Goal: Task Accomplishment & Management: Use online tool/utility

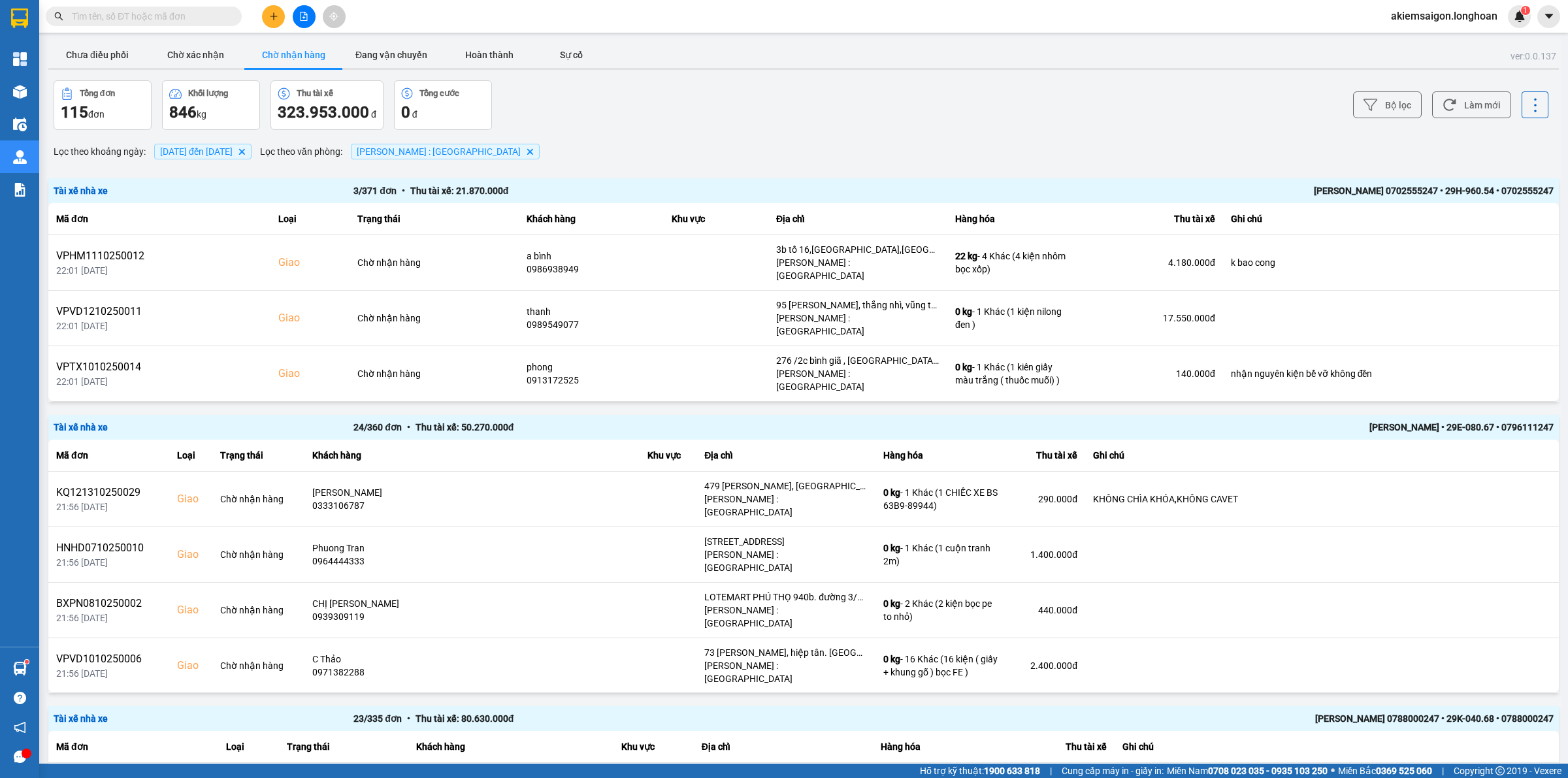
scroll to position [272, 0]
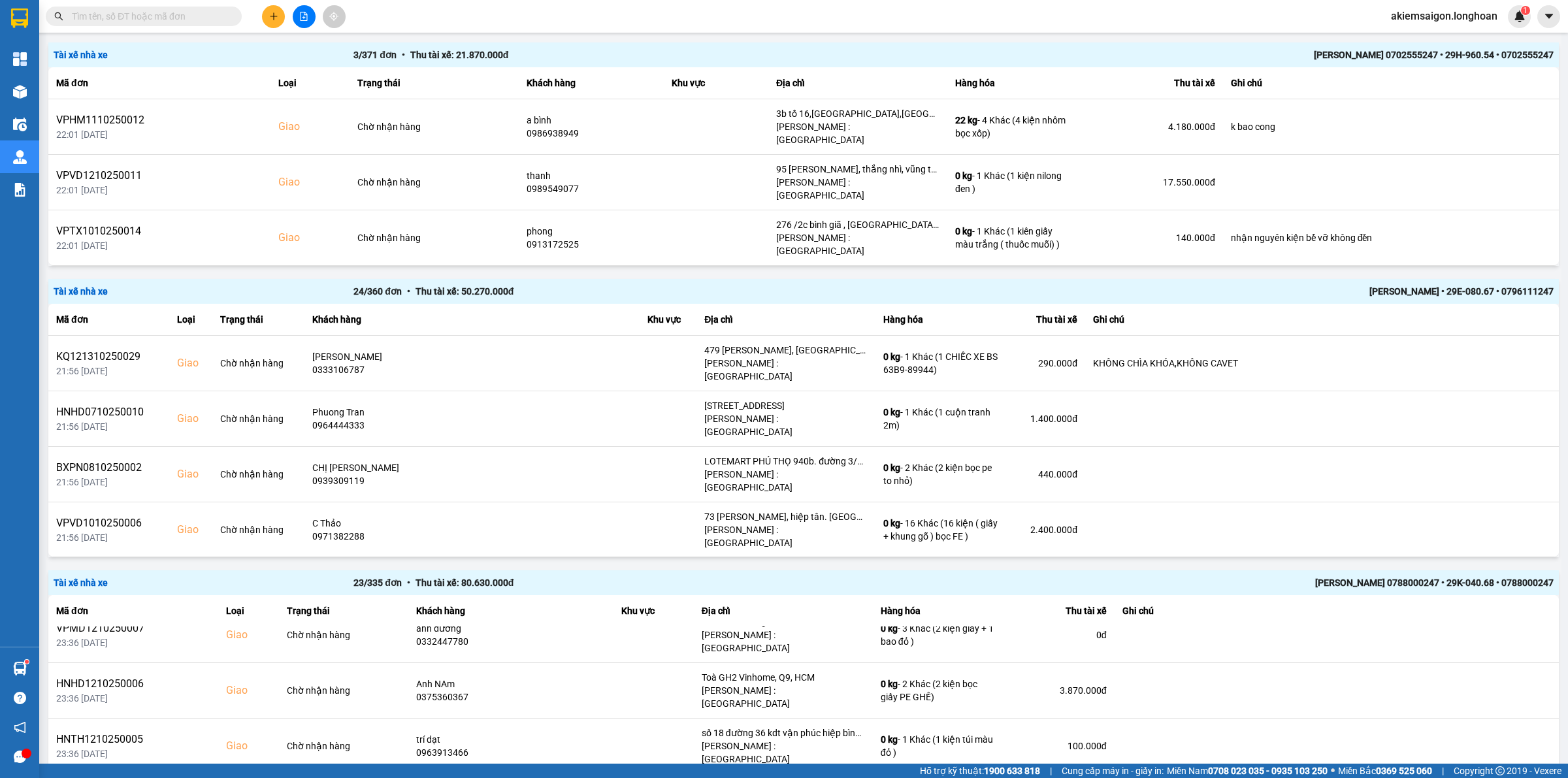
click at [105, 14] on input "text" at bounding box center [149, 16] width 154 height 14
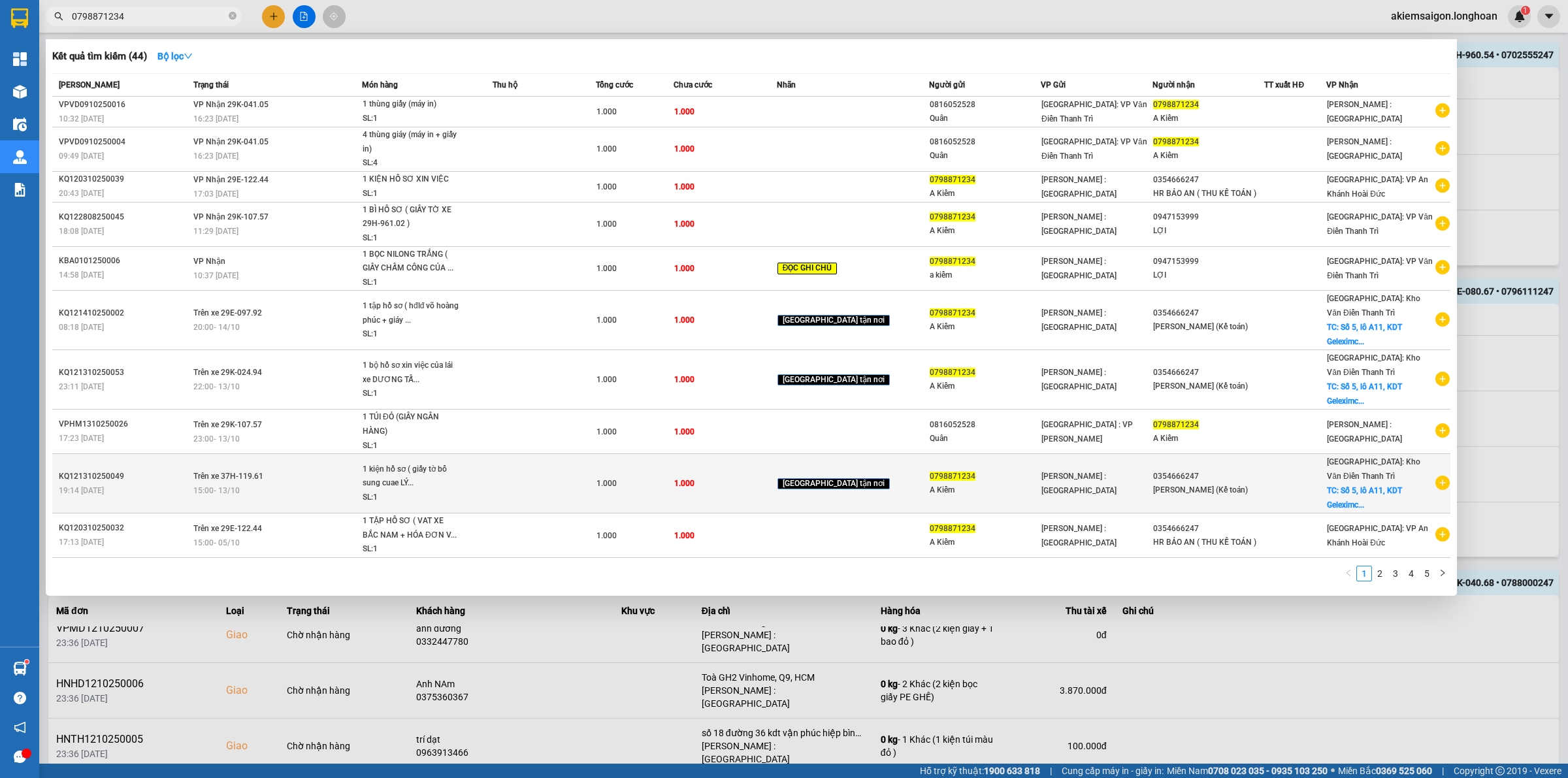
type input "0798871234"
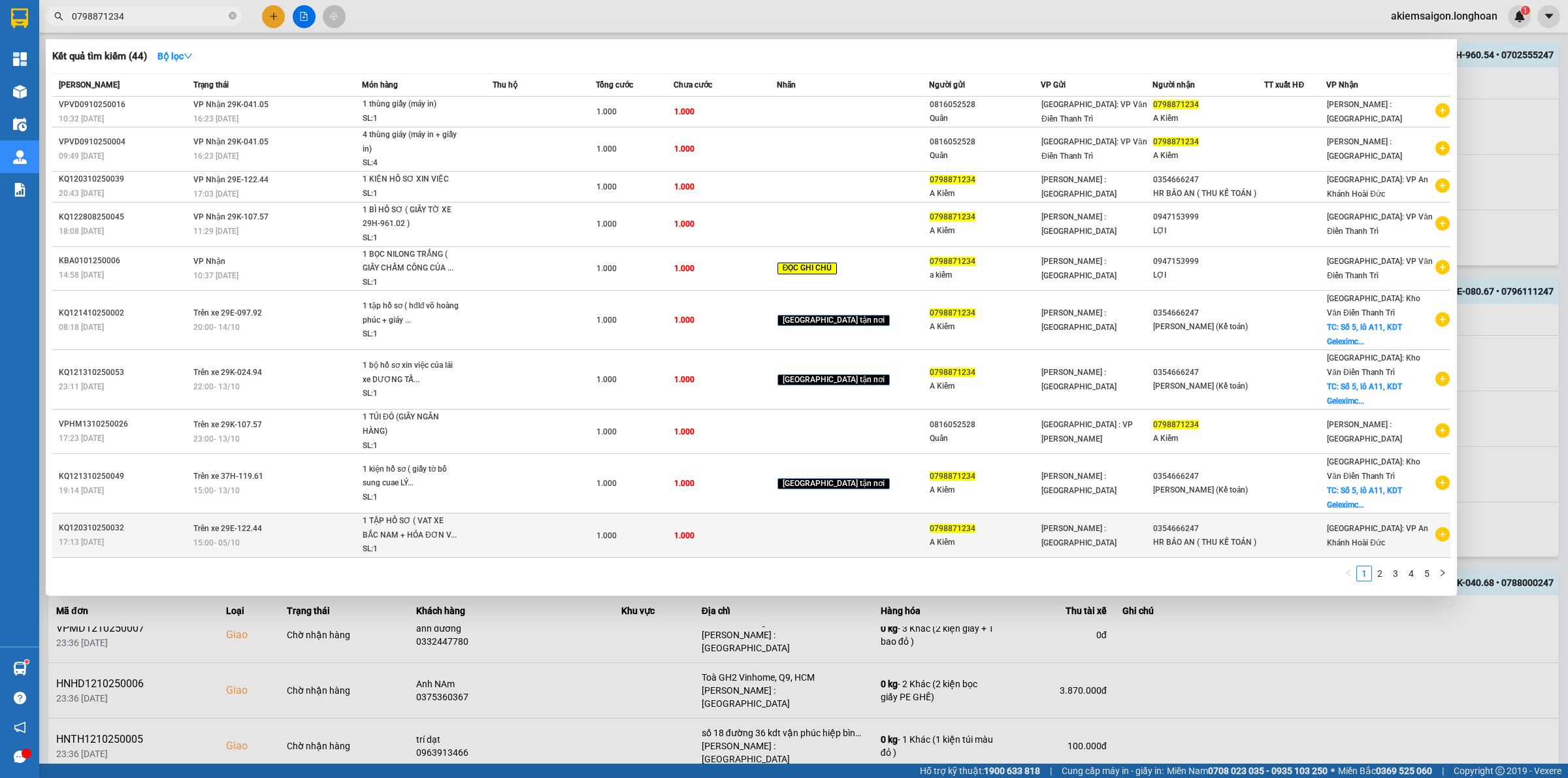
click at [446, 525] on div "1 TẬP HỒ SƠ ( VAT XE BẮC NAM + HÓA ĐƠN V..." at bounding box center [411, 528] width 98 height 28
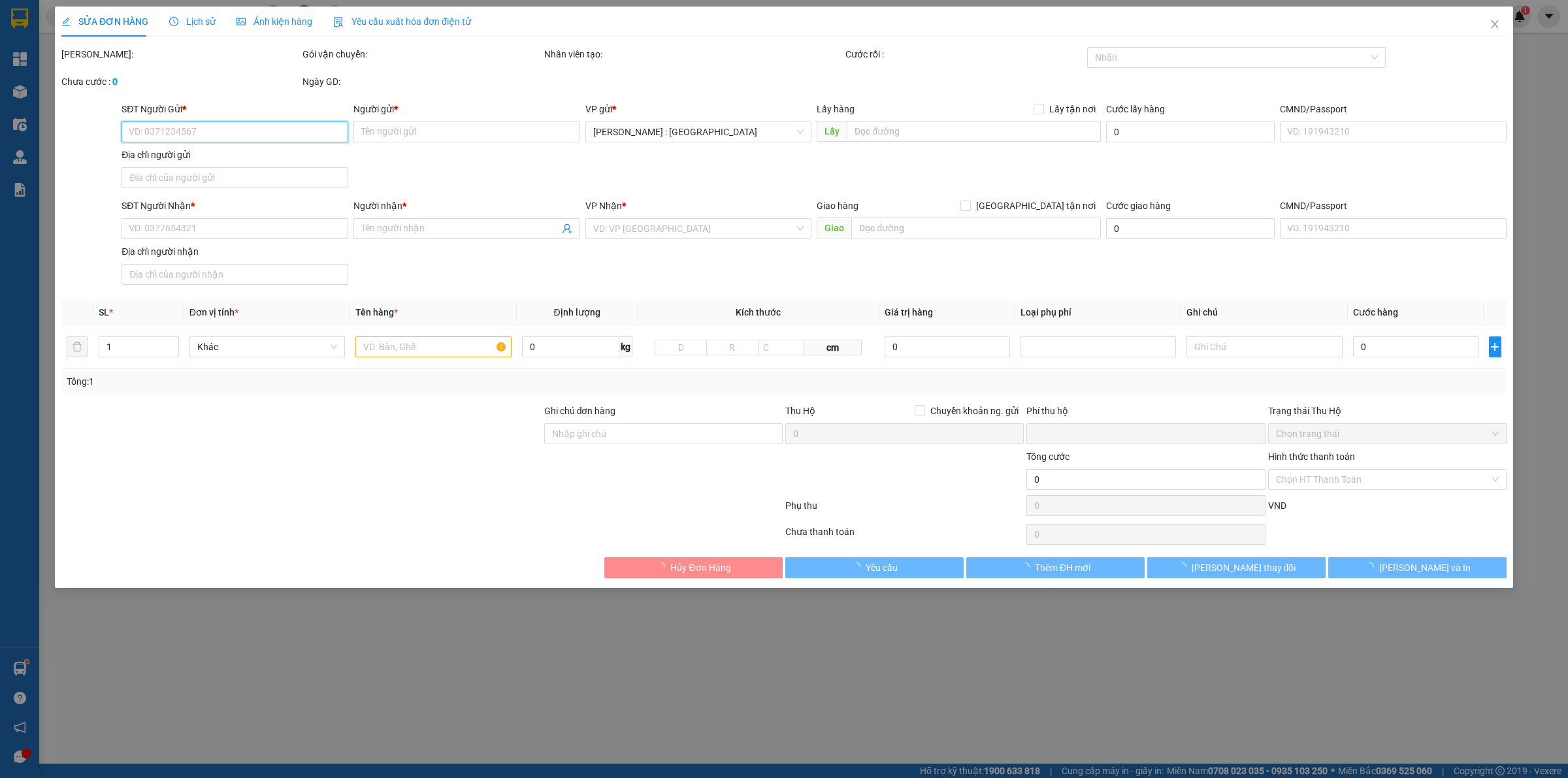
type input "0798871234"
type input "A Kiểm"
type input "0354666247"
type input "HR BẢO AN ( THU KẾ TOÁN )"
type input "0"
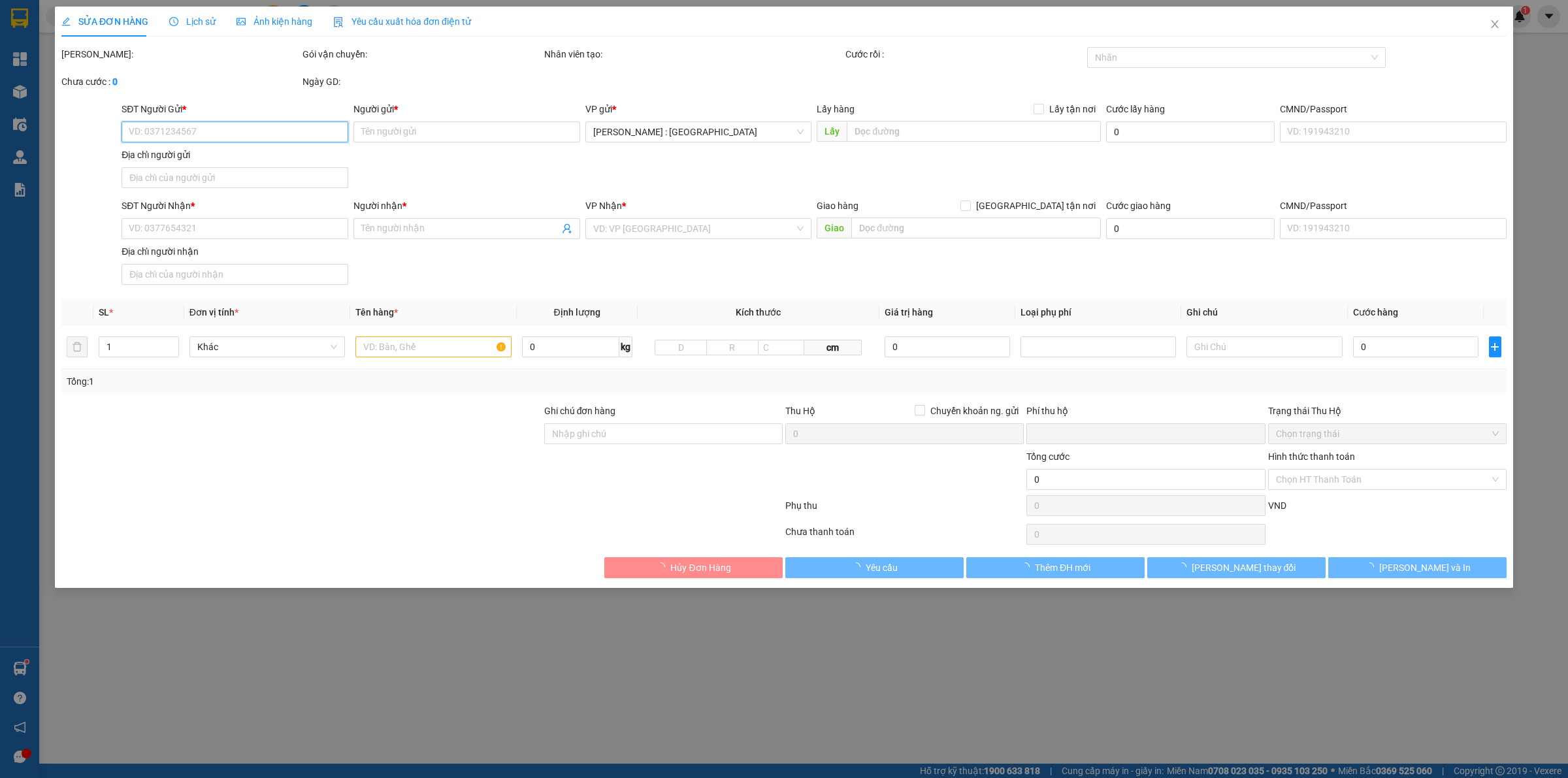
type input "1.000"
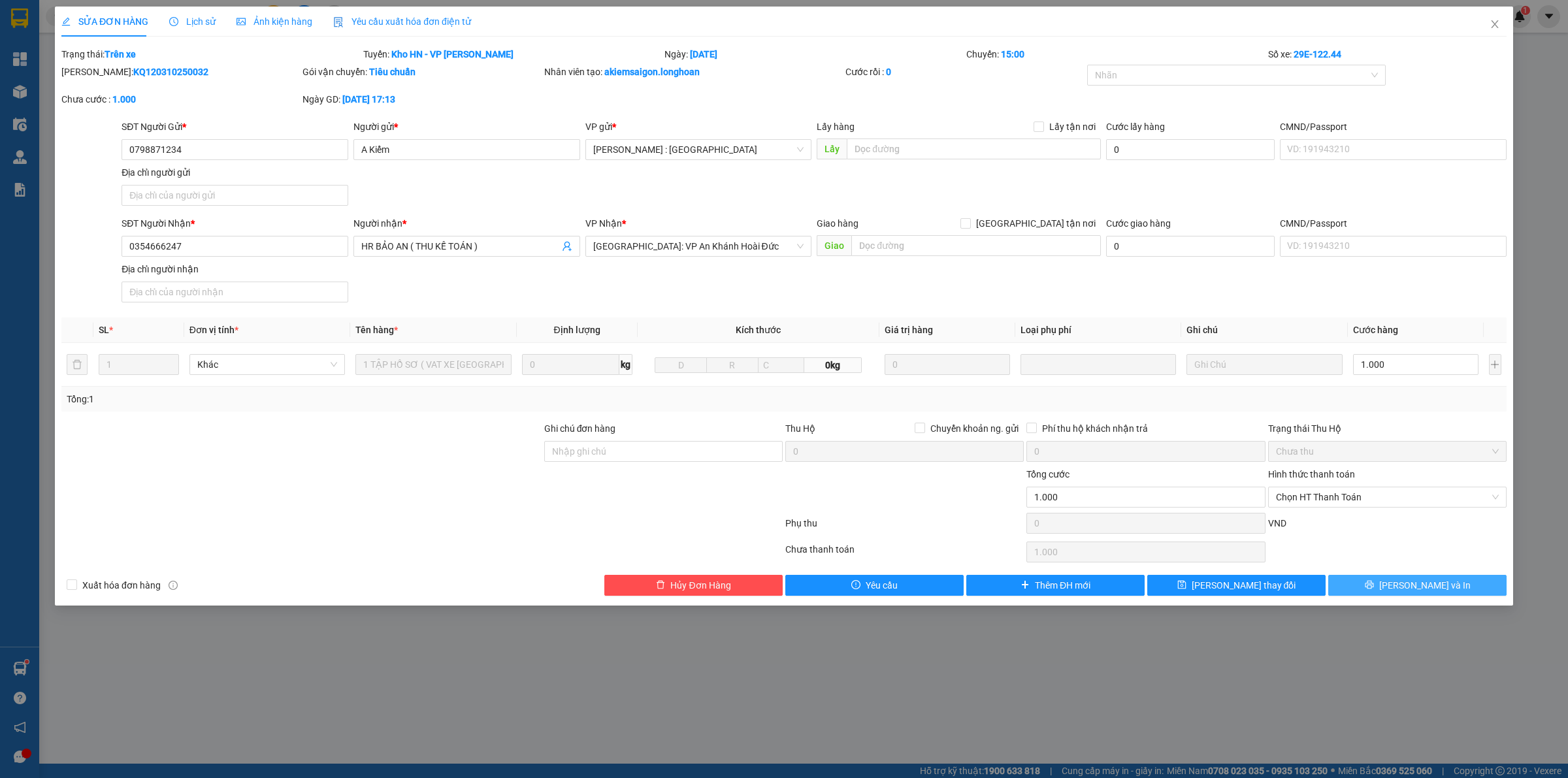
click at [1372, 590] on button "Lưu và In" at bounding box center [1417, 585] width 178 height 21
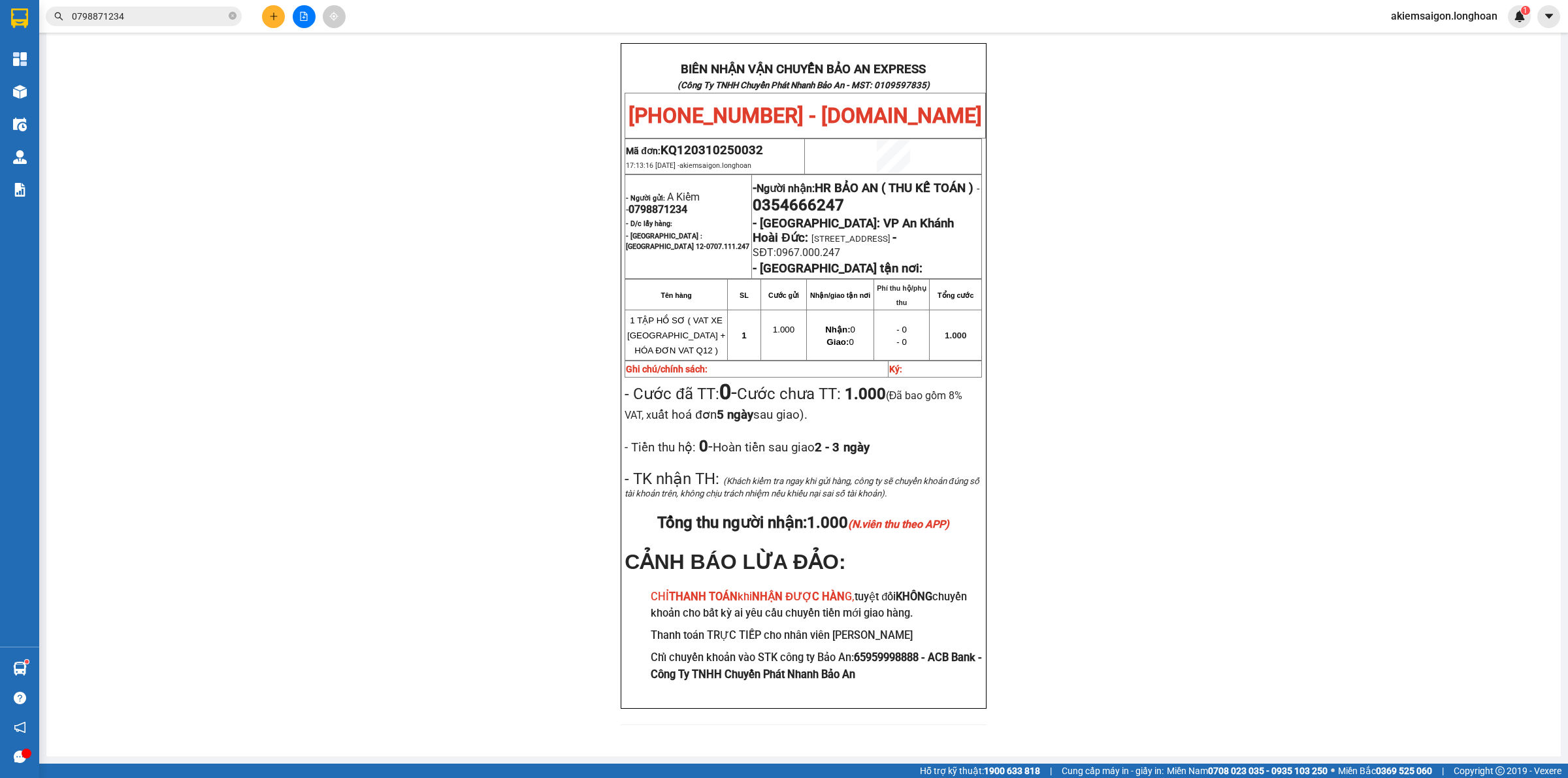
scroll to position [349, 0]
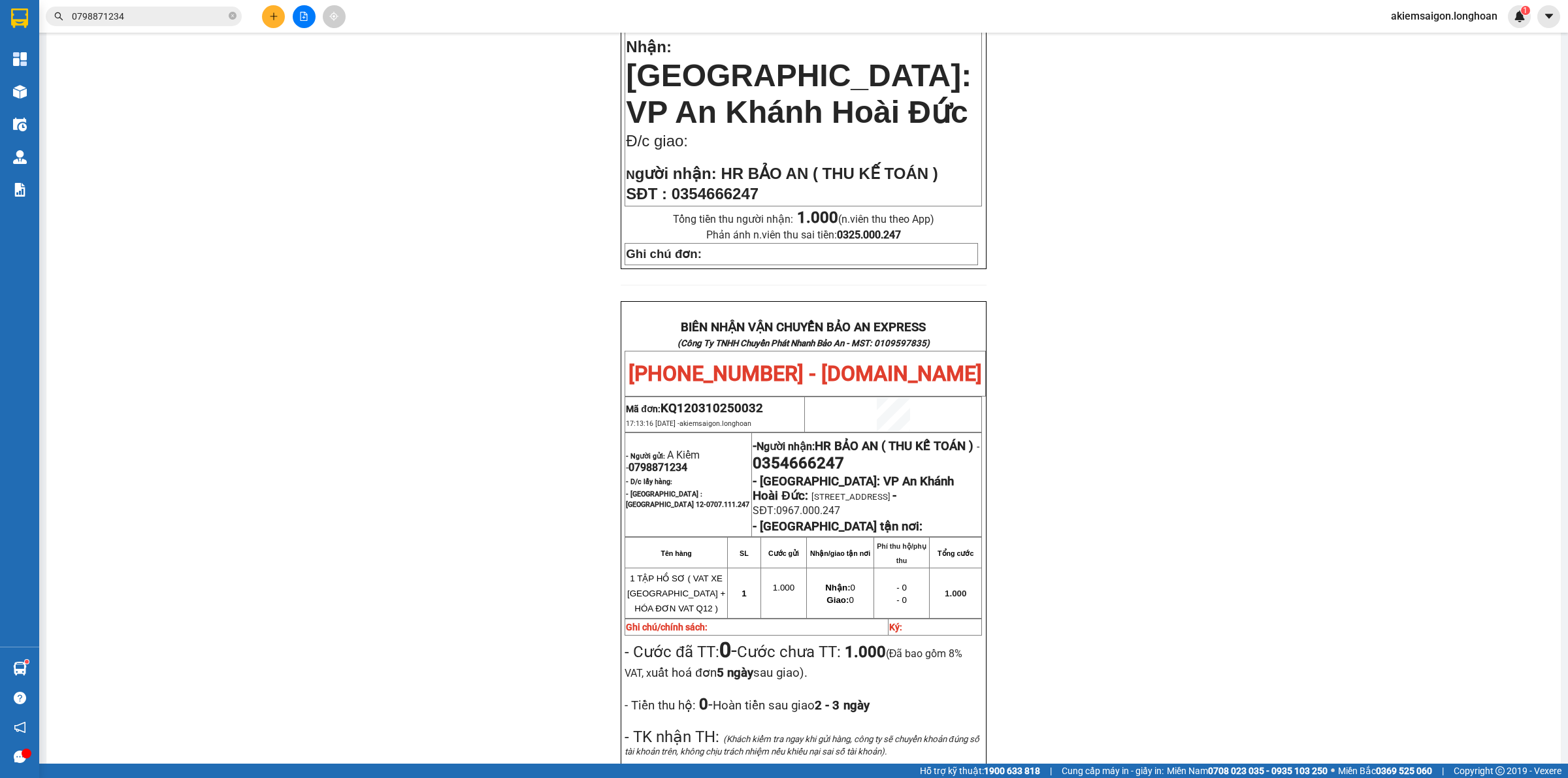
click at [180, 14] on input "0798871234" at bounding box center [149, 16] width 154 height 14
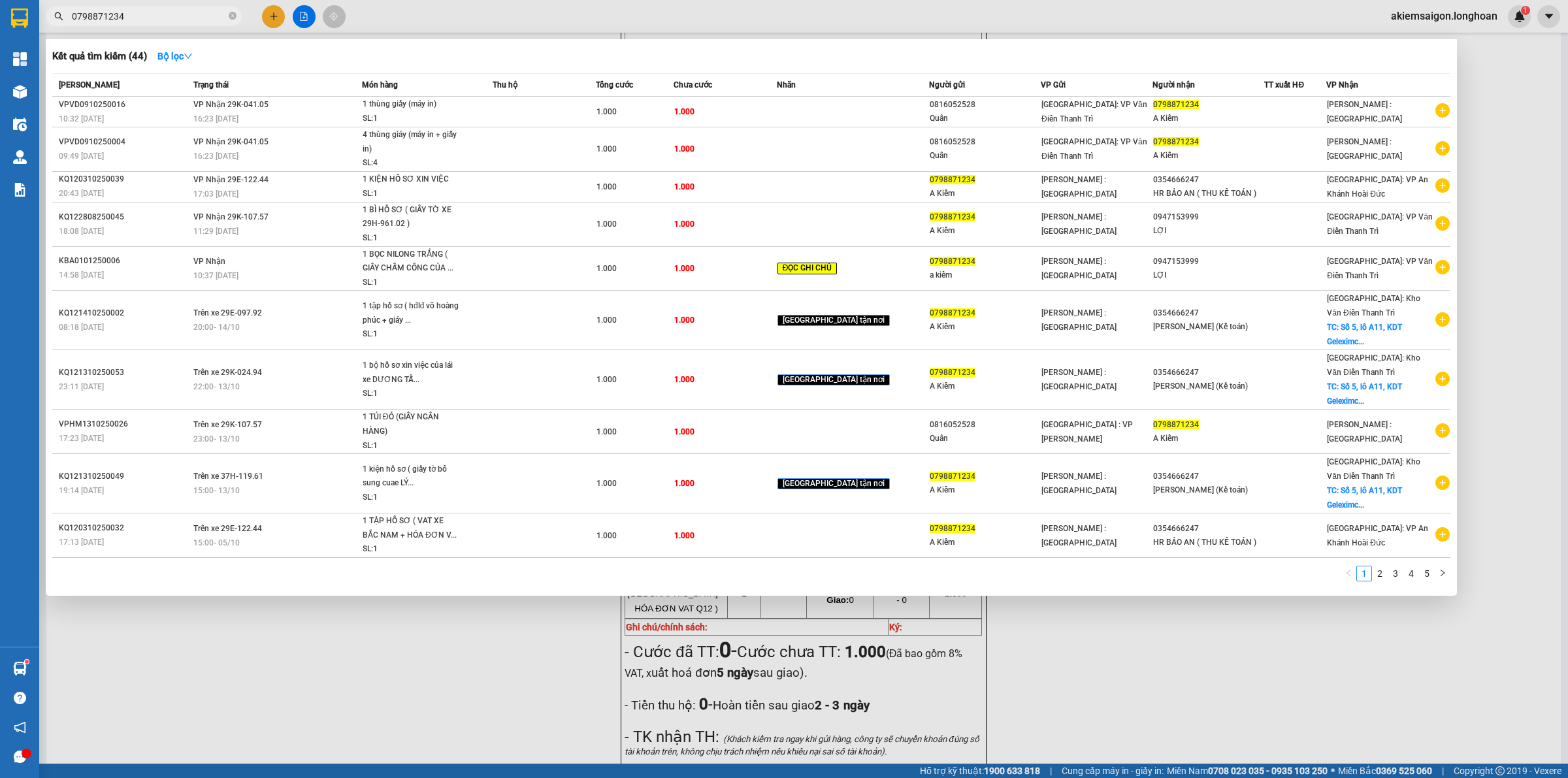
click at [1275, 742] on div at bounding box center [784, 389] width 1568 height 778
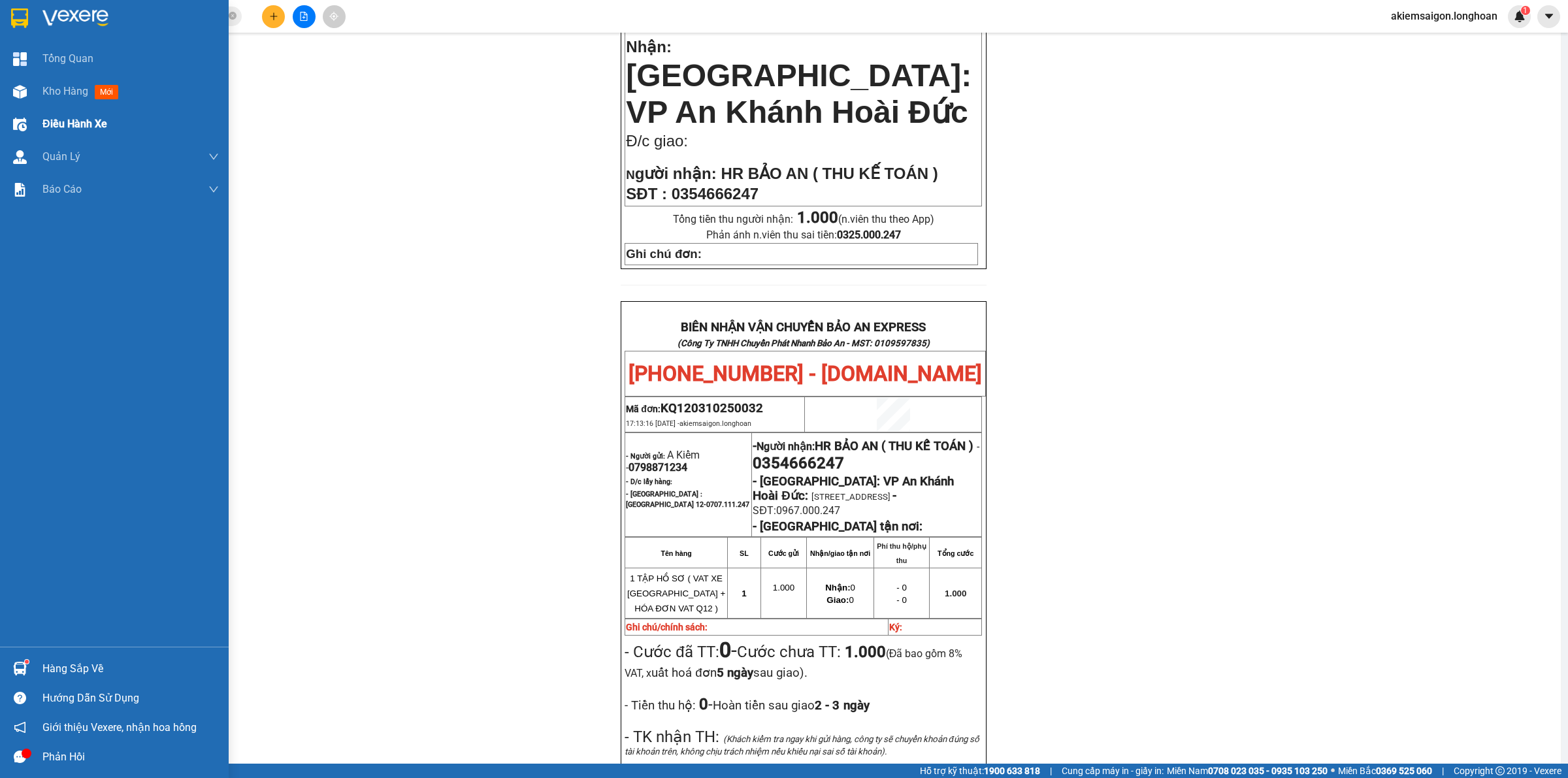
drag, startPoint x: 20, startPoint y: 14, endPoint x: 76, endPoint y: 135, distance: 133.3
click at [20, 14] on img at bounding box center [19, 18] width 17 height 20
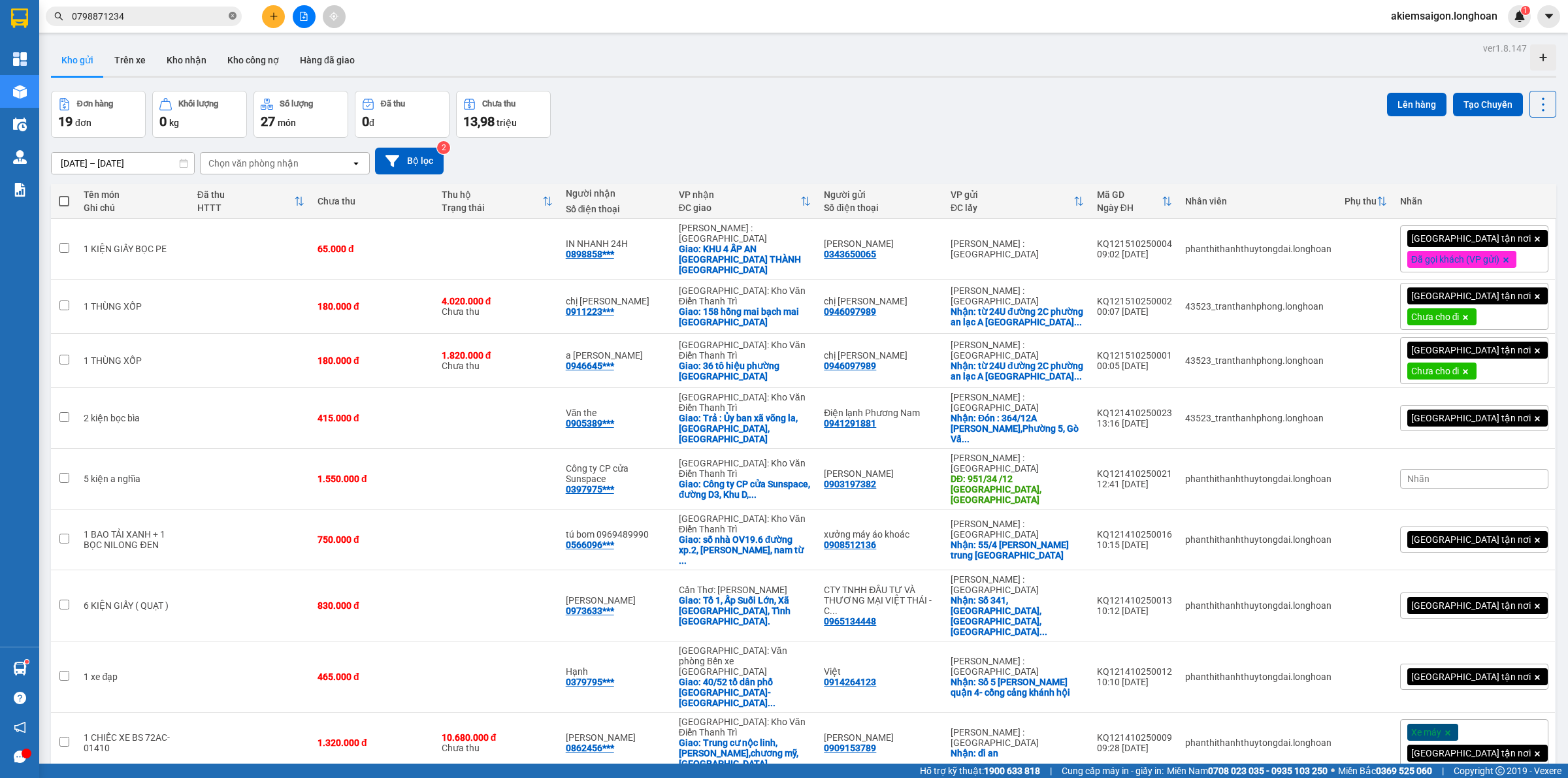
click at [236, 16] on icon "close-circle" at bounding box center [232, 15] width 8 height 8
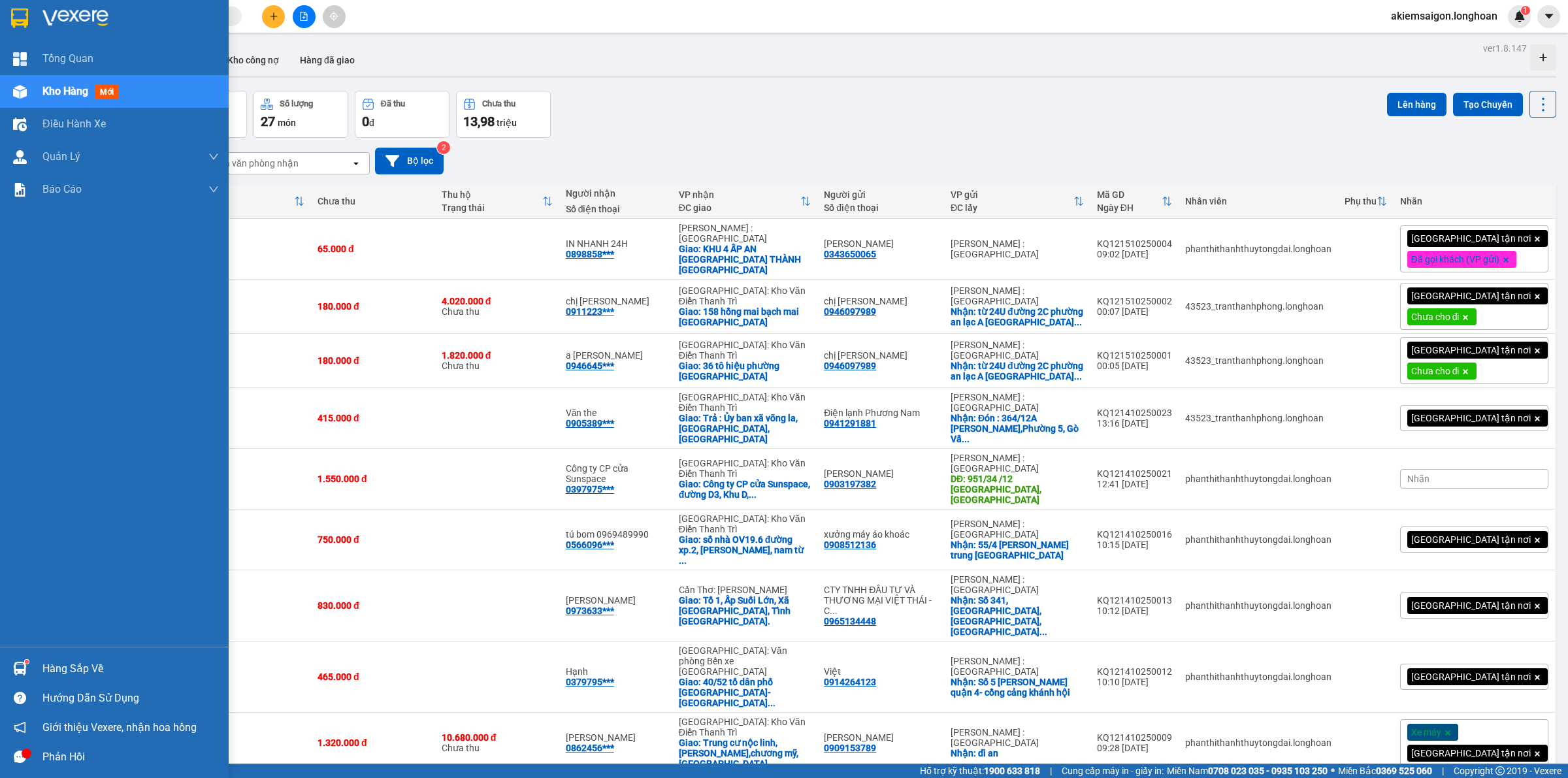
click at [12, 16] on img at bounding box center [19, 18] width 17 height 20
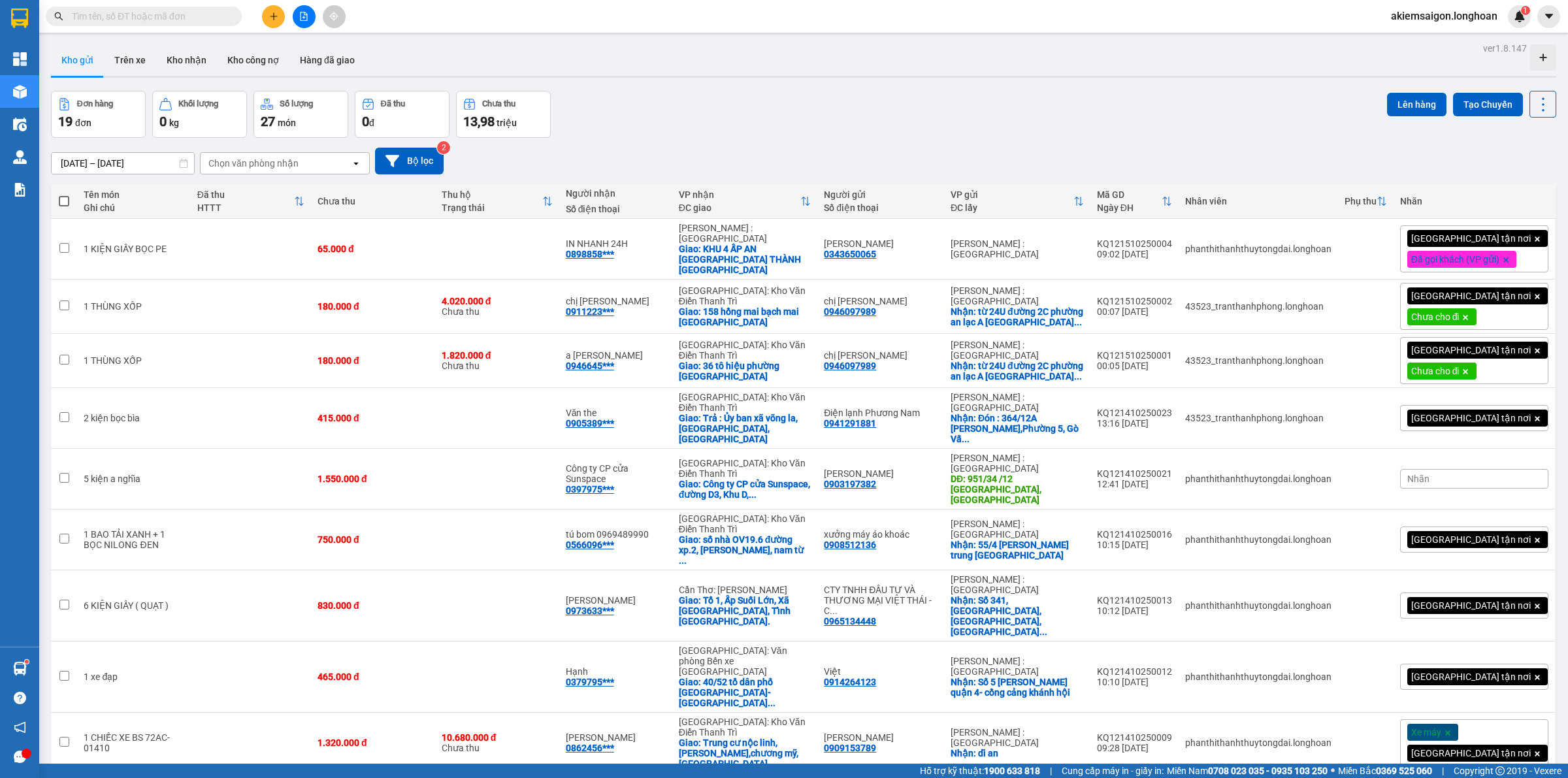
click at [752, 127] on div "Đơn hàng 19 đơn Khối lượng 0 kg Số lượng 27 món Đã thu 0 đ Chưa thu 13,98 triệu…" at bounding box center [804, 114] width 1505 height 47
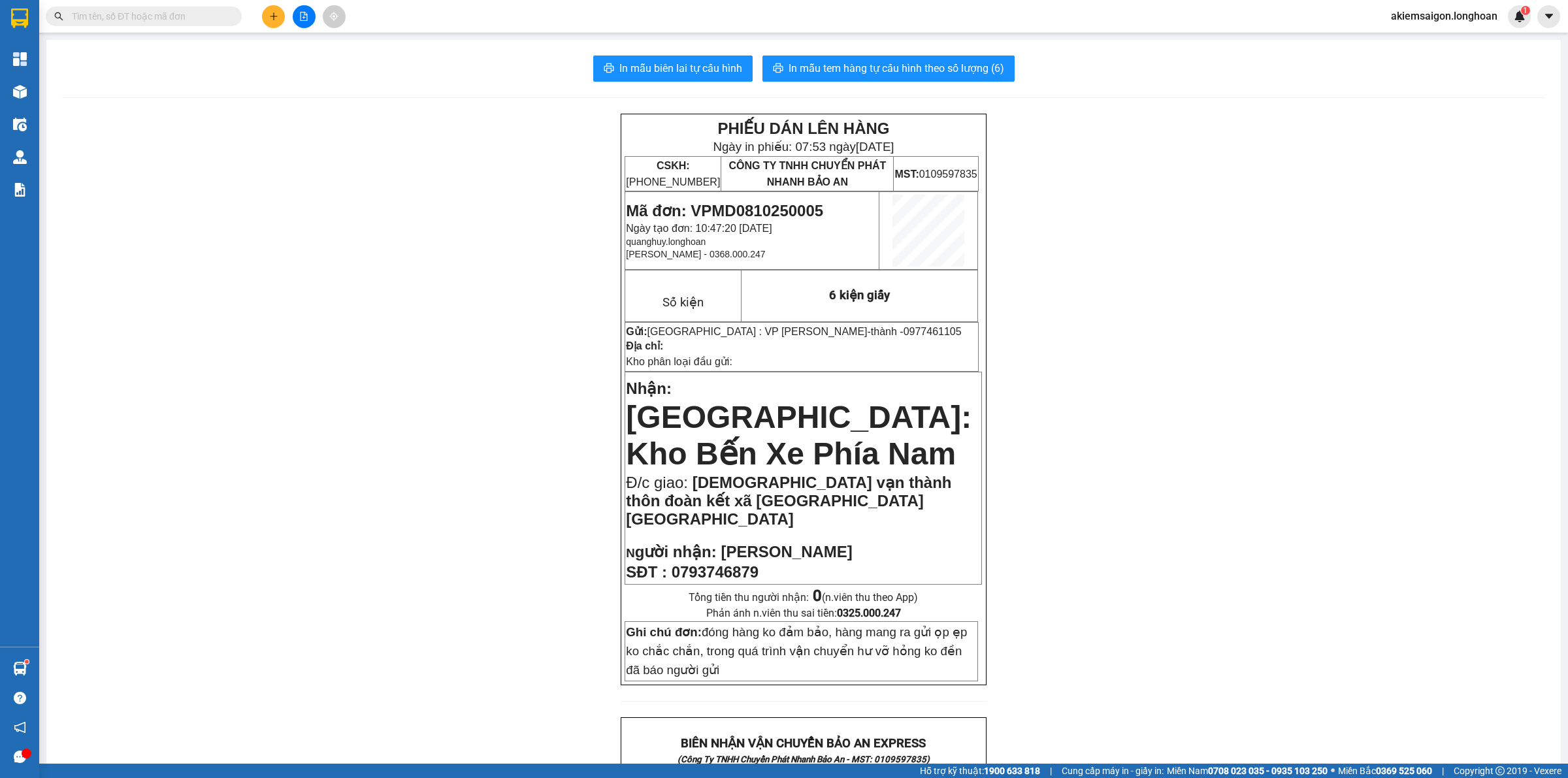
click at [125, 14] on input "text" at bounding box center [149, 16] width 154 height 14
click at [302, 15] on icon "file-add" at bounding box center [303, 16] width 9 height 9
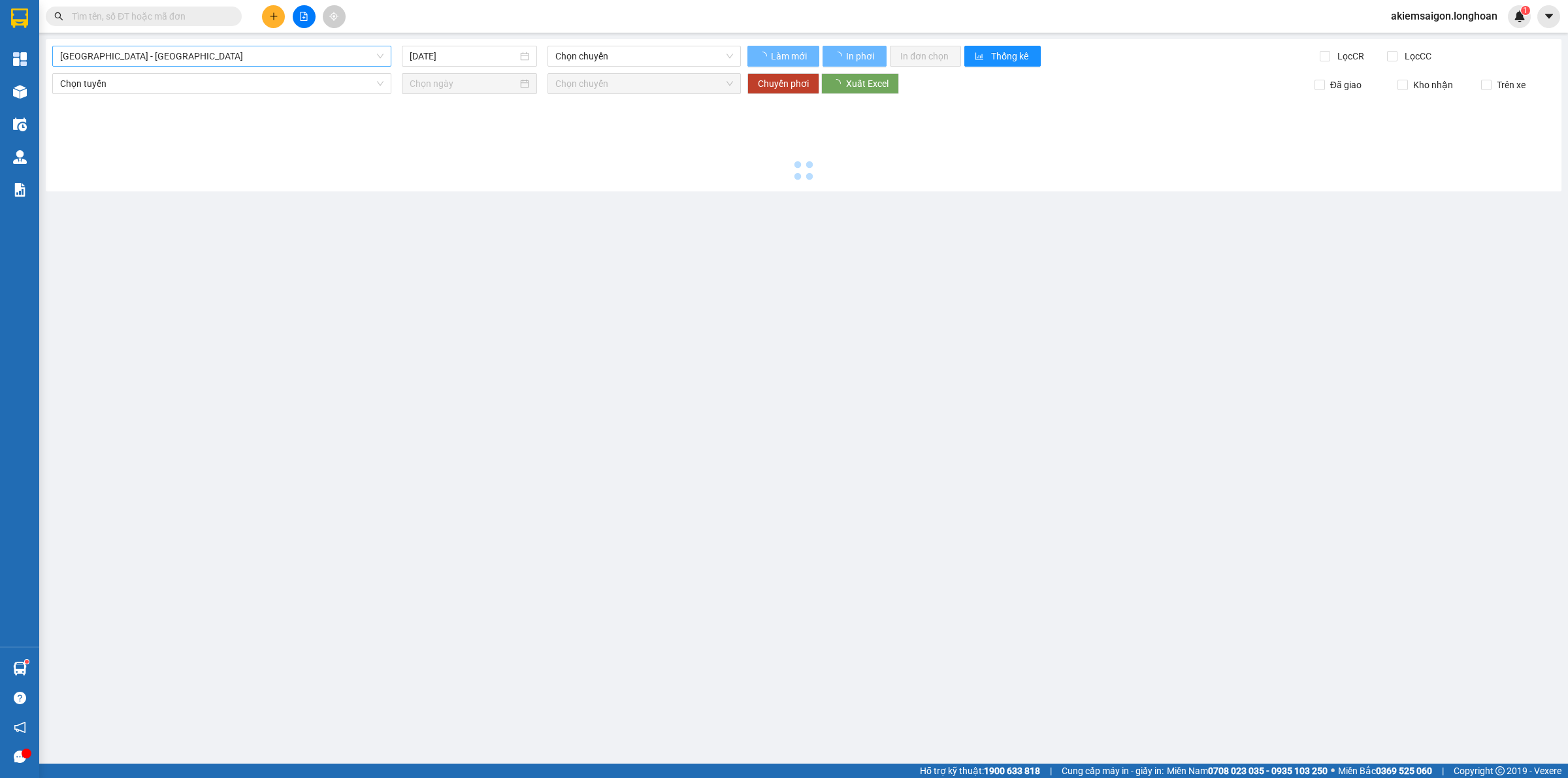
click at [177, 64] on span "[GEOGRAPHIC_DATA] - [GEOGRAPHIC_DATA]" at bounding box center [221, 57] width 323 height 20
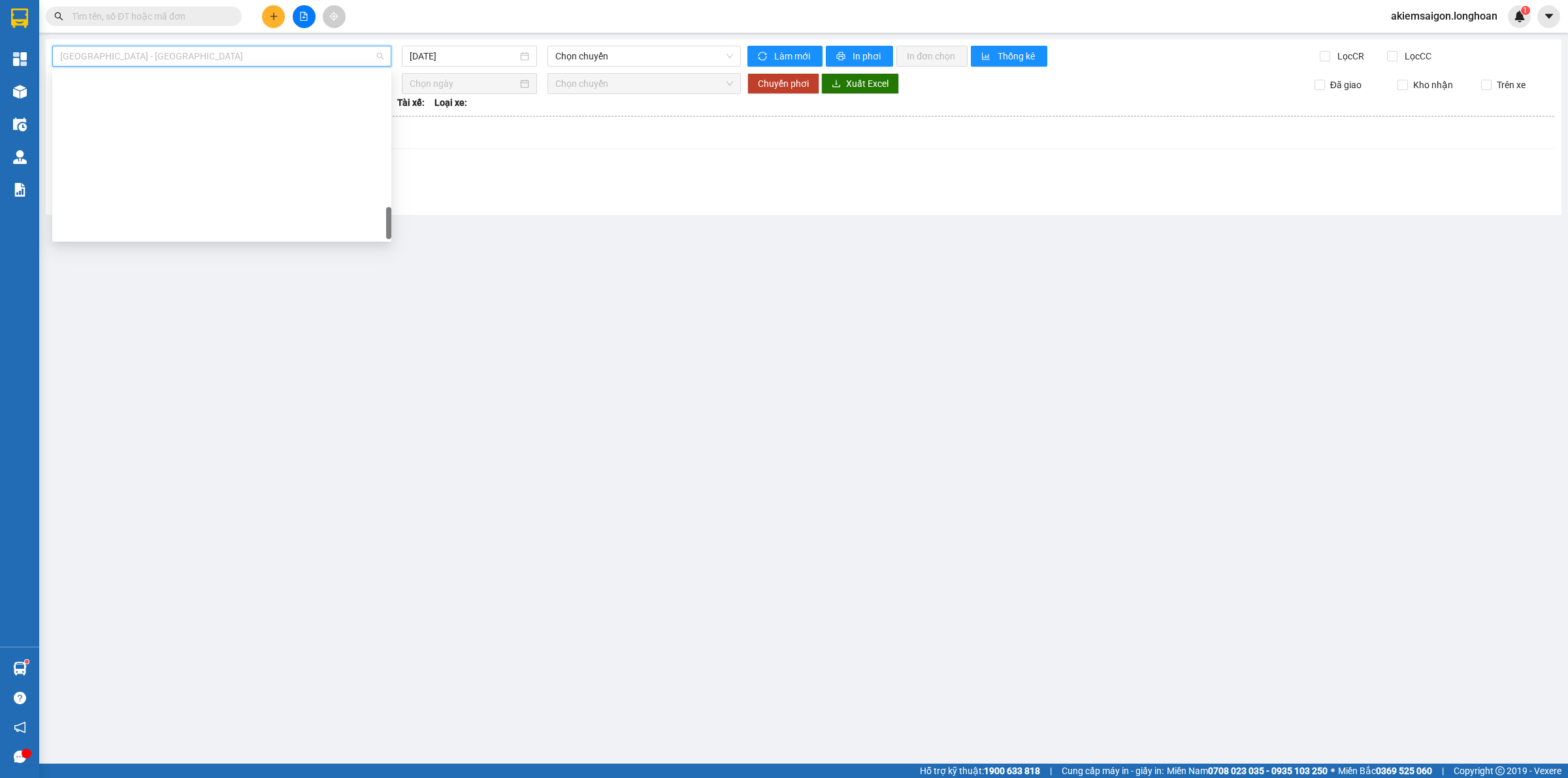
scroll to position [919, 0]
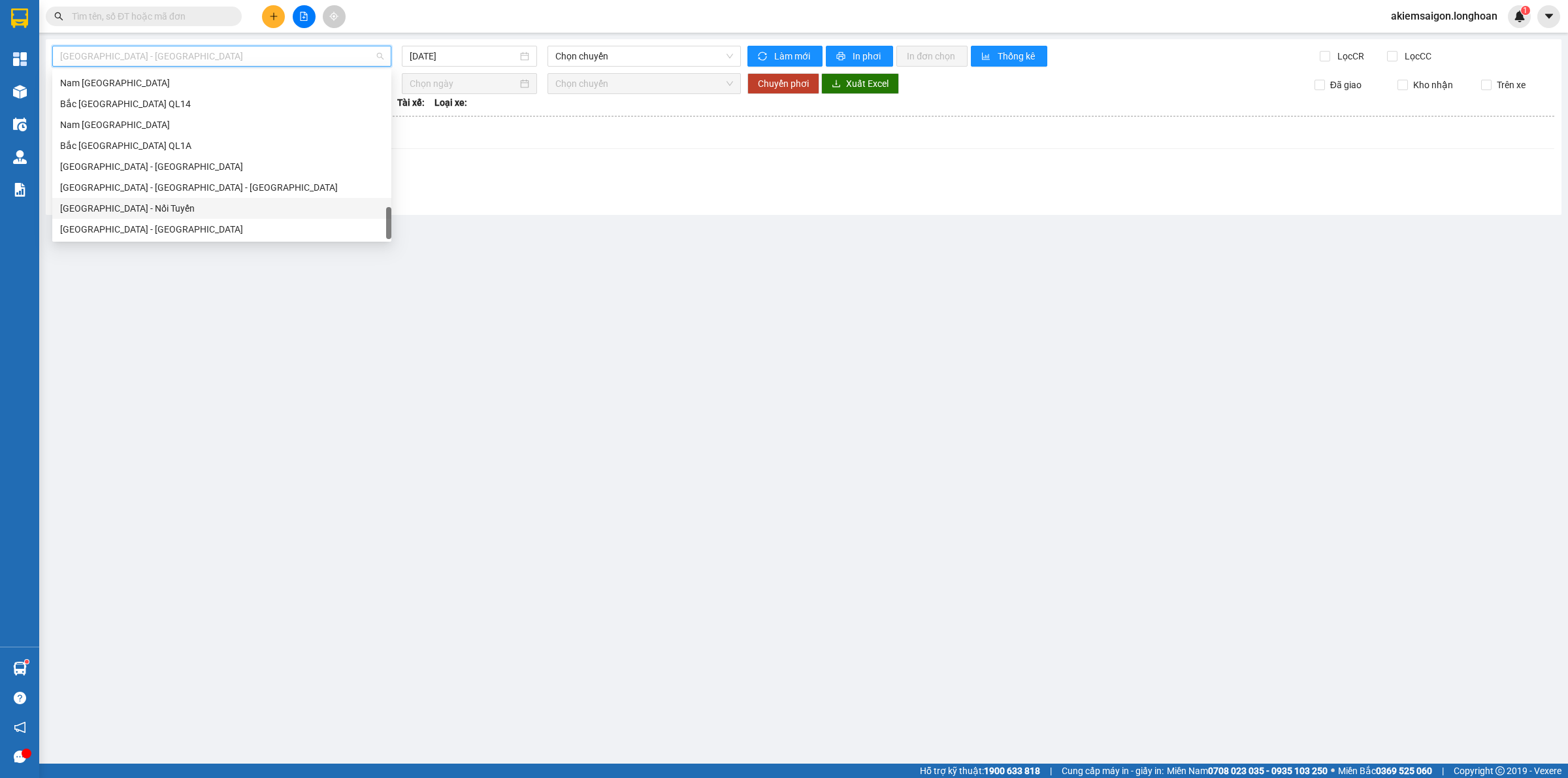
click at [116, 213] on div "[GEOGRAPHIC_DATA] - Nối Tuyến" at bounding box center [221, 208] width 323 height 14
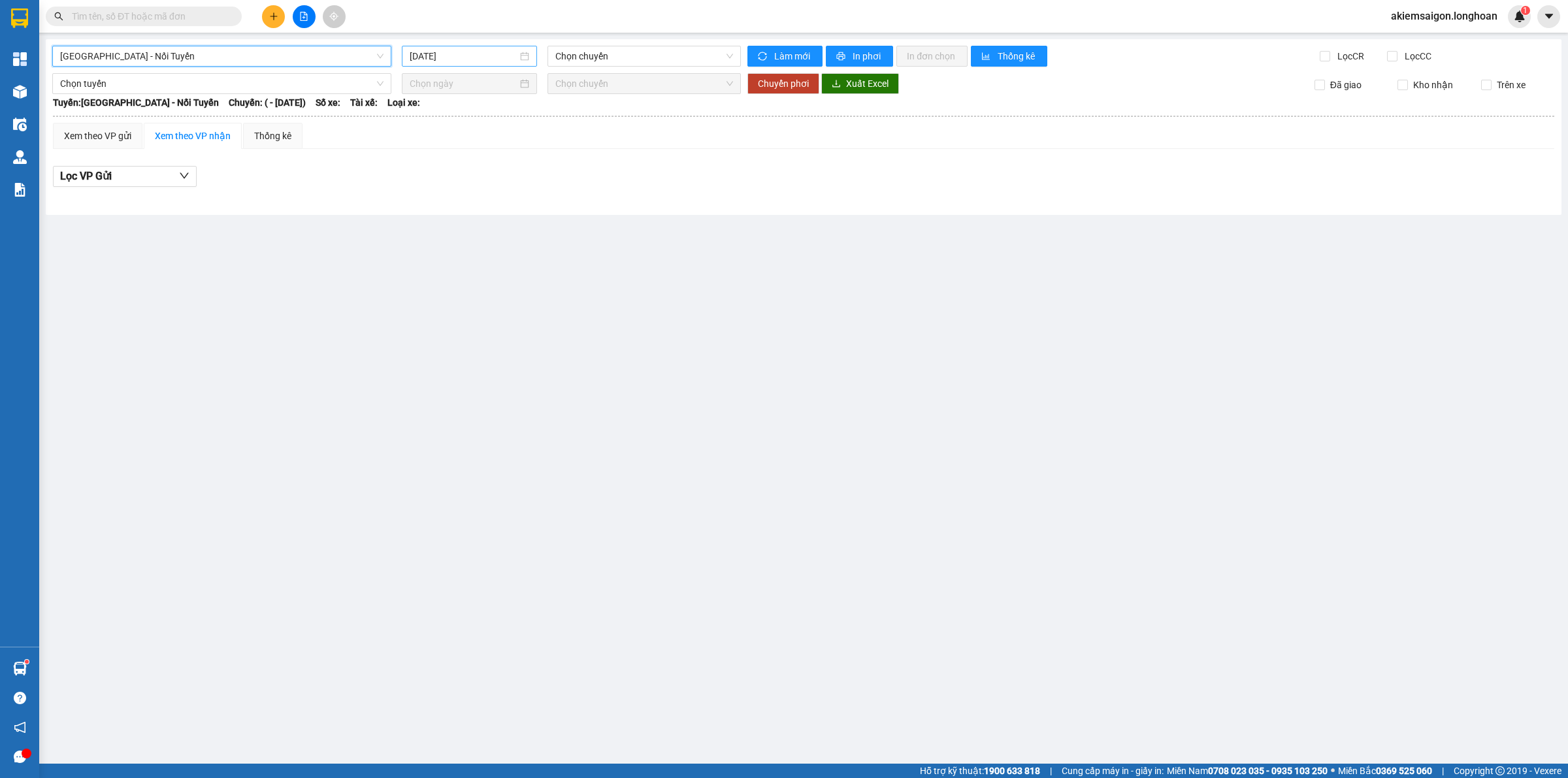
click at [481, 51] on input "[DATE]" at bounding box center [464, 56] width 108 height 14
click at [491, 134] on div "1" at bounding box center [491, 131] width 15 height 15
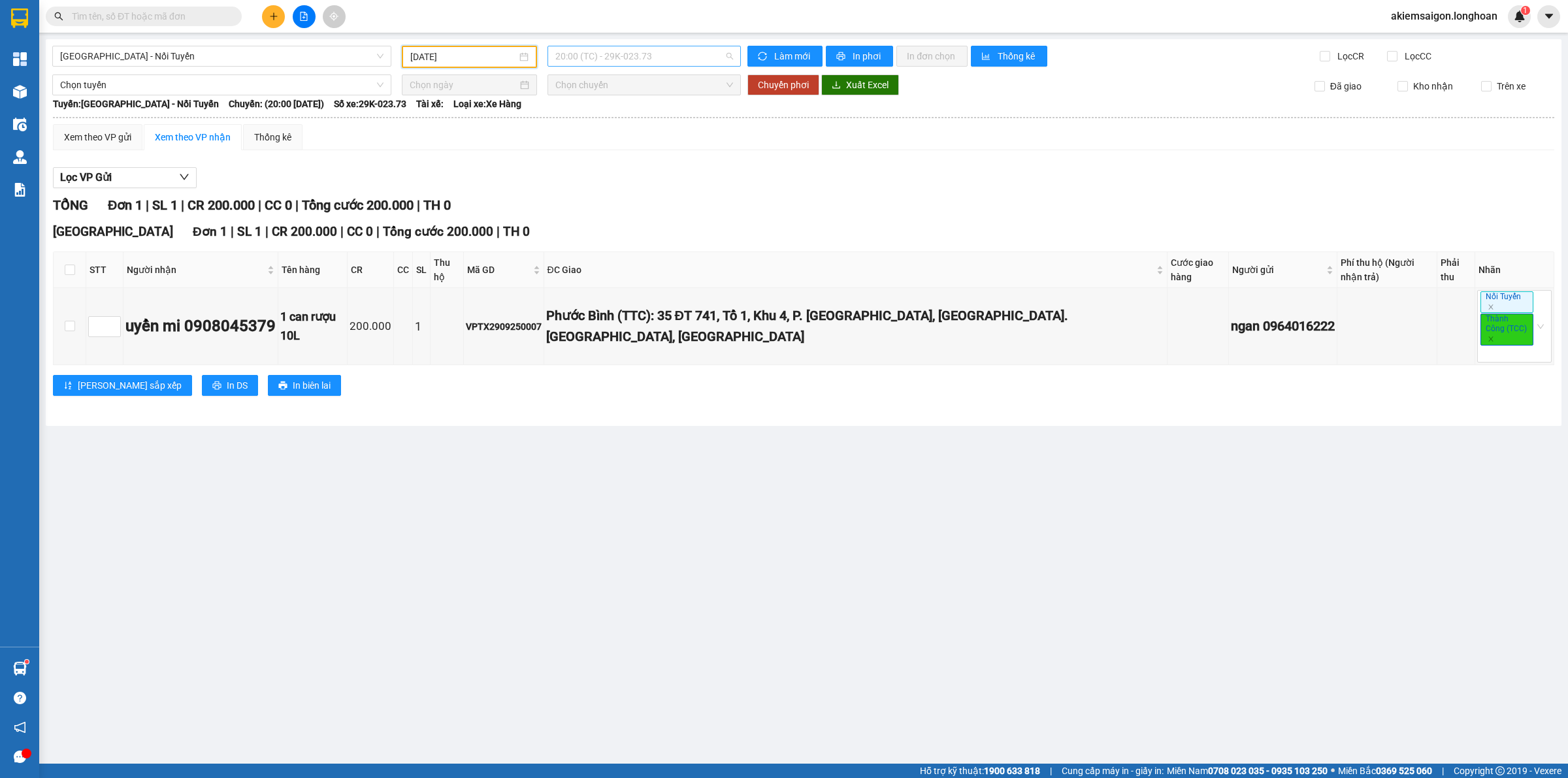
click at [623, 57] on span "20:00 (TC) - 29K-023.73" at bounding box center [644, 57] width 177 height 20
click at [608, 121] on div "20:01 (TC) - 29K-023.73" at bounding box center [606, 124] width 102 height 14
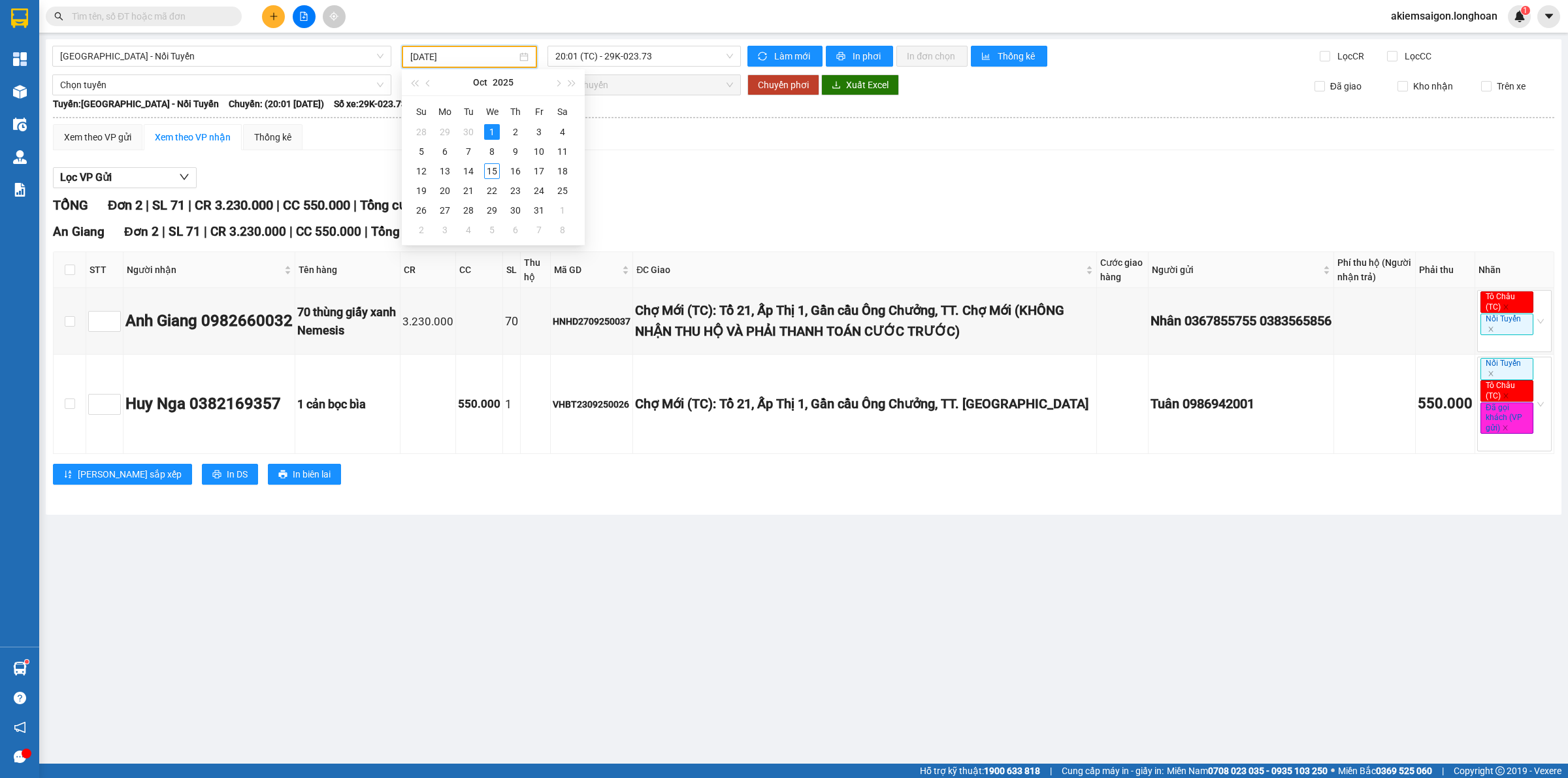
click at [457, 63] on input "[DATE]" at bounding box center [464, 57] width 106 height 14
click at [513, 129] on div "2" at bounding box center [515, 131] width 15 height 15
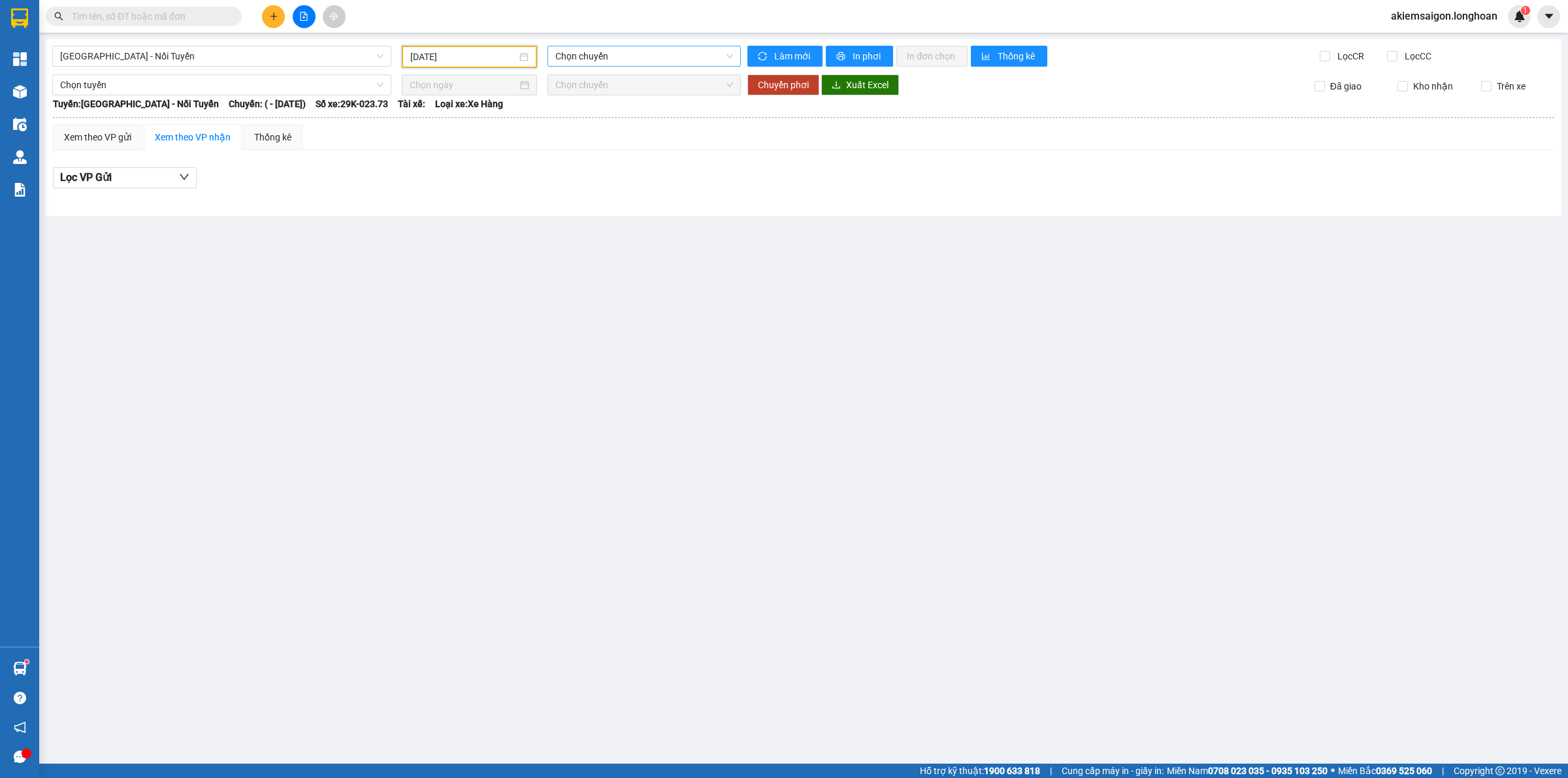
click at [632, 56] on span "Chọn chuyến" at bounding box center [644, 57] width 177 height 20
click at [601, 121] on th at bounding box center [803, 117] width 1502 height 12
click at [465, 53] on input "[DATE]" at bounding box center [464, 57] width 106 height 14
click at [536, 132] on div "3" at bounding box center [538, 131] width 15 height 15
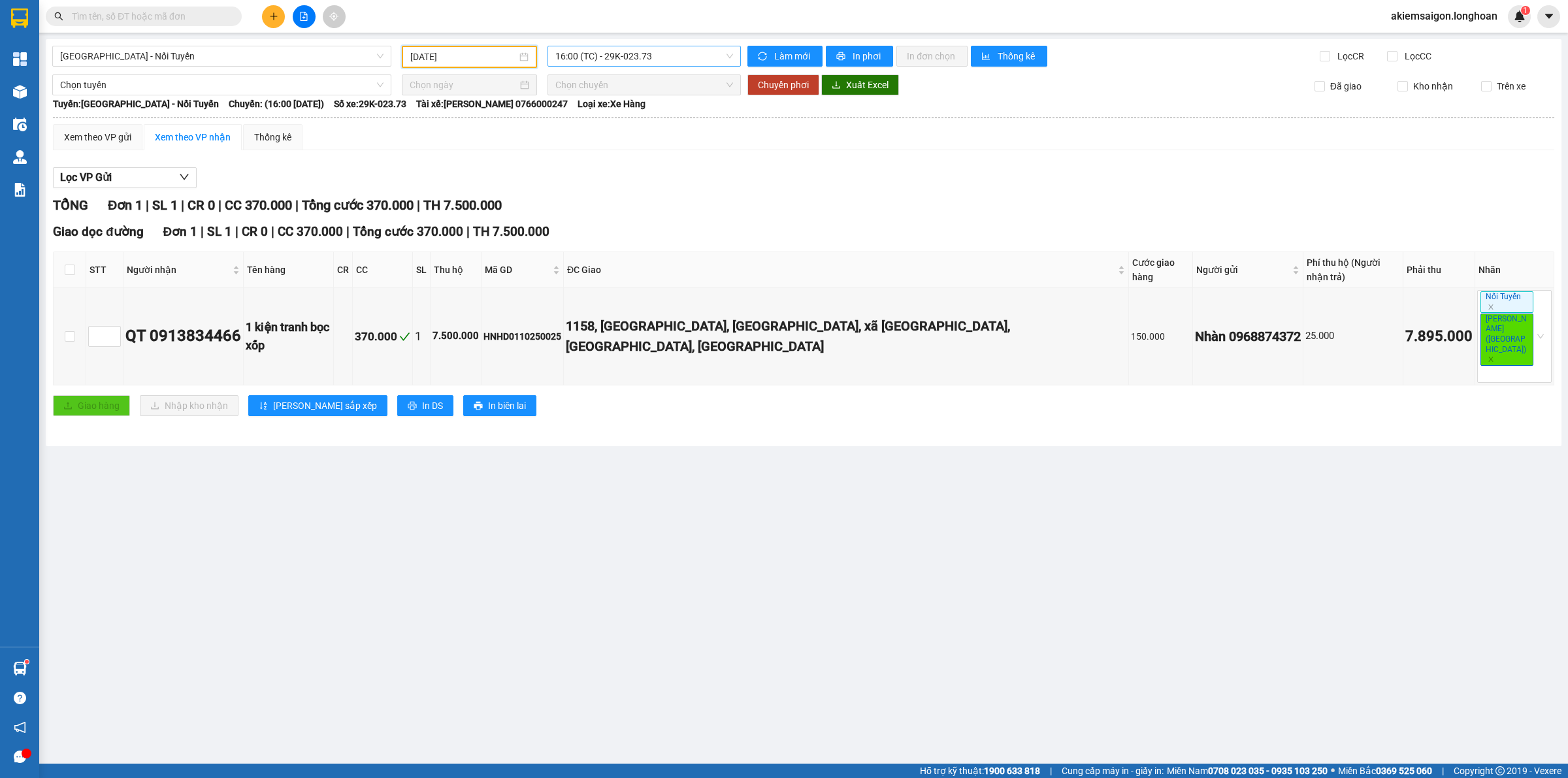
click at [616, 56] on span "16:00 (TC) - 29K-023.73" at bounding box center [644, 57] width 177 height 20
click at [632, 121] on div "17:00 (TC) - 29K-023.73" at bounding box center [606, 124] width 102 height 14
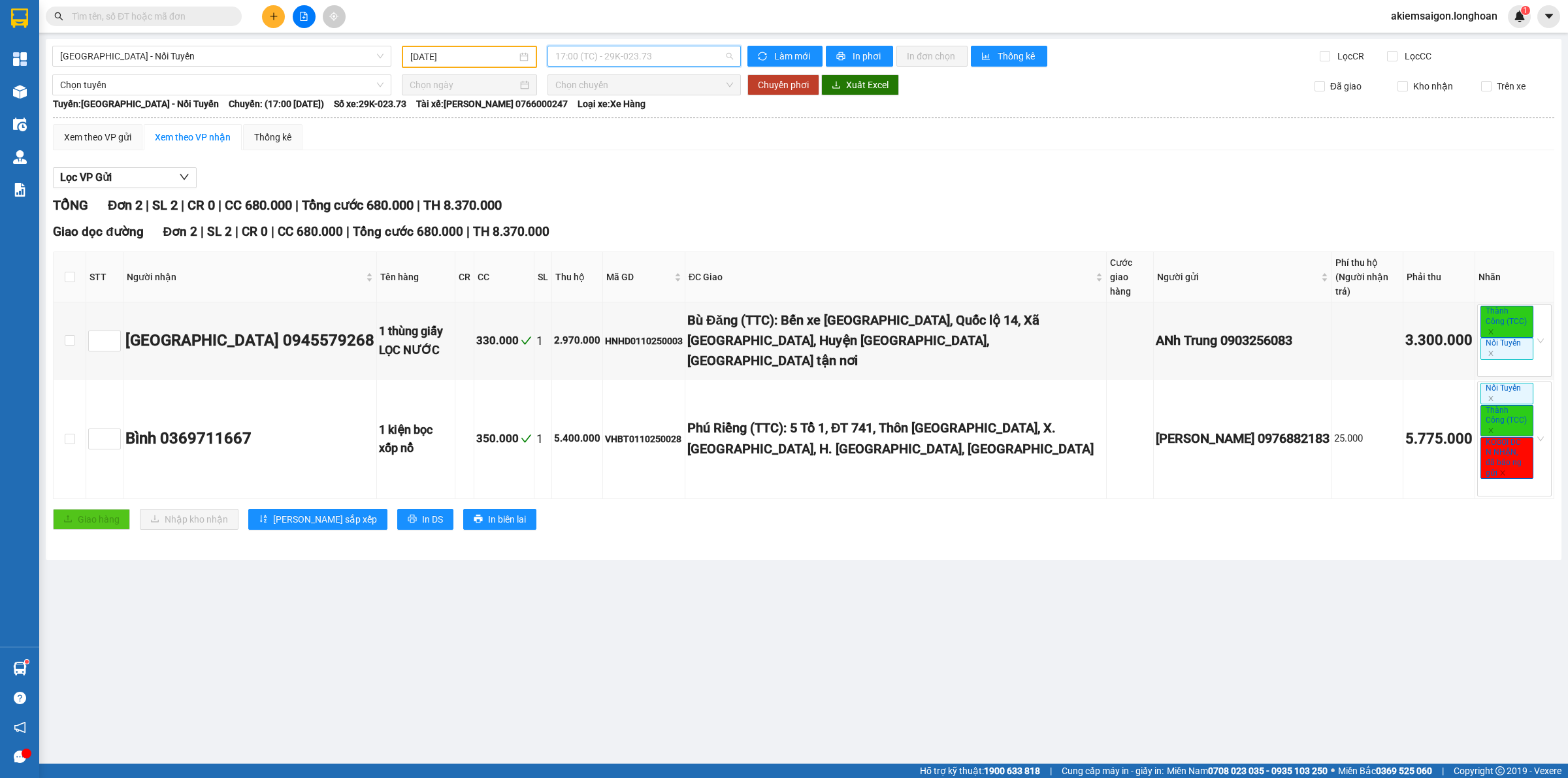
click at [631, 62] on span "17:00 (TC) - 29K-023.73" at bounding box center [644, 57] width 177 height 20
click at [620, 139] on div "18:00 (TC) - 29K-023.73" at bounding box center [606, 145] width 102 height 14
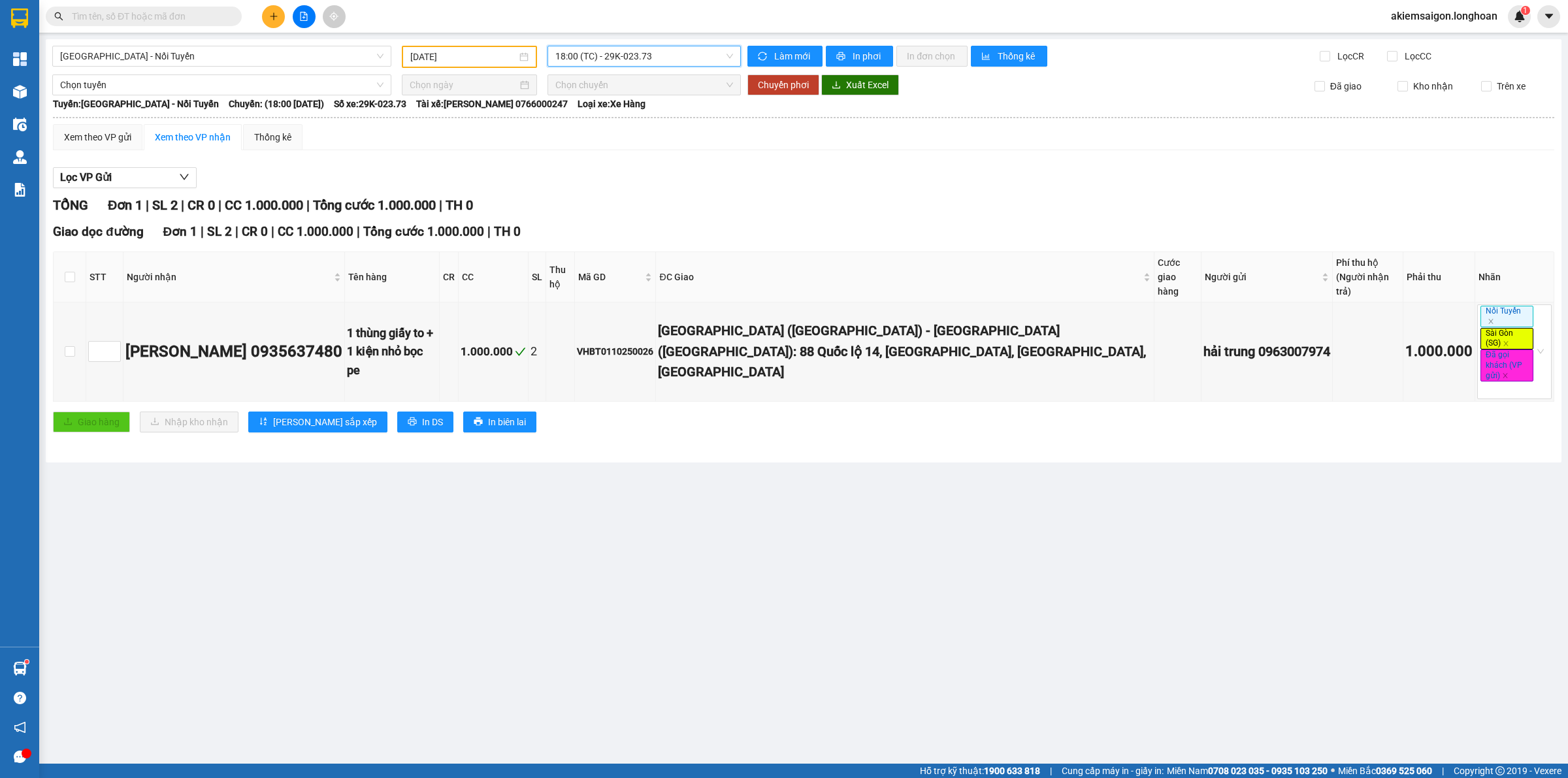
click at [664, 49] on span "18:00 (TC) - 29K-023.73" at bounding box center [644, 57] width 177 height 20
click at [615, 160] on div "19:00 (TC) - 29K-023.73" at bounding box center [606, 166] width 102 height 14
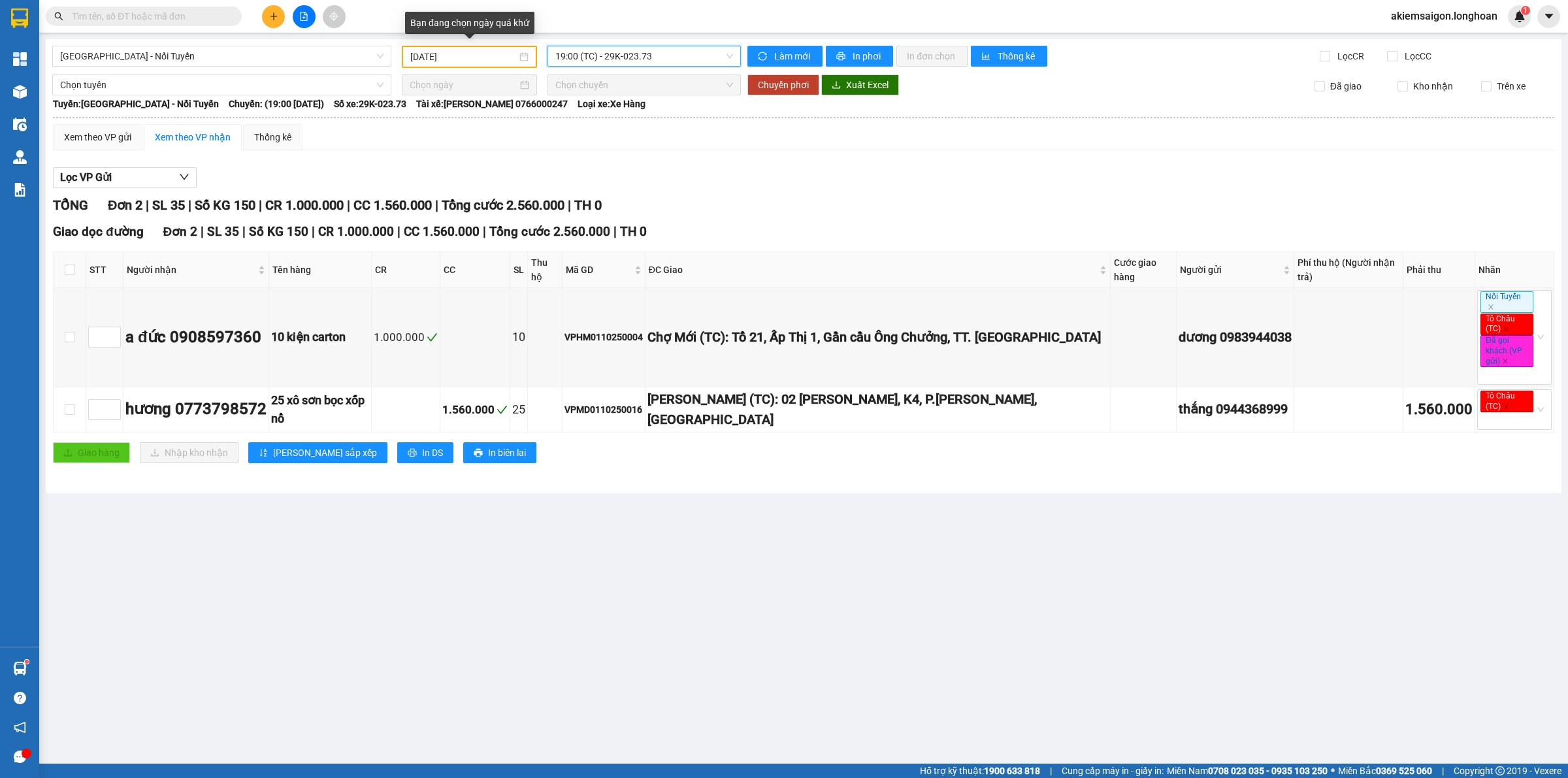
click at [483, 56] on input "[DATE]" at bounding box center [464, 57] width 106 height 14
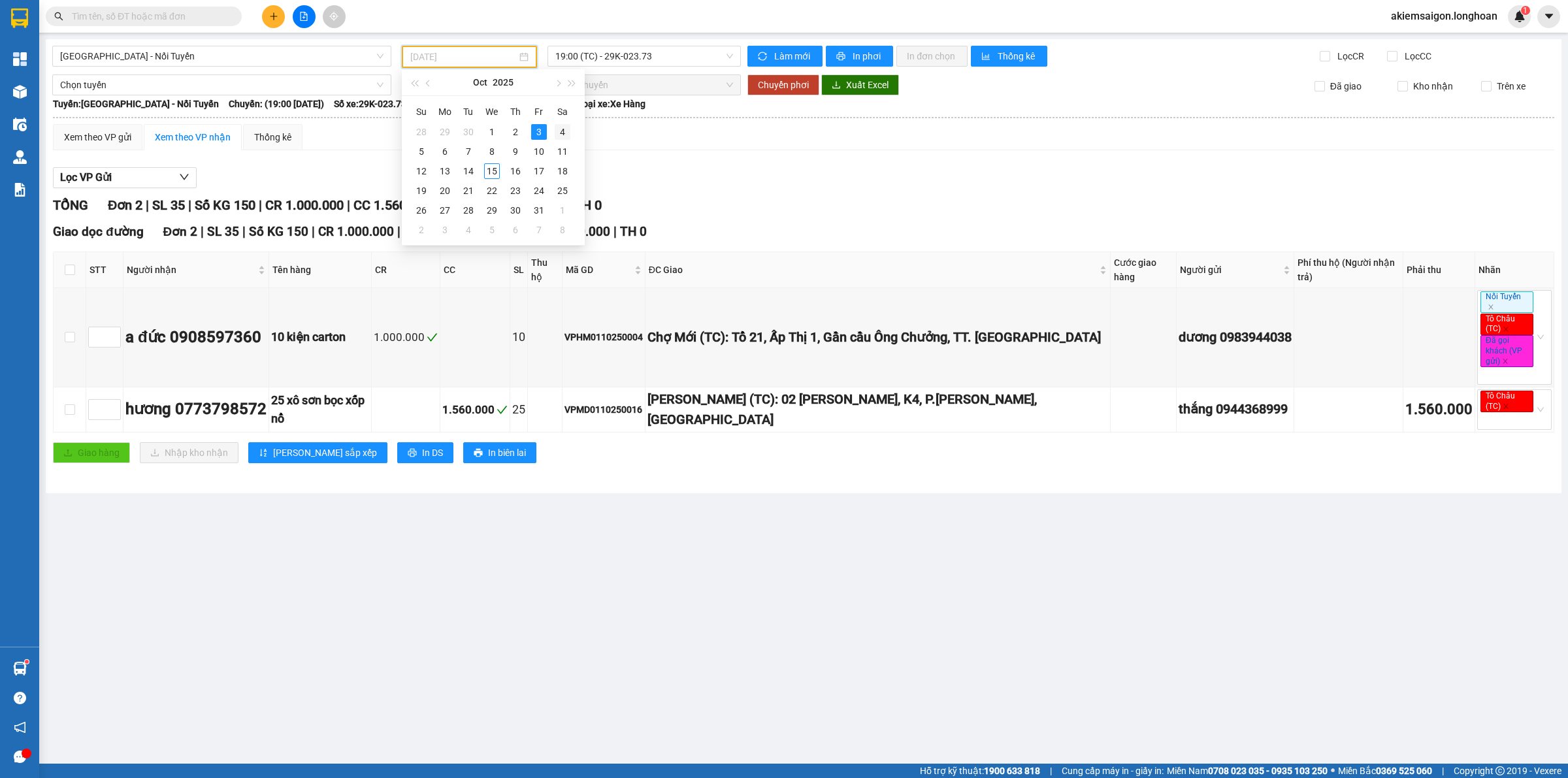
click at [556, 132] on div "4" at bounding box center [562, 131] width 15 height 15
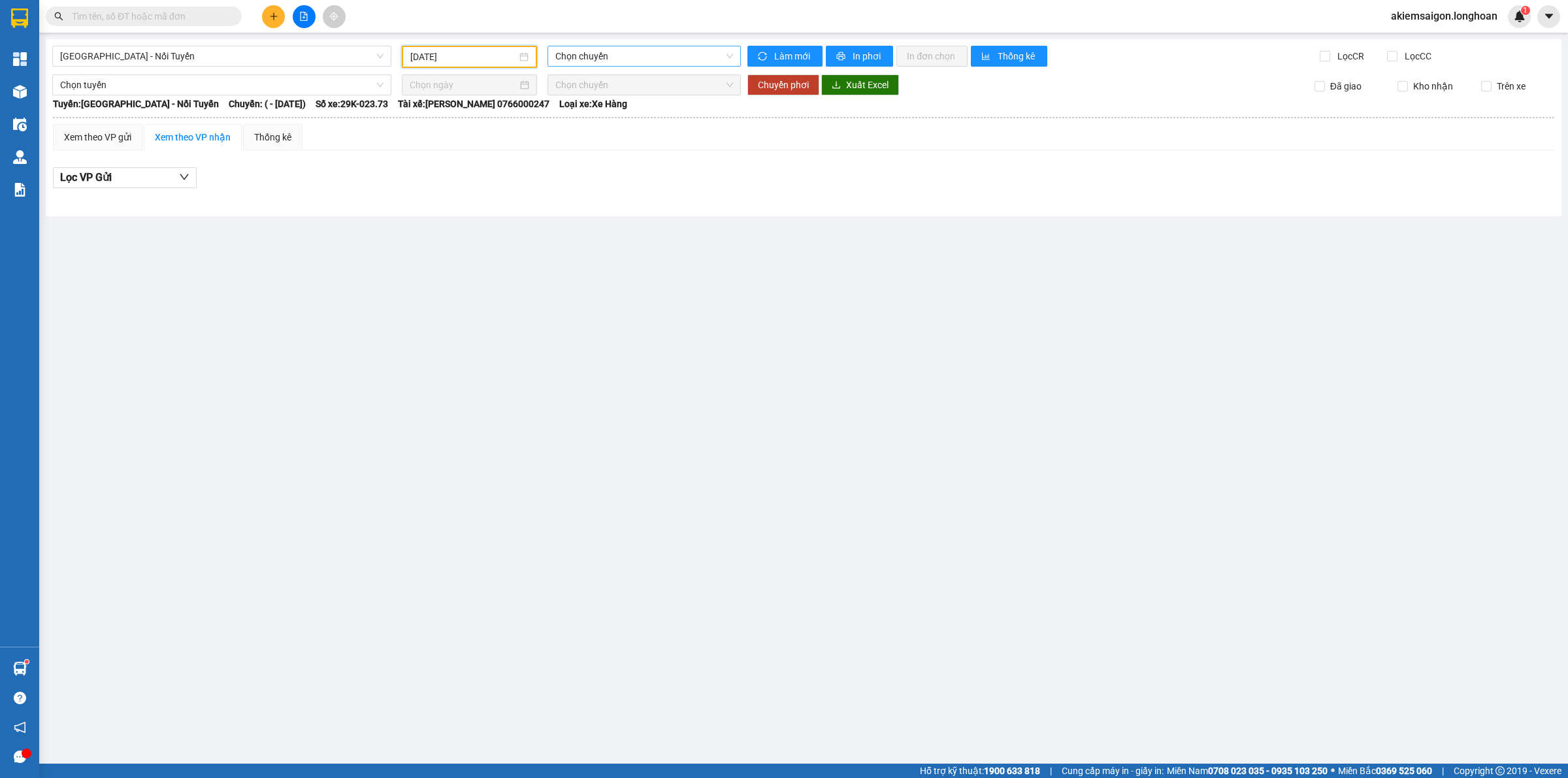
click at [621, 52] on span "Chọn chuyến" at bounding box center [644, 57] width 177 height 20
click at [473, 50] on input "[DATE]" at bounding box center [464, 57] width 106 height 14
click at [421, 151] on div "5" at bounding box center [420, 151] width 15 height 15
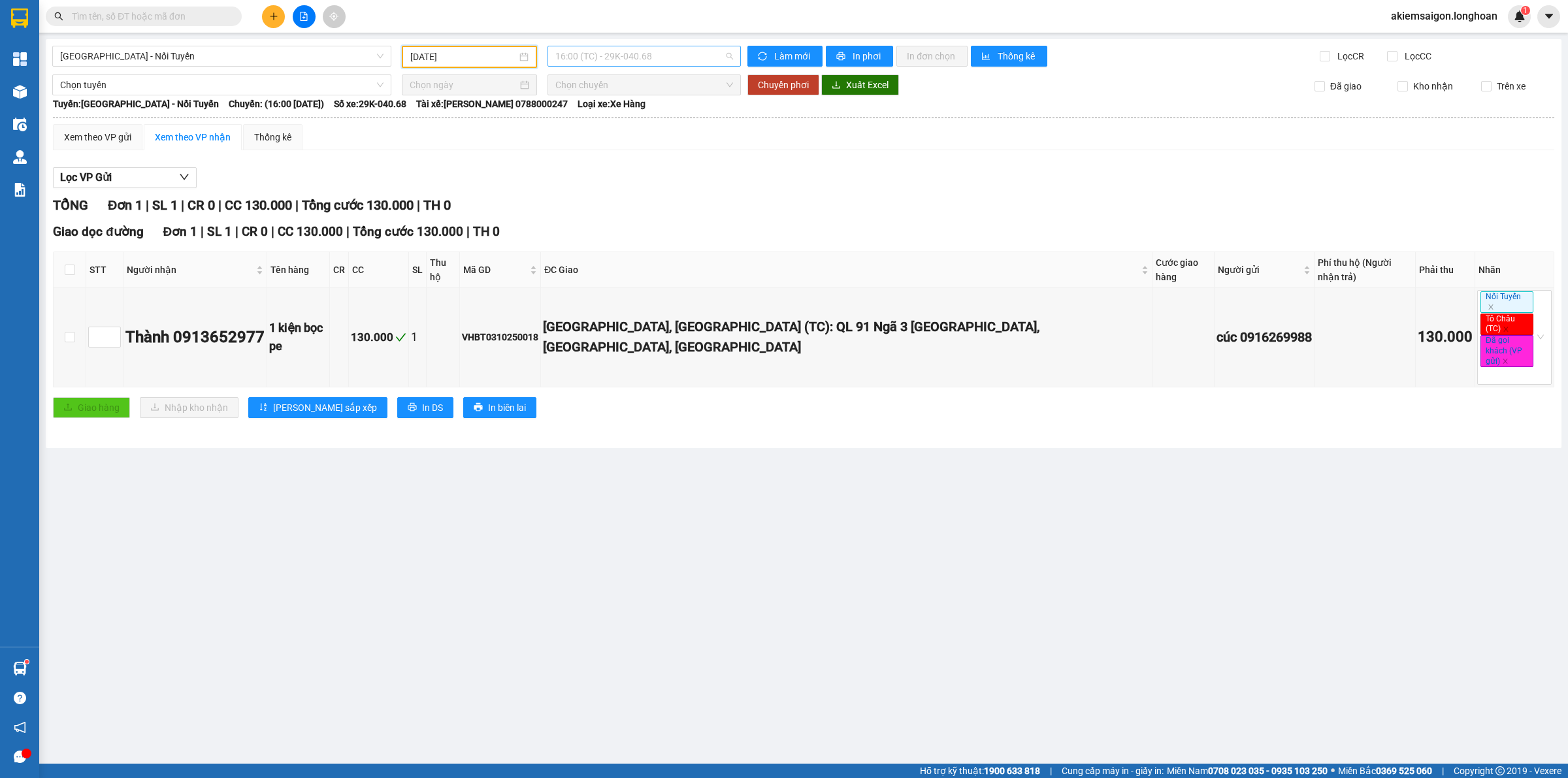
click at [637, 59] on span "16:00 (TC) - 29K-040.68" at bounding box center [644, 57] width 177 height 20
click at [617, 126] on div "16:01 (TC) - 29K-040.68" at bounding box center [606, 124] width 102 height 14
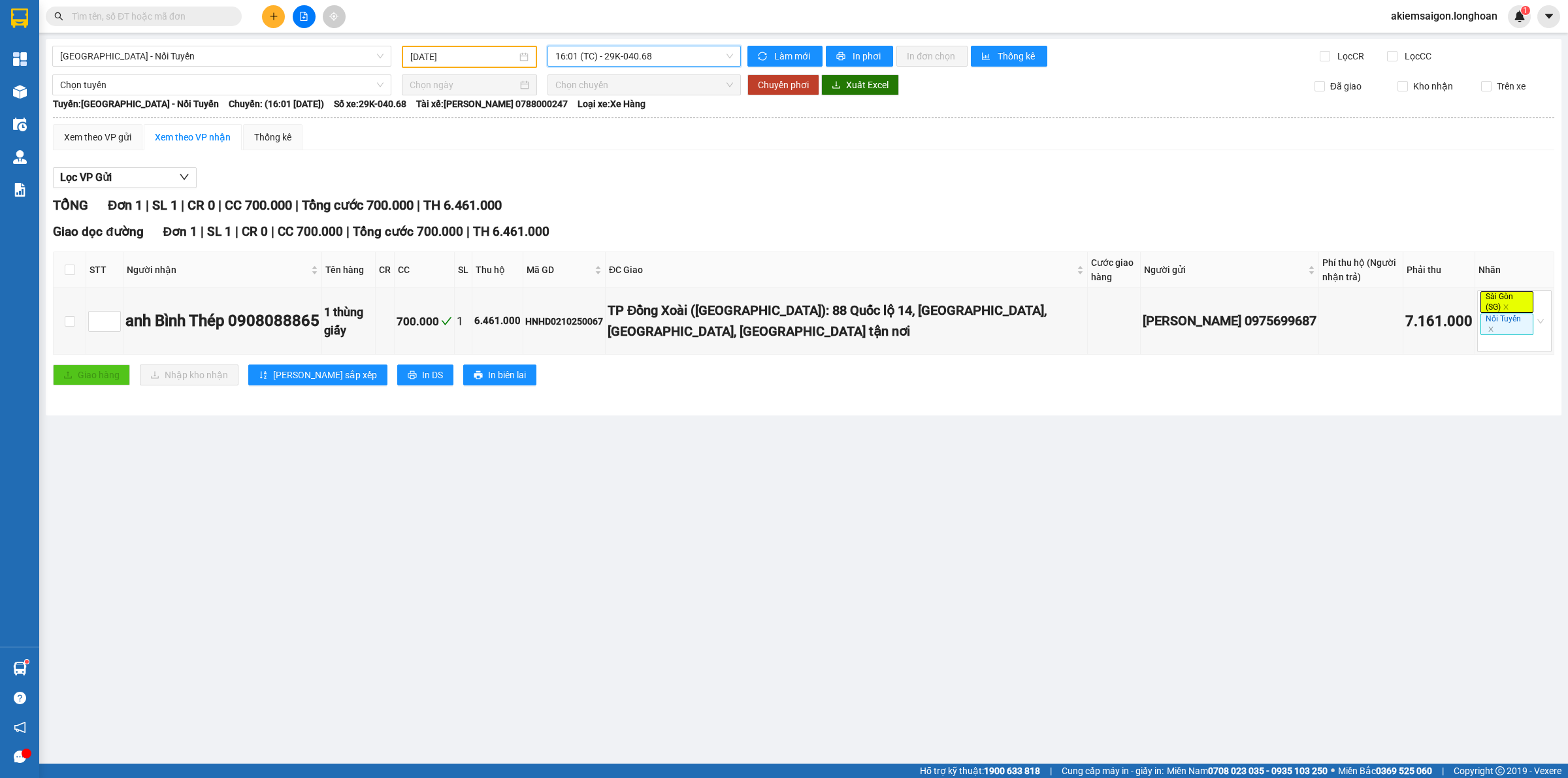
click at [639, 53] on span "16:01 (TC) - 29K-040.68" at bounding box center [644, 57] width 177 height 20
click at [621, 149] on div "16:02 (TC) - 29K-040.68" at bounding box center [606, 145] width 102 height 14
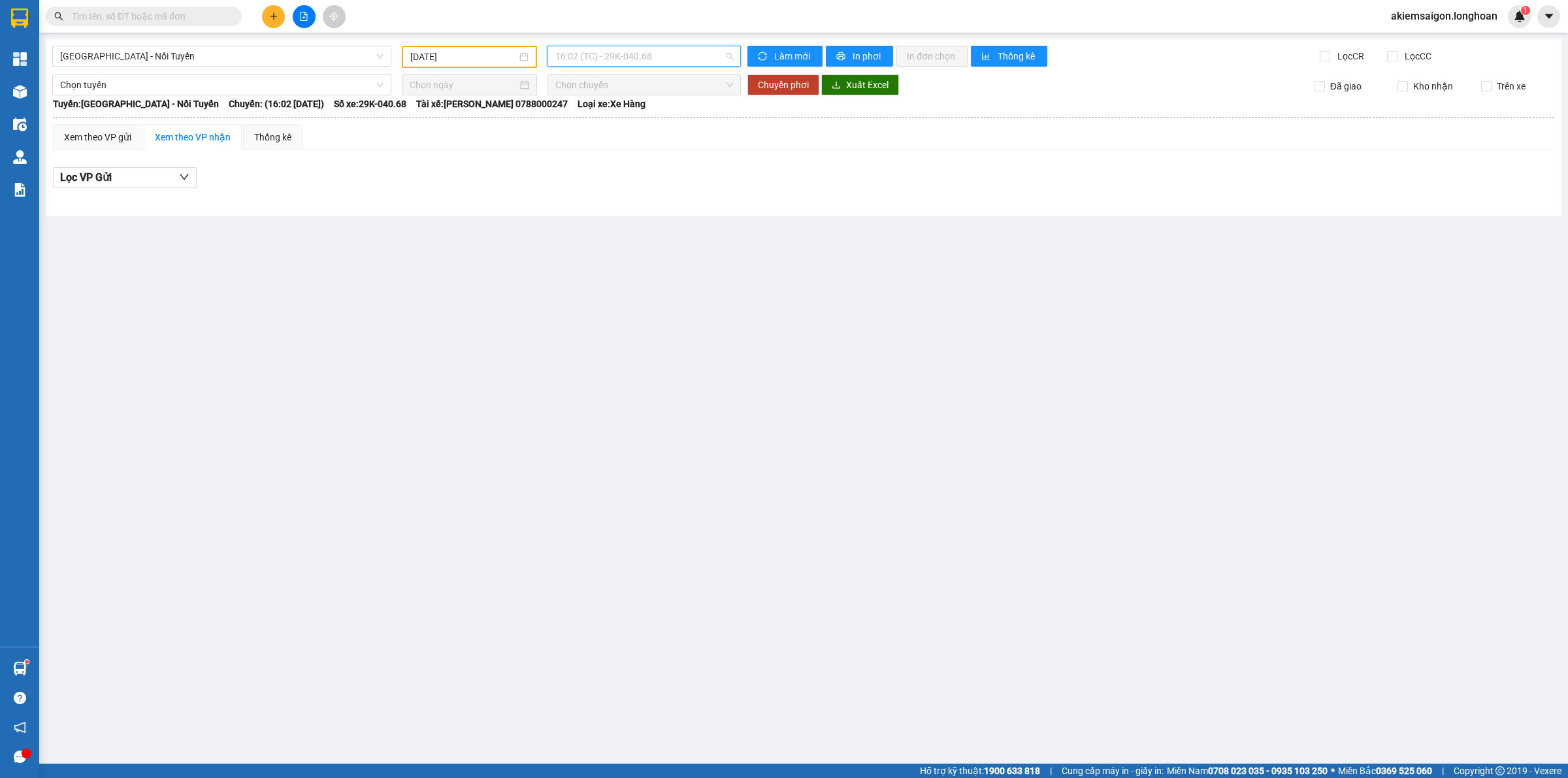
click at [653, 58] on span "16:02 (TC) - 29K-040.68" at bounding box center [644, 57] width 177 height 20
click at [613, 168] on div "16:03 (TC) - 29K-040.68" at bounding box center [606, 166] width 102 height 14
drag, startPoint x: 489, startPoint y: 50, endPoint x: 488, endPoint y: 57, distance: 7.1
click at [488, 53] on input "[DATE]" at bounding box center [464, 57] width 106 height 14
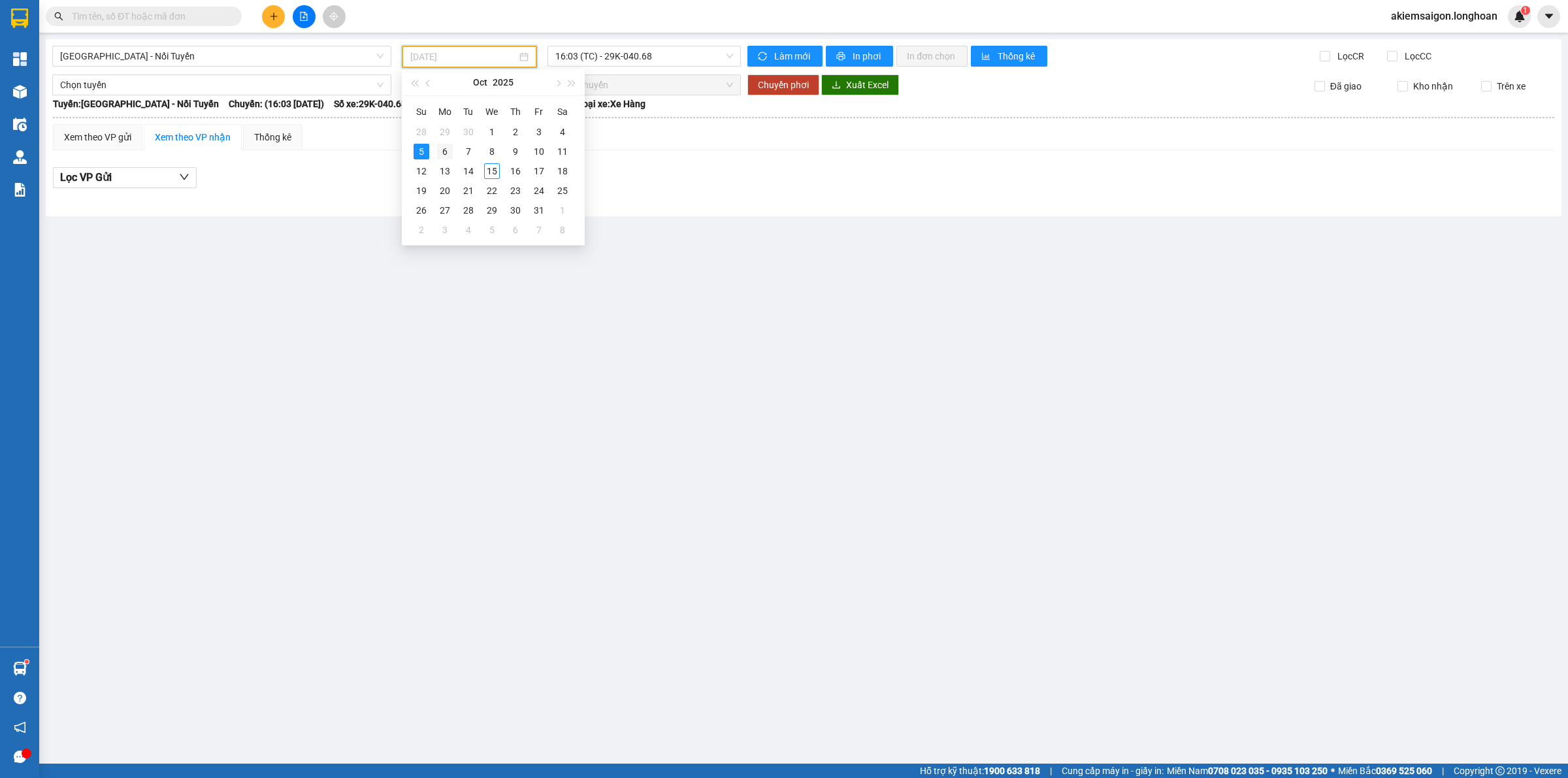
click at [441, 148] on div "6" at bounding box center [444, 151] width 15 height 15
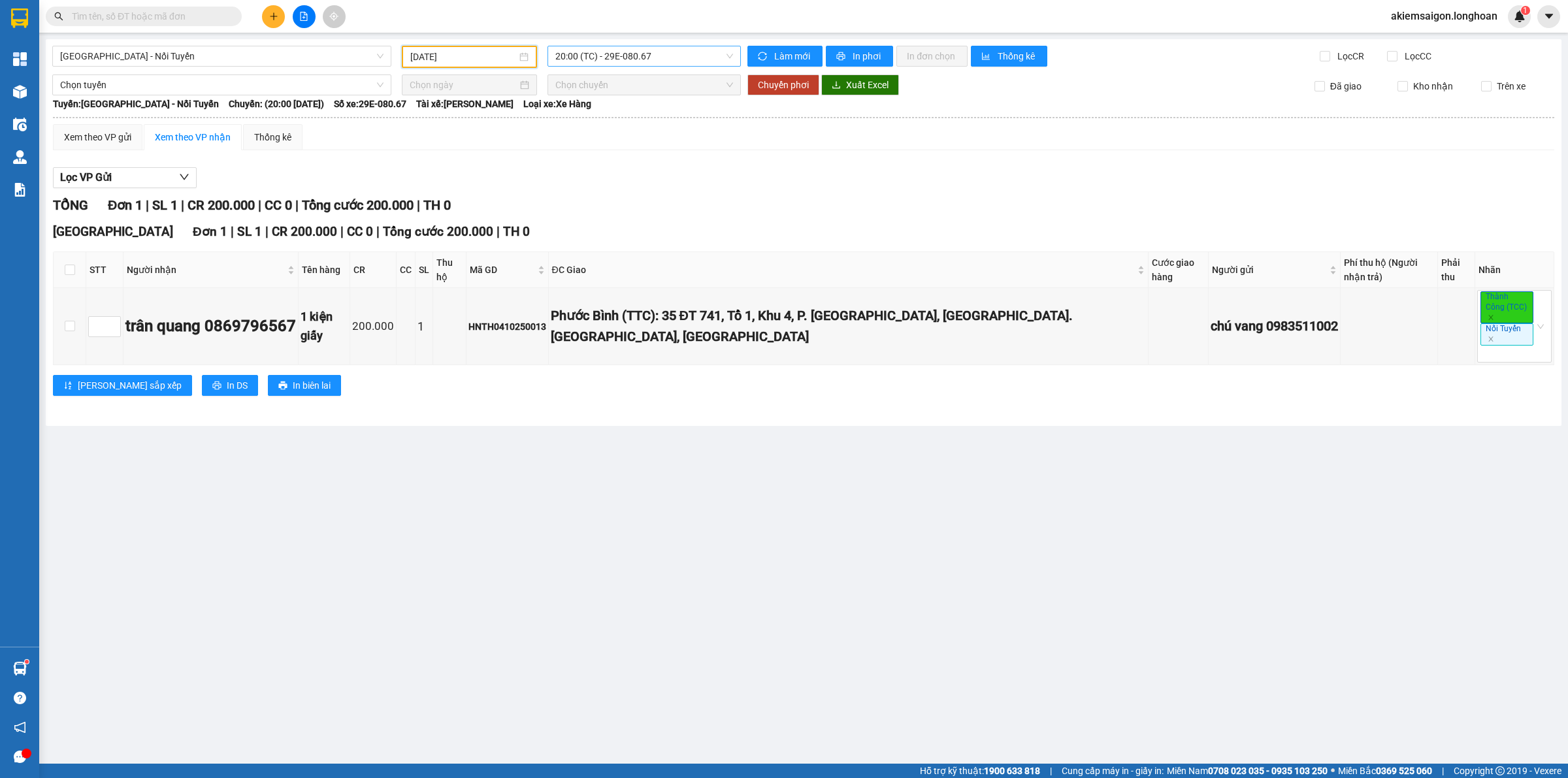
click at [635, 56] on span "20:00 (TC) - 29E-080.67" at bounding box center [644, 57] width 177 height 20
click at [482, 66] on div "[DATE]" at bounding box center [469, 57] width 135 height 23
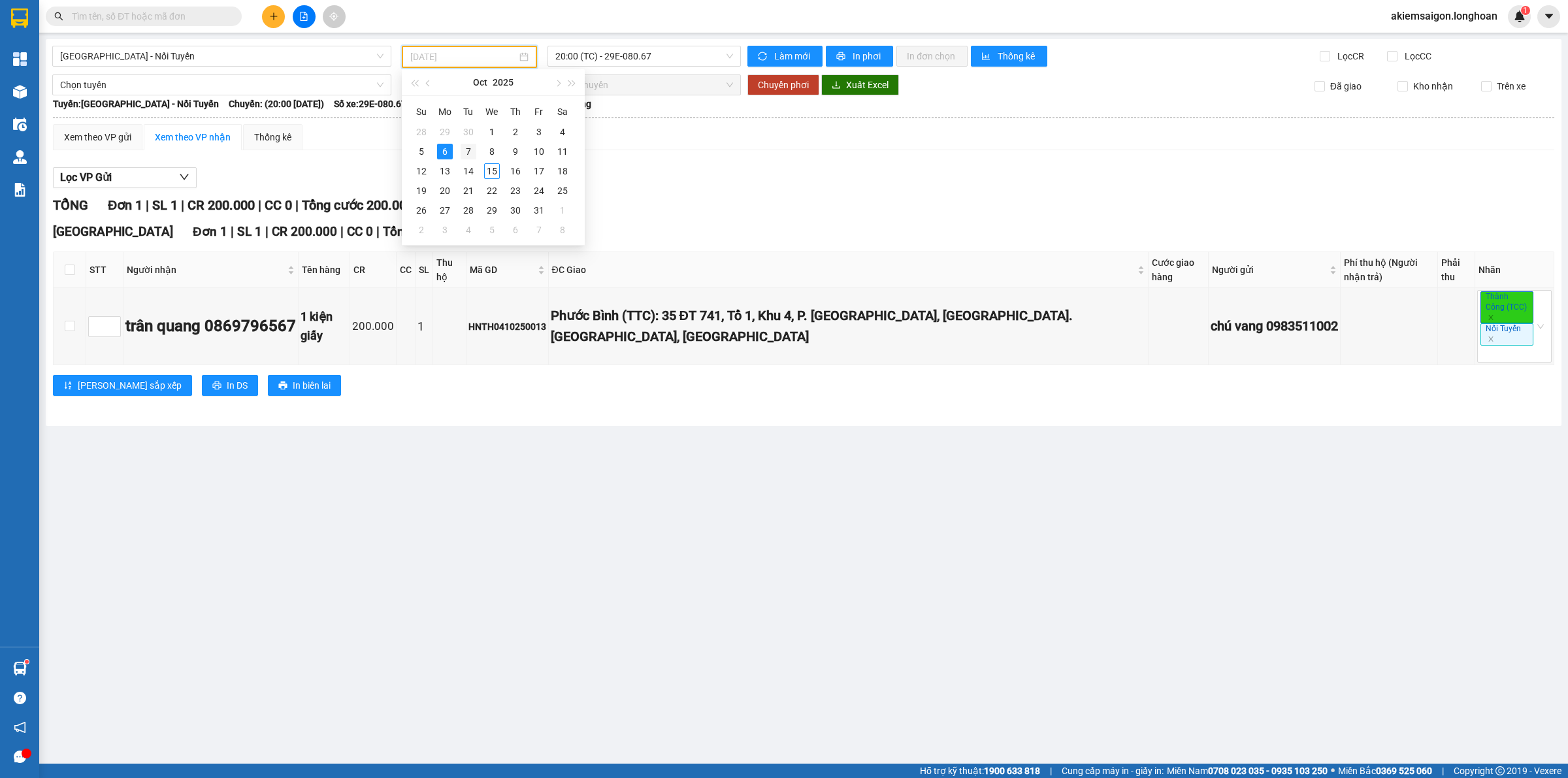
click at [468, 151] on div "7" at bounding box center [468, 151] width 15 height 15
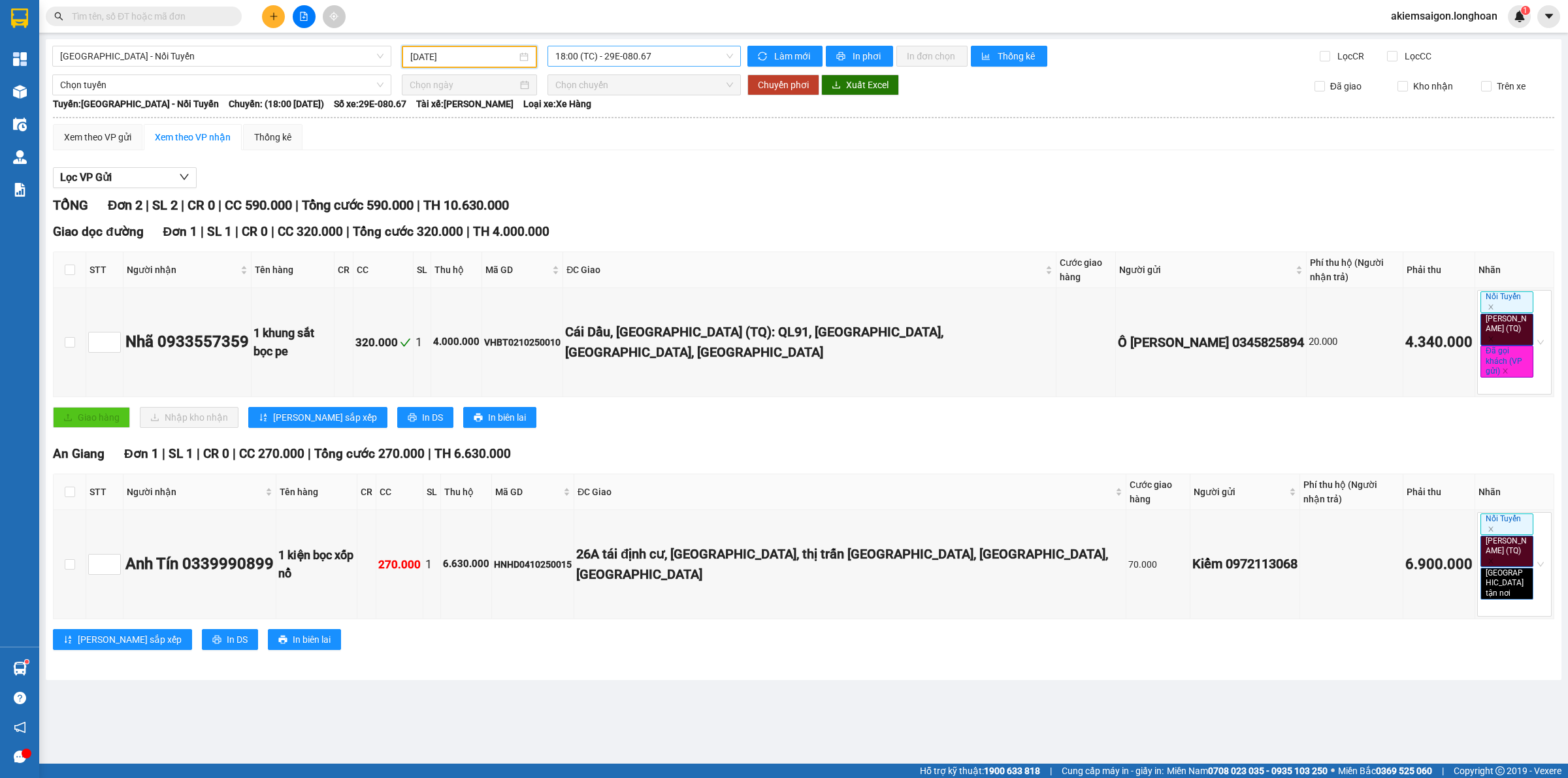
click at [646, 54] on span "18:00 (TC) - 29E-080.67" at bounding box center [644, 57] width 177 height 20
click at [627, 122] on div "21:00 (TC) - 29E-080.67" at bounding box center [606, 124] width 102 height 14
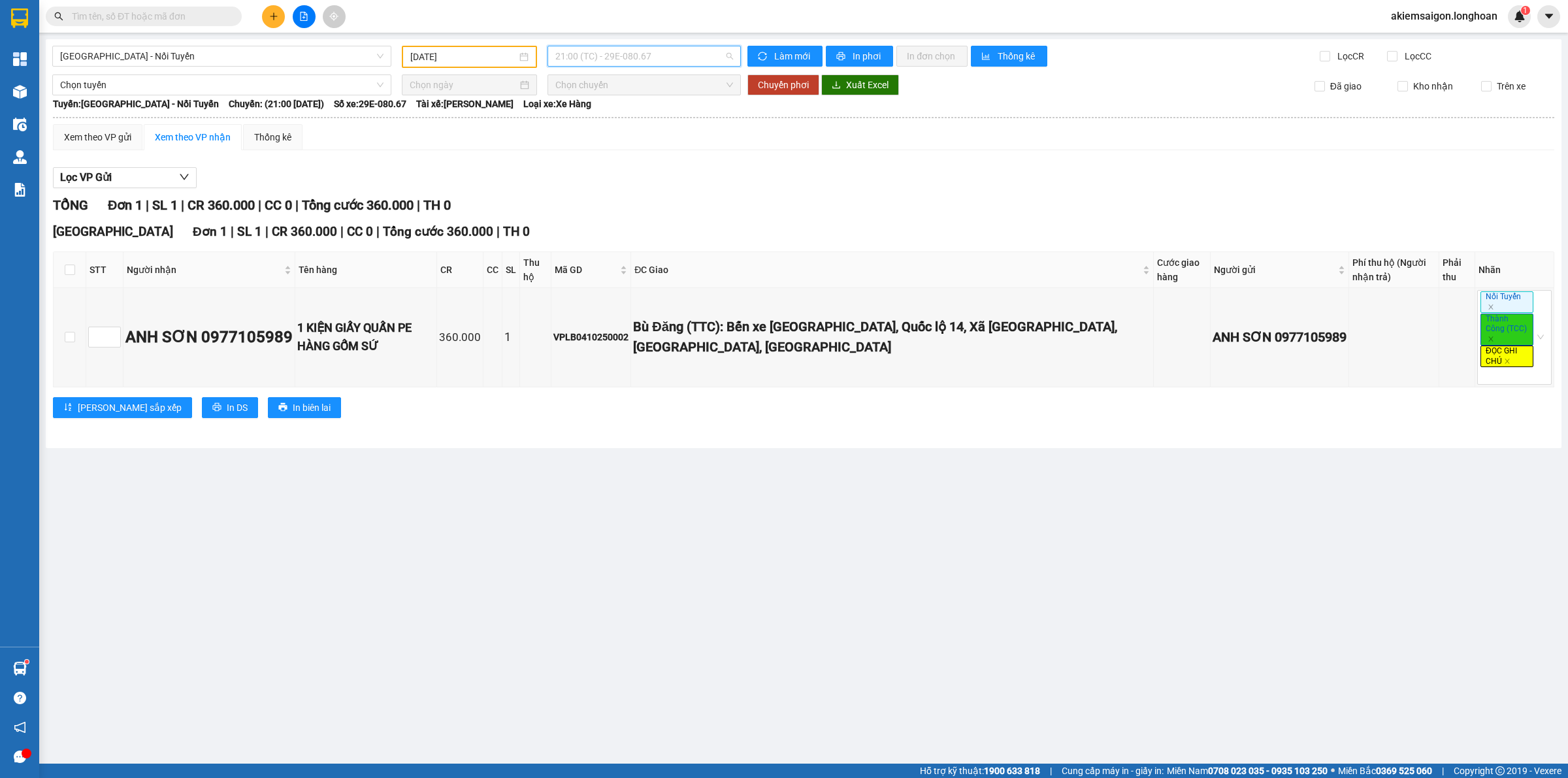
click at [638, 57] on span "21:00 (TC) - 29E-080.67" at bounding box center [644, 57] width 177 height 20
click at [617, 144] on div "22:00 (TC) - 29E-080.67" at bounding box center [606, 145] width 102 height 14
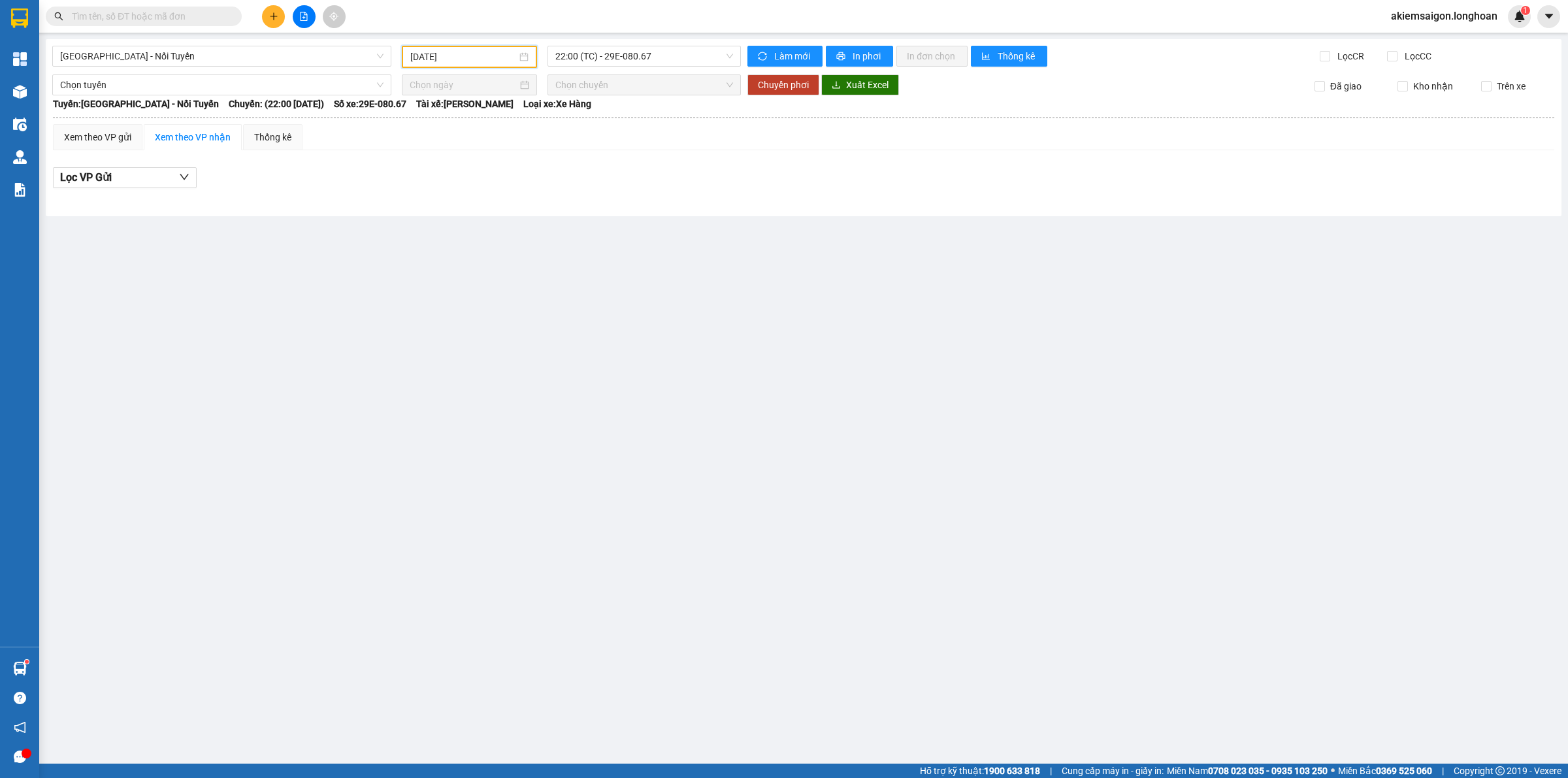
click at [478, 51] on input "[DATE]" at bounding box center [464, 57] width 106 height 14
drag, startPoint x: 485, startPoint y: 151, endPoint x: 635, endPoint y: 67, distance: 171.9
click at [487, 151] on div "8" at bounding box center [491, 151] width 15 height 15
click at [634, 44] on div "[GEOGRAPHIC_DATA] - Nối Tuyến [DATE] 17:00 (TC) - 29E-355.06 Làm mới In phơi In…" at bounding box center [803, 128] width 1515 height 177
click at [632, 56] on span "17:00 (TC) - 29E-355.06" at bounding box center [644, 57] width 177 height 20
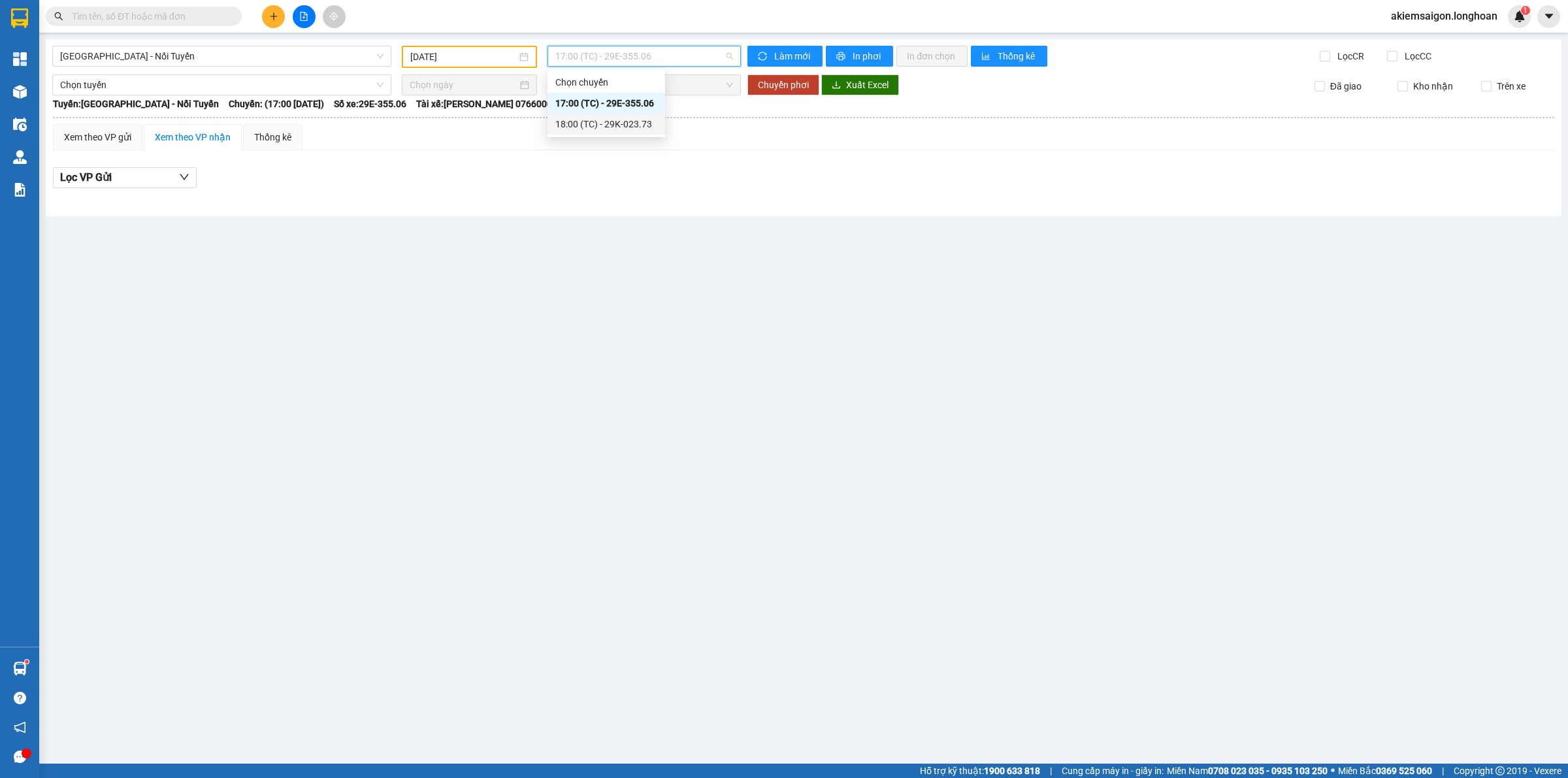
click at [616, 124] on div "18:00 (TC) - 29K-023.73" at bounding box center [606, 124] width 102 height 14
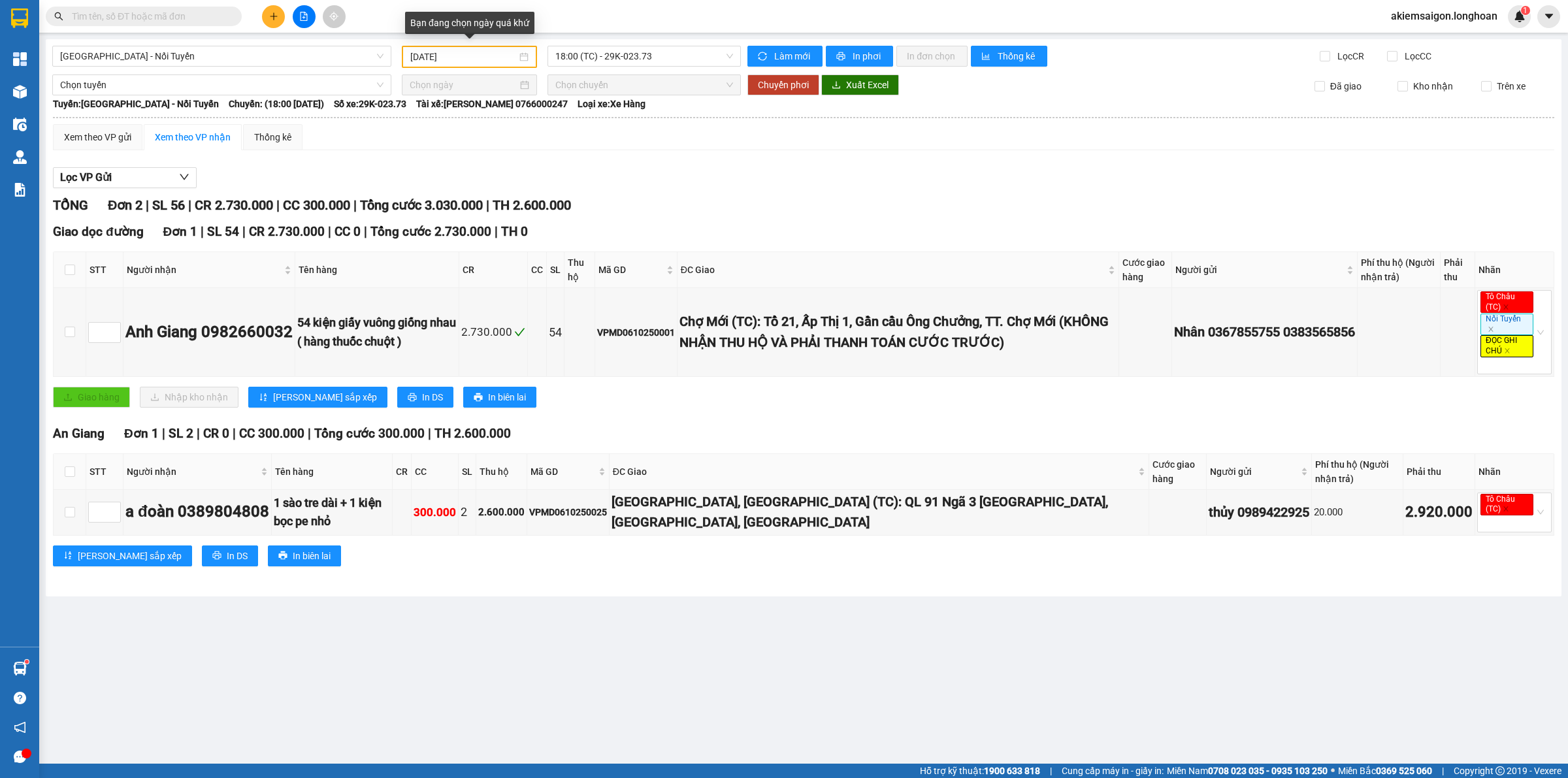
click at [463, 47] on div "[DATE]" at bounding box center [469, 57] width 135 height 23
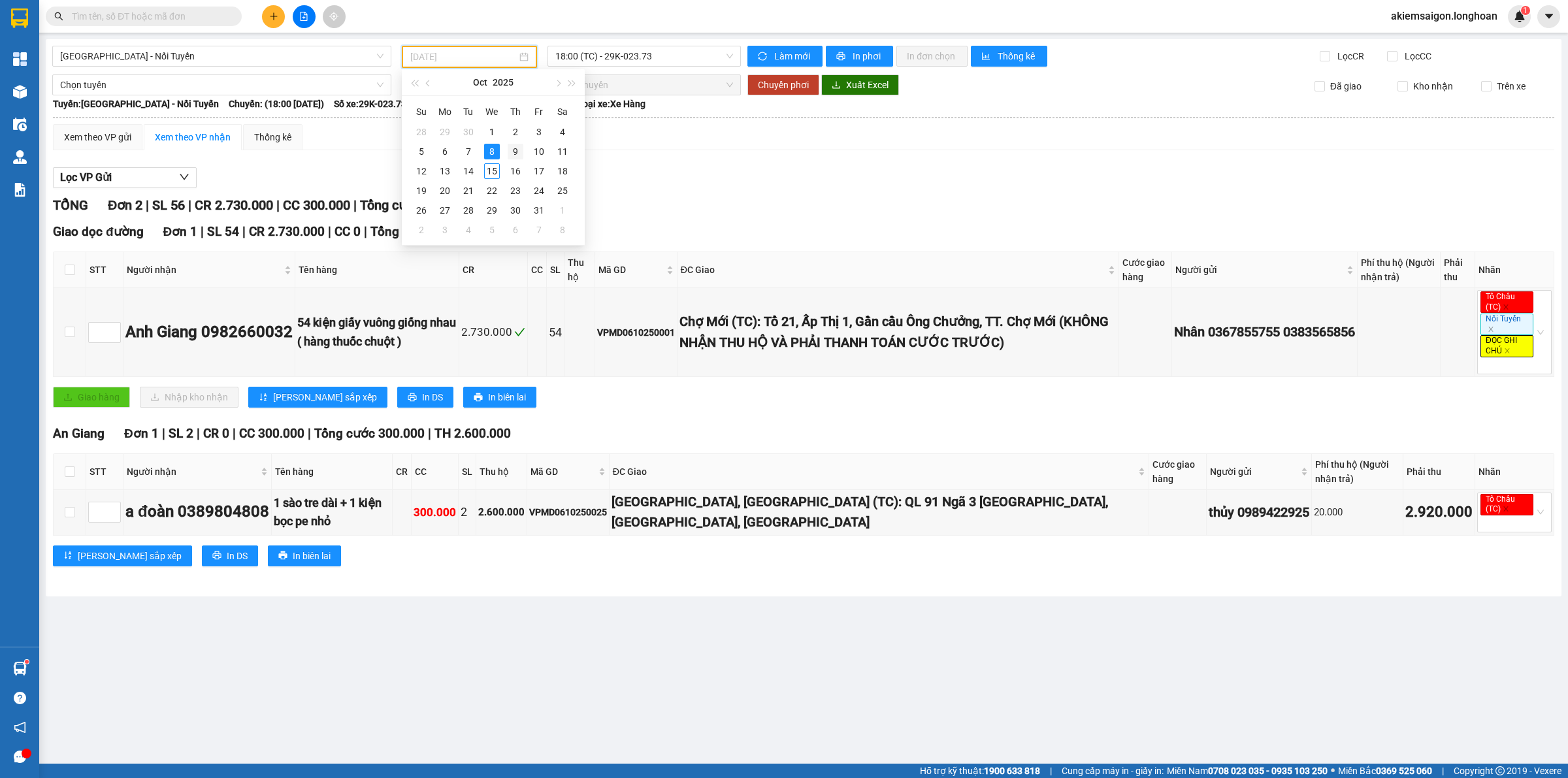
click at [515, 151] on div "9" at bounding box center [515, 151] width 15 height 15
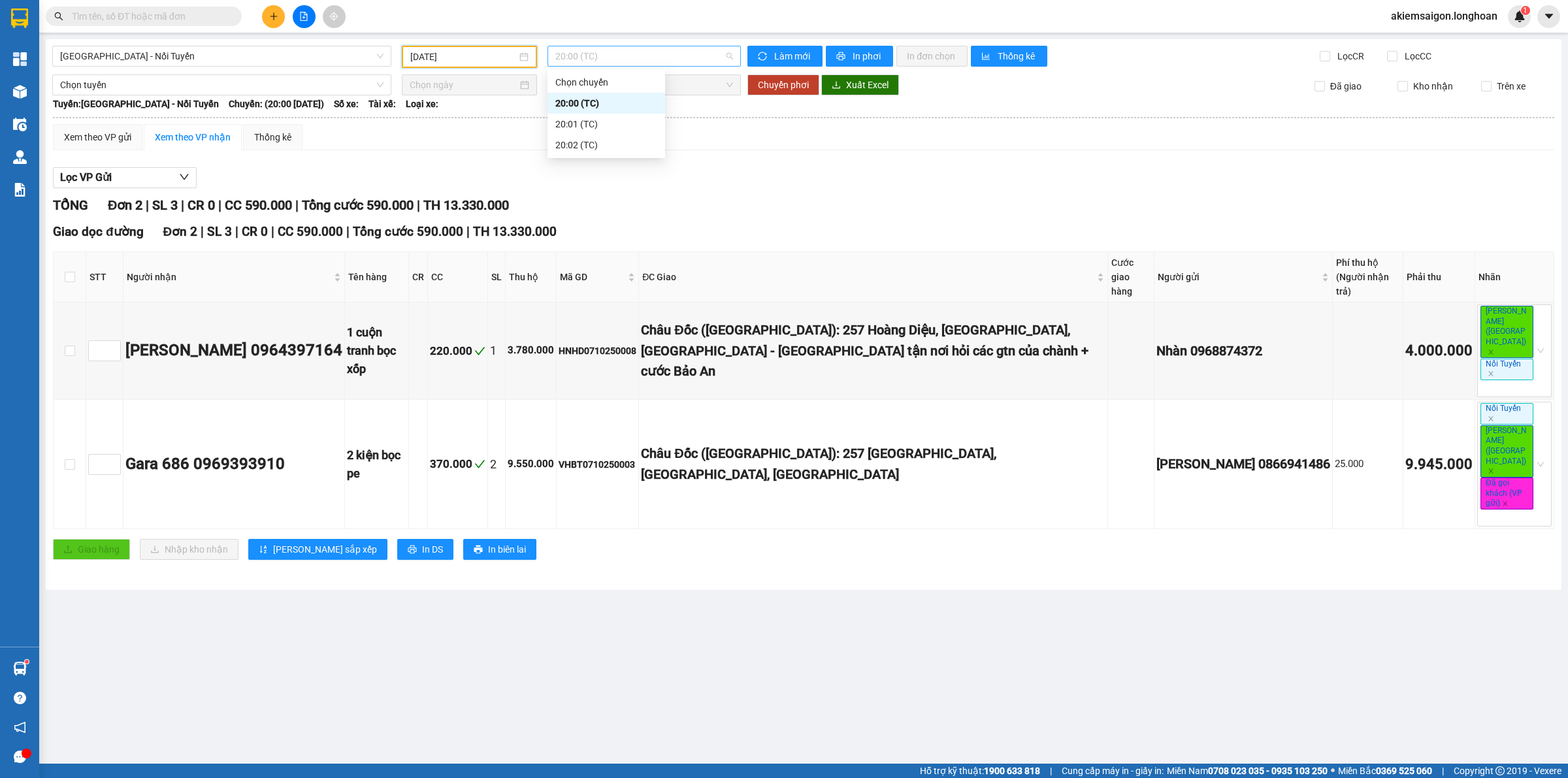
click at [627, 52] on span "20:00 (TC)" at bounding box center [644, 57] width 177 height 20
click at [616, 122] on div "20:01 (TC)" at bounding box center [606, 124] width 102 height 14
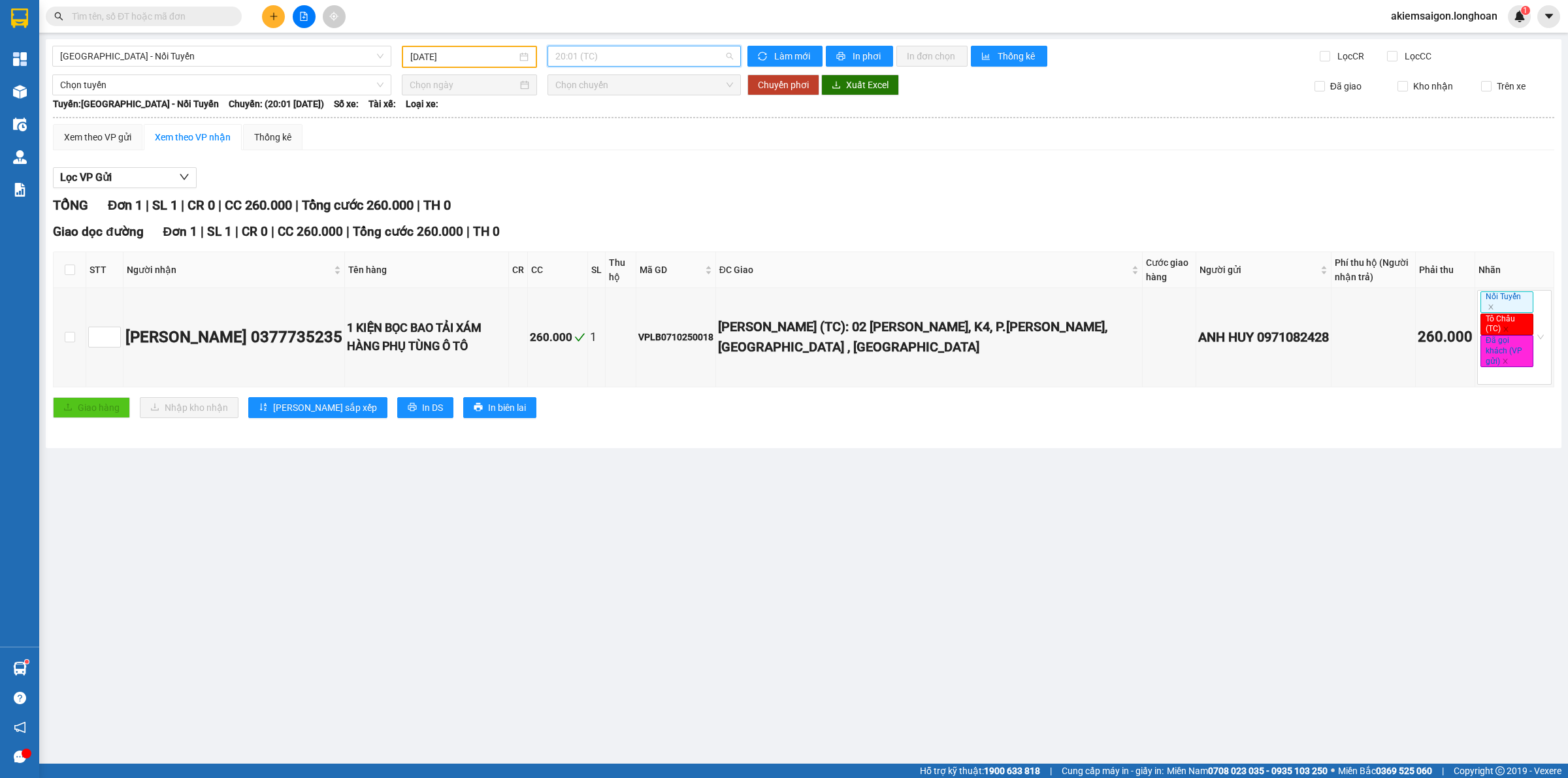
click at [617, 57] on span "20:01 (TC)" at bounding box center [644, 57] width 177 height 20
click at [603, 150] on div "20:02 (TC)" at bounding box center [606, 145] width 102 height 14
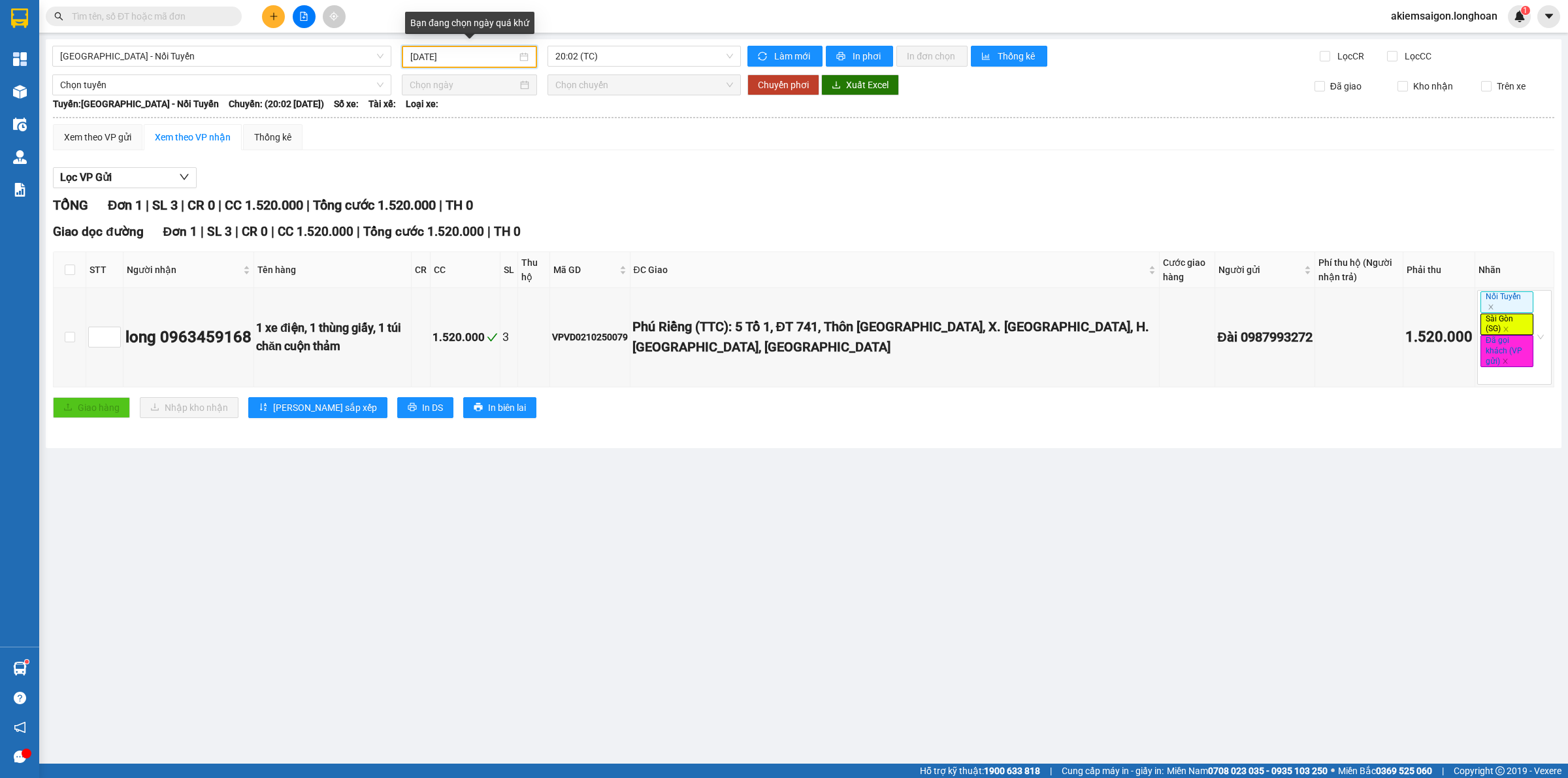
click at [479, 60] on input "[DATE]" at bounding box center [464, 57] width 106 height 14
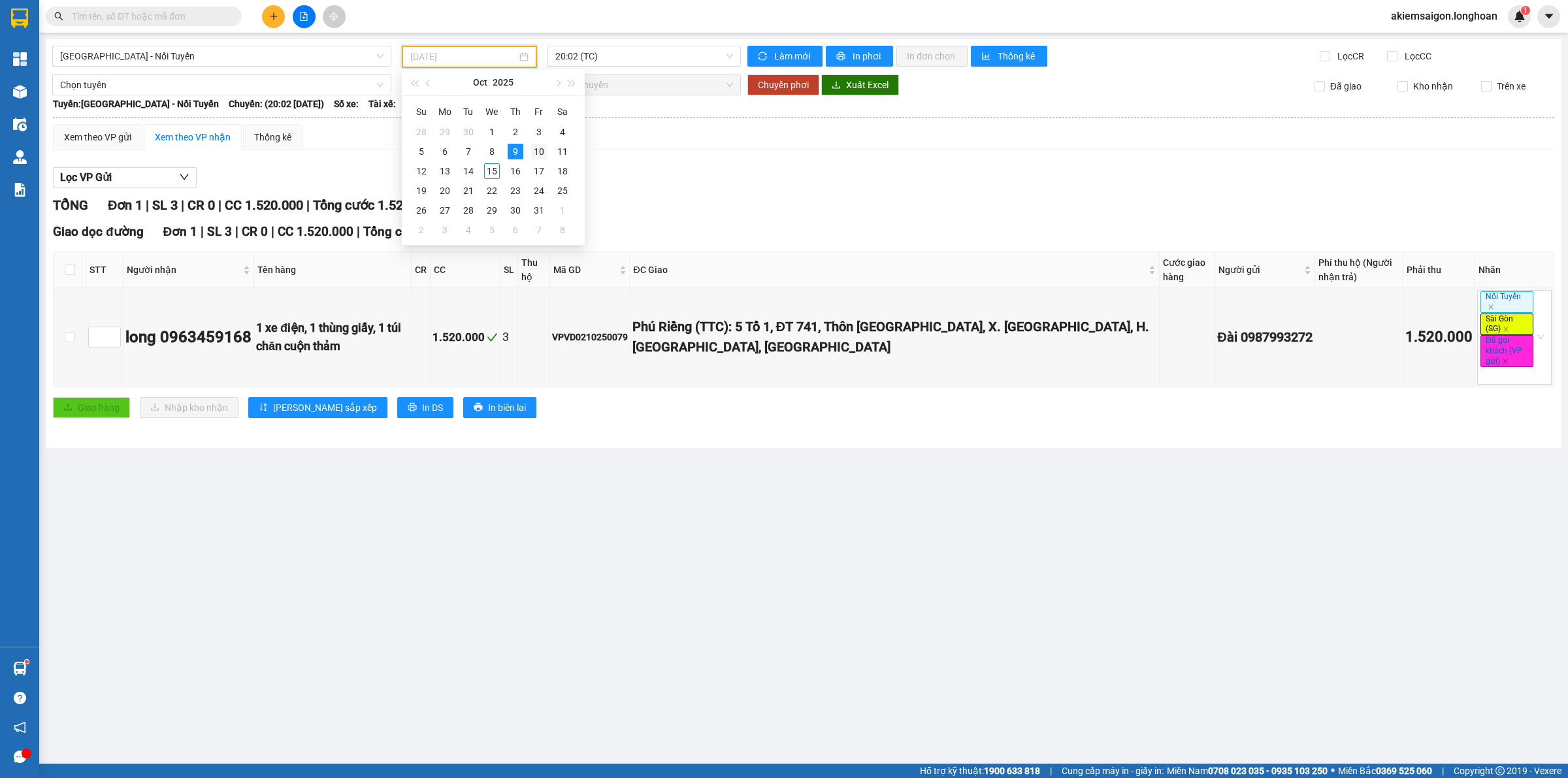
click at [537, 151] on div "10" at bounding box center [538, 151] width 15 height 15
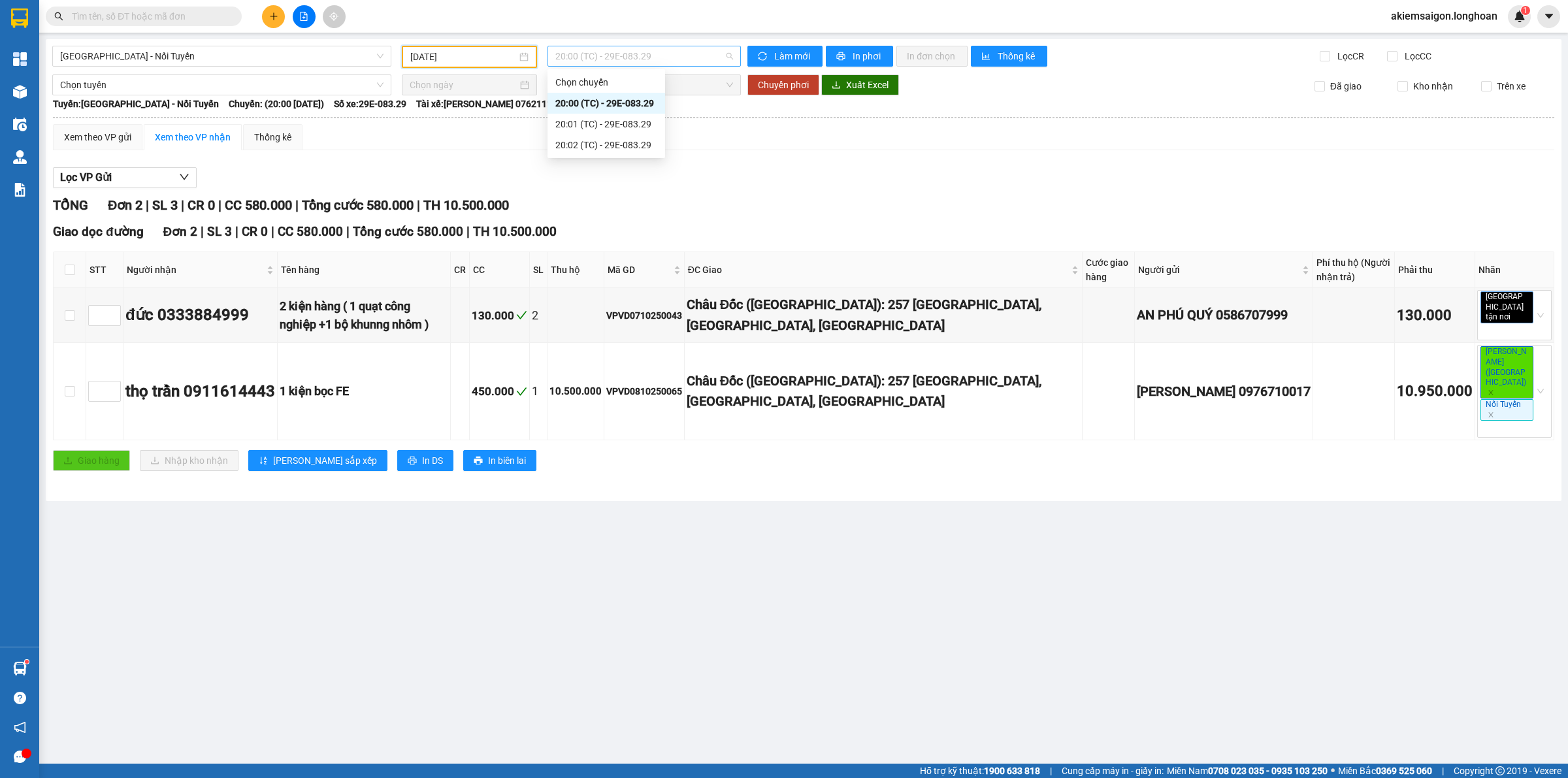
click at [642, 56] on span "20:00 (TC) - 29E-083.29" at bounding box center [644, 57] width 177 height 20
click at [625, 125] on div "20:01 (TC) - 29E-083.29" at bounding box center [606, 124] width 102 height 14
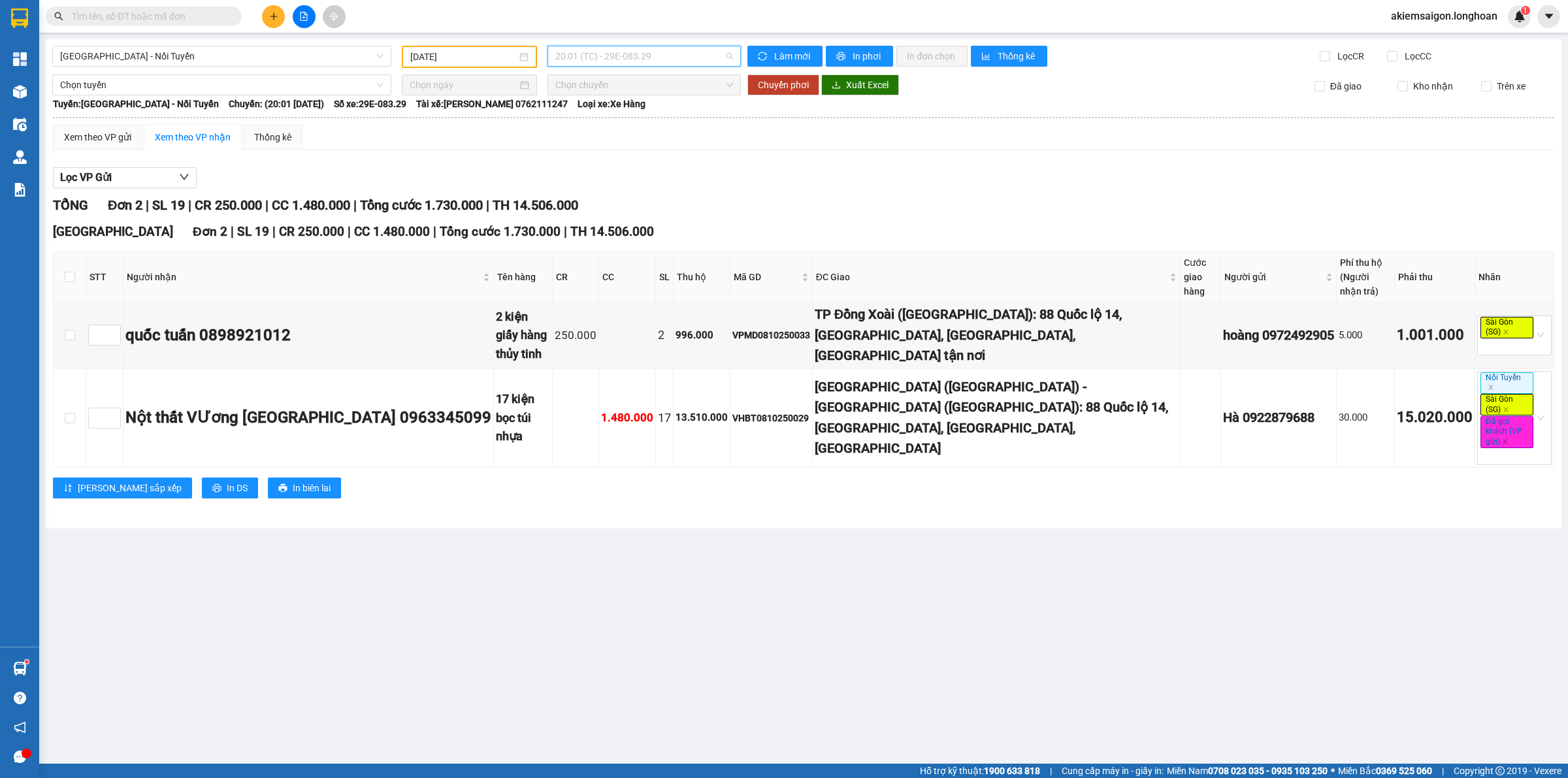
click at [627, 57] on span "20:01 (TC) - 29E-083.29" at bounding box center [644, 57] width 177 height 20
click at [625, 146] on div "20:02 (TC) - 29E-083.29" at bounding box center [606, 145] width 102 height 14
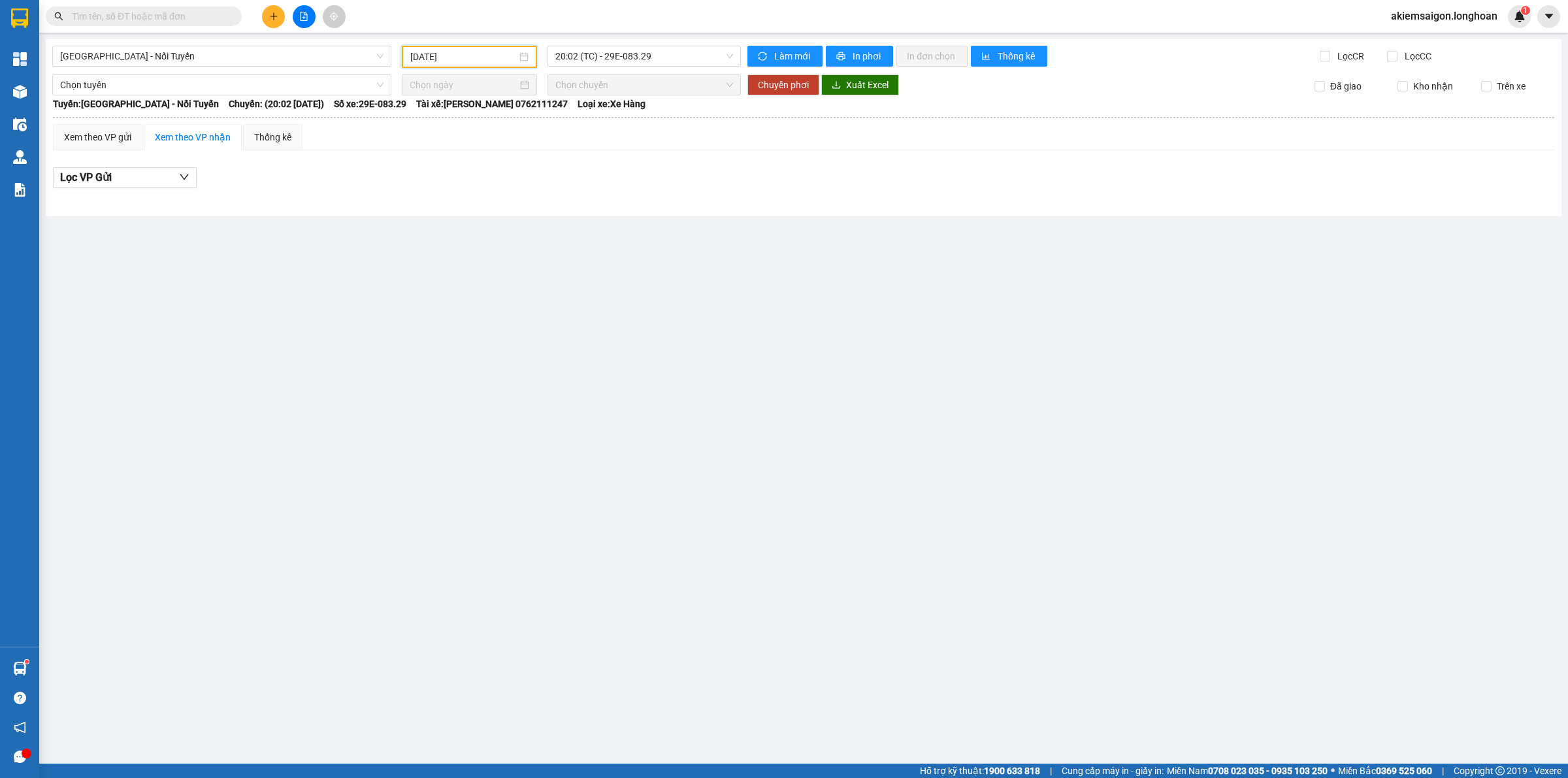
click at [464, 58] on input "[DATE]" at bounding box center [464, 57] width 106 height 14
click at [566, 151] on div "11" at bounding box center [562, 151] width 15 height 15
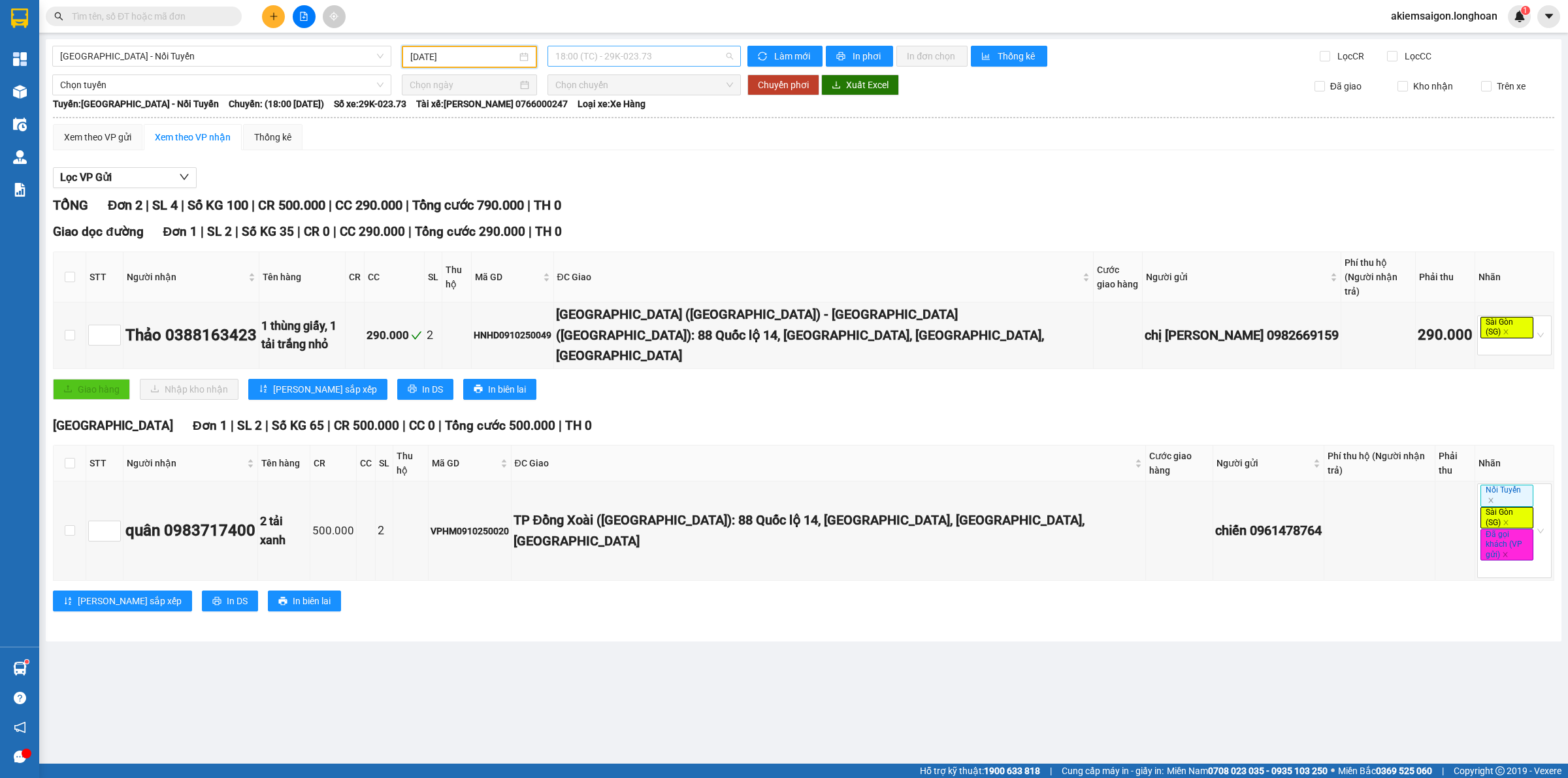
click at [636, 58] on span "18:00 (TC) - 29K-023.73" at bounding box center [644, 57] width 177 height 20
click at [623, 130] on div "18:01 (TC) - 29K-023.73" at bounding box center [606, 124] width 102 height 14
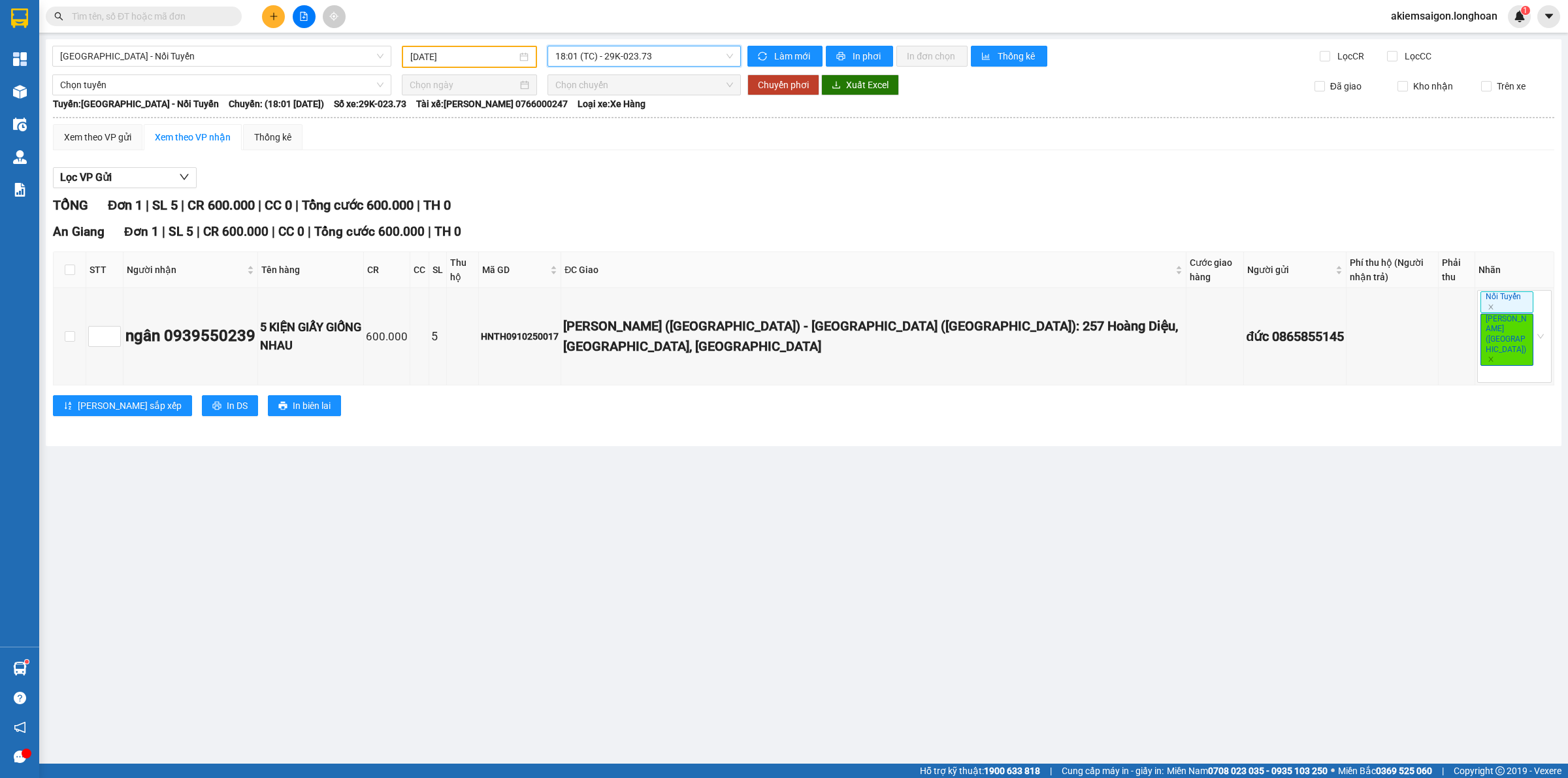
click at [661, 52] on span "18:01 (TC) - 29K-023.73" at bounding box center [644, 57] width 177 height 20
click at [621, 144] on div "18:02 (TC) - 29K-023.73" at bounding box center [606, 145] width 102 height 14
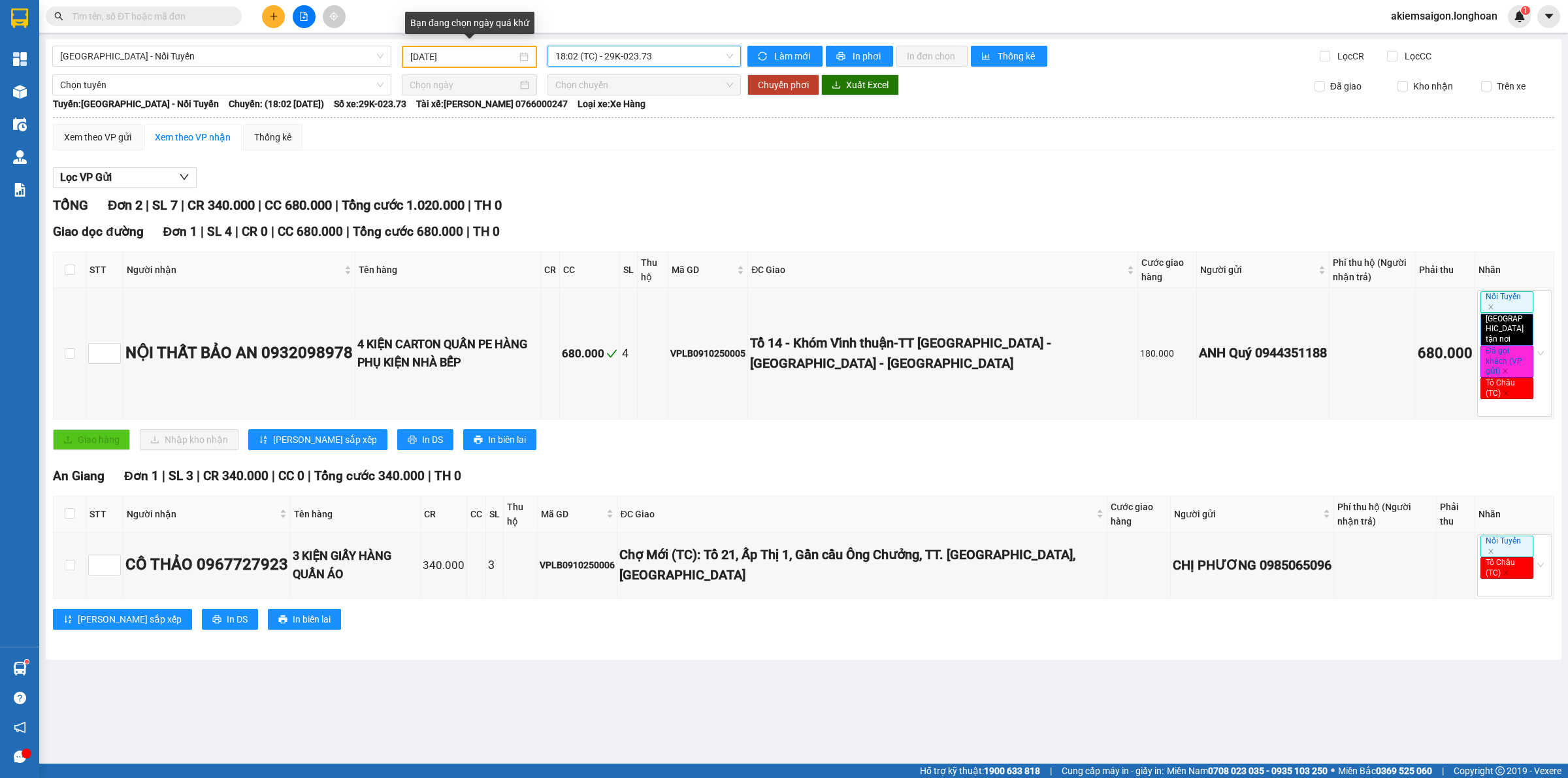
click at [494, 59] on input "[DATE]" at bounding box center [464, 57] width 106 height 14
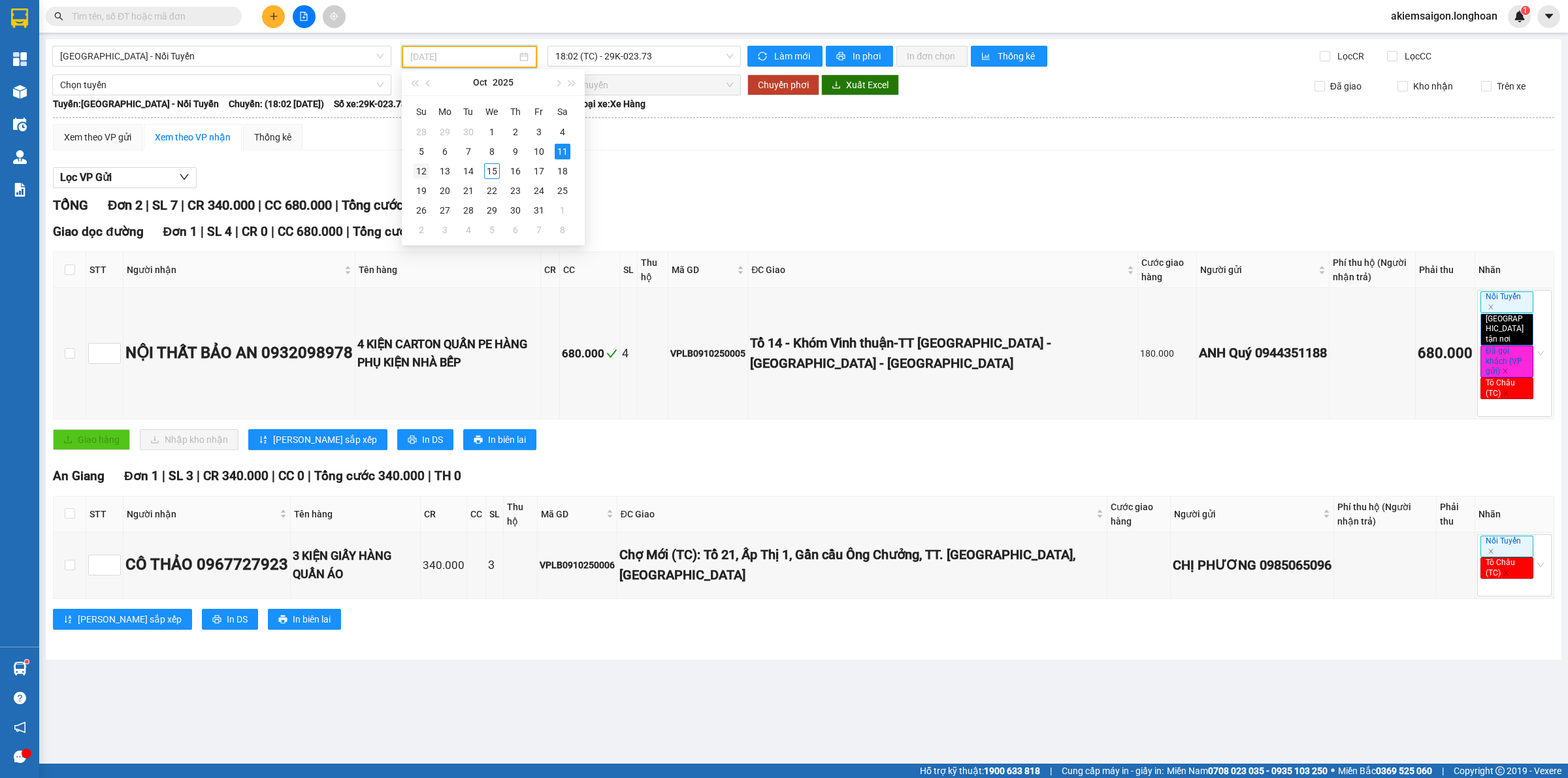
click at [421, 171] on div "12" at bounding box center [420, 170] width 15 height 15
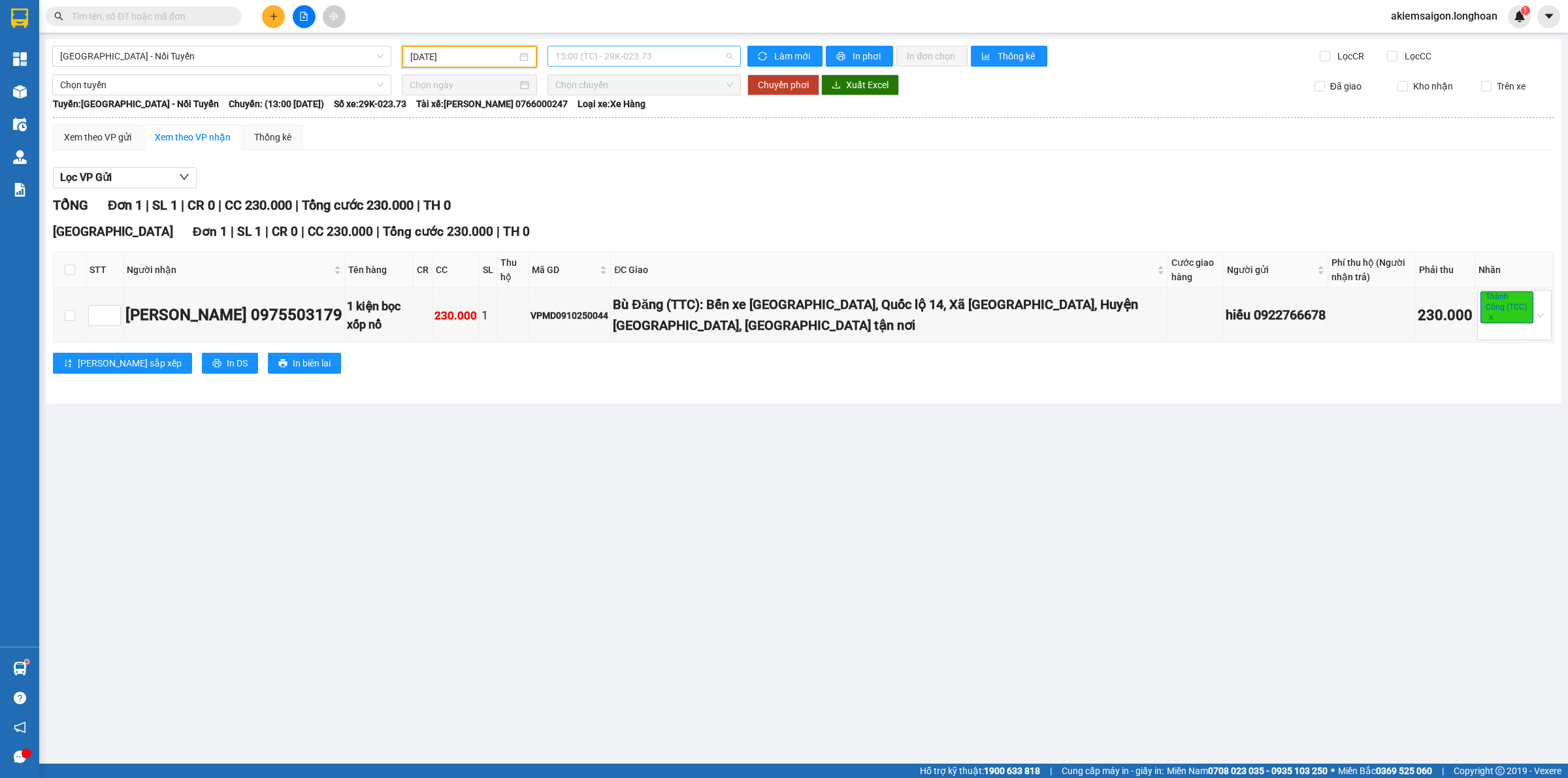
click at [668, 58] on span "13:00 (TC) - 29K-023.73" at bounding box center [644, 57] width 177 height 20
click at [627, 125] on div "21:00 (TC) - 29K-023.73" at bounding box center [606, 124] width 102 height 14
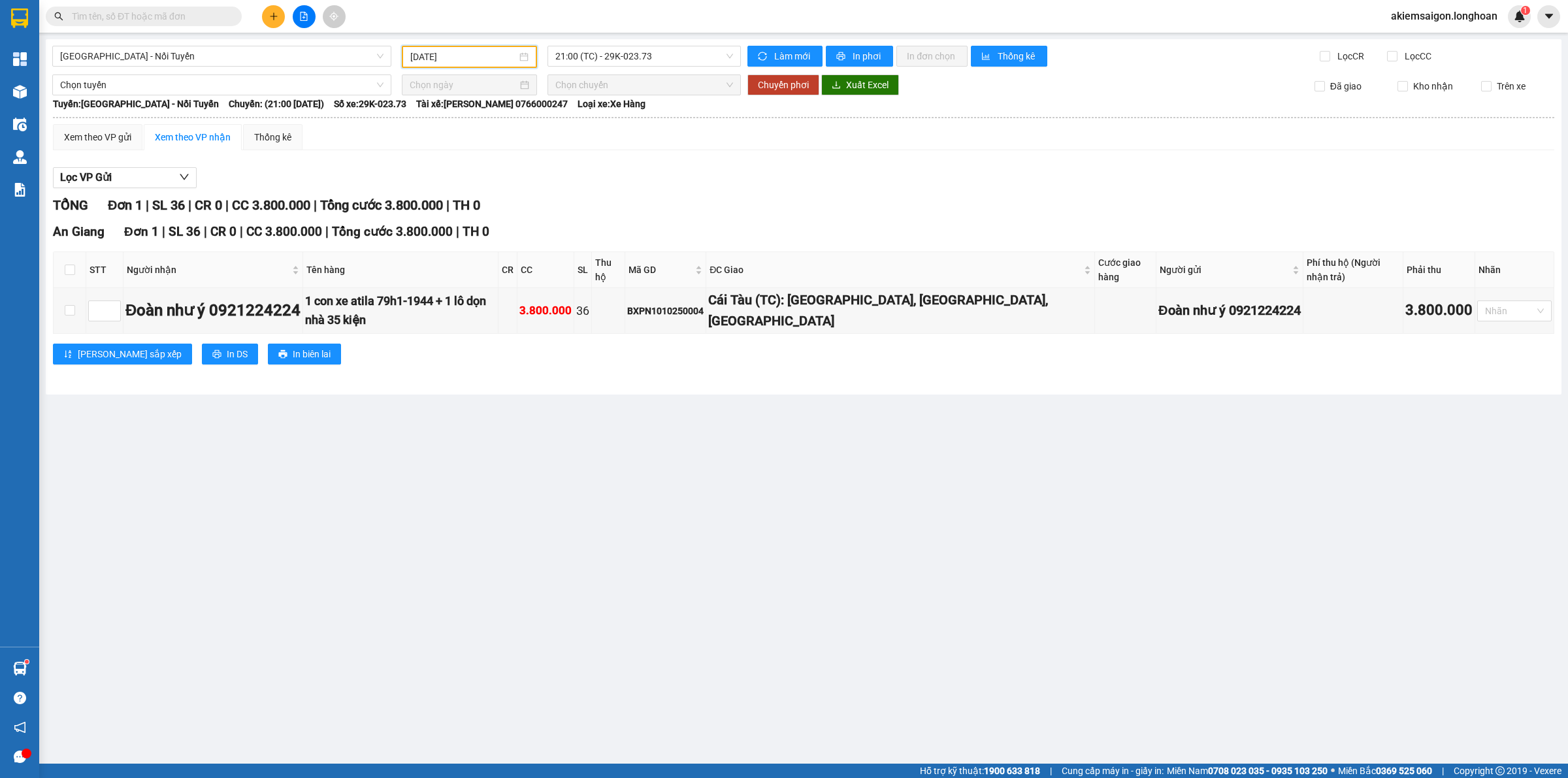
click at [473, 57] on input "[DATE]" at bounding box center [464, 57] width 106 height 14
click at [428, 84] on span "button" at bounding box center [428, 83] width 6 height 6
click at [509, 190] on div "25" at bounding box center [515, 190] width 15 height 15
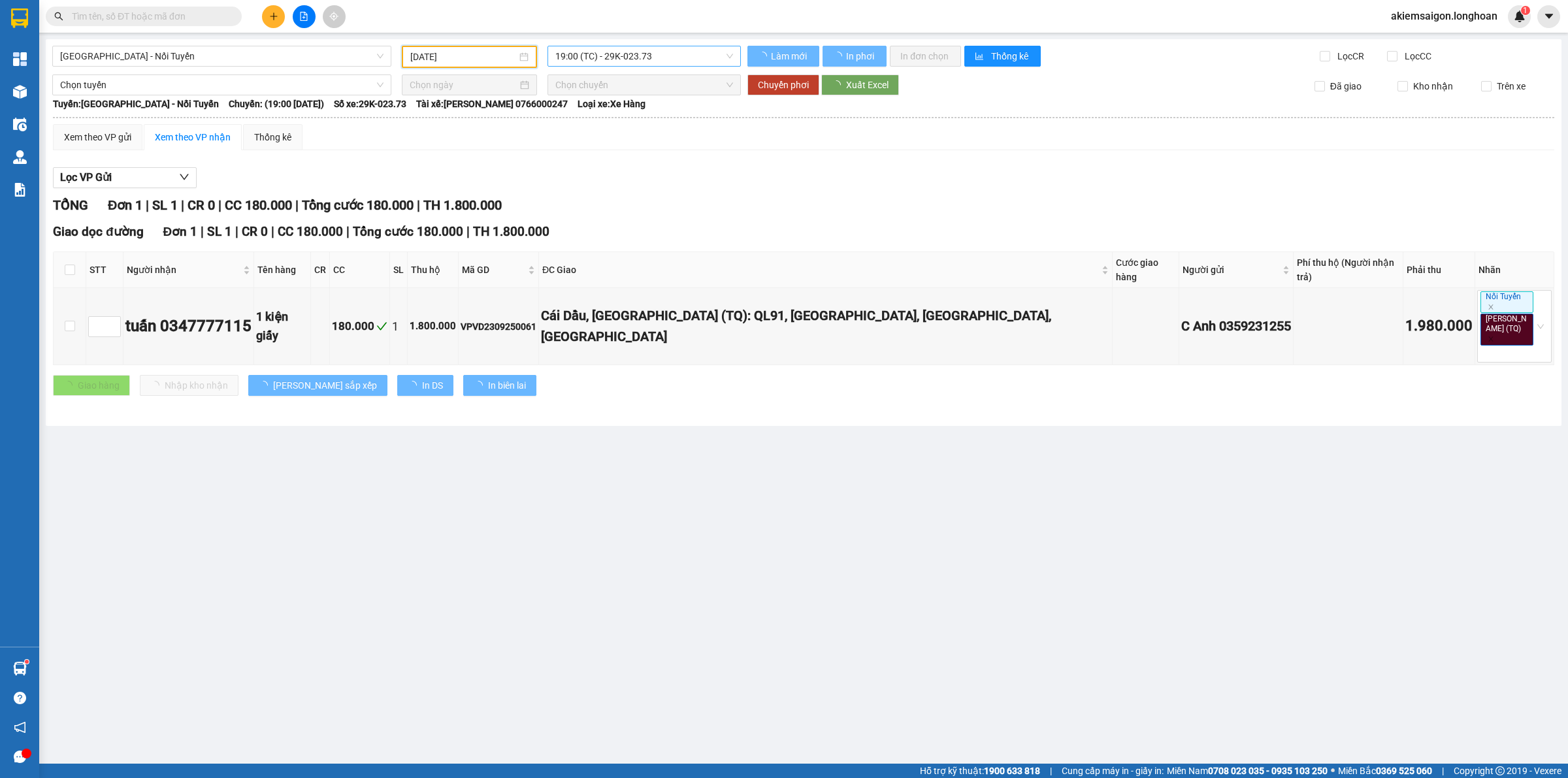
click at [663, 54] on span "19:00 (TC) - 29K-023.73" at bounding box center [644, 57] width 177 height 20
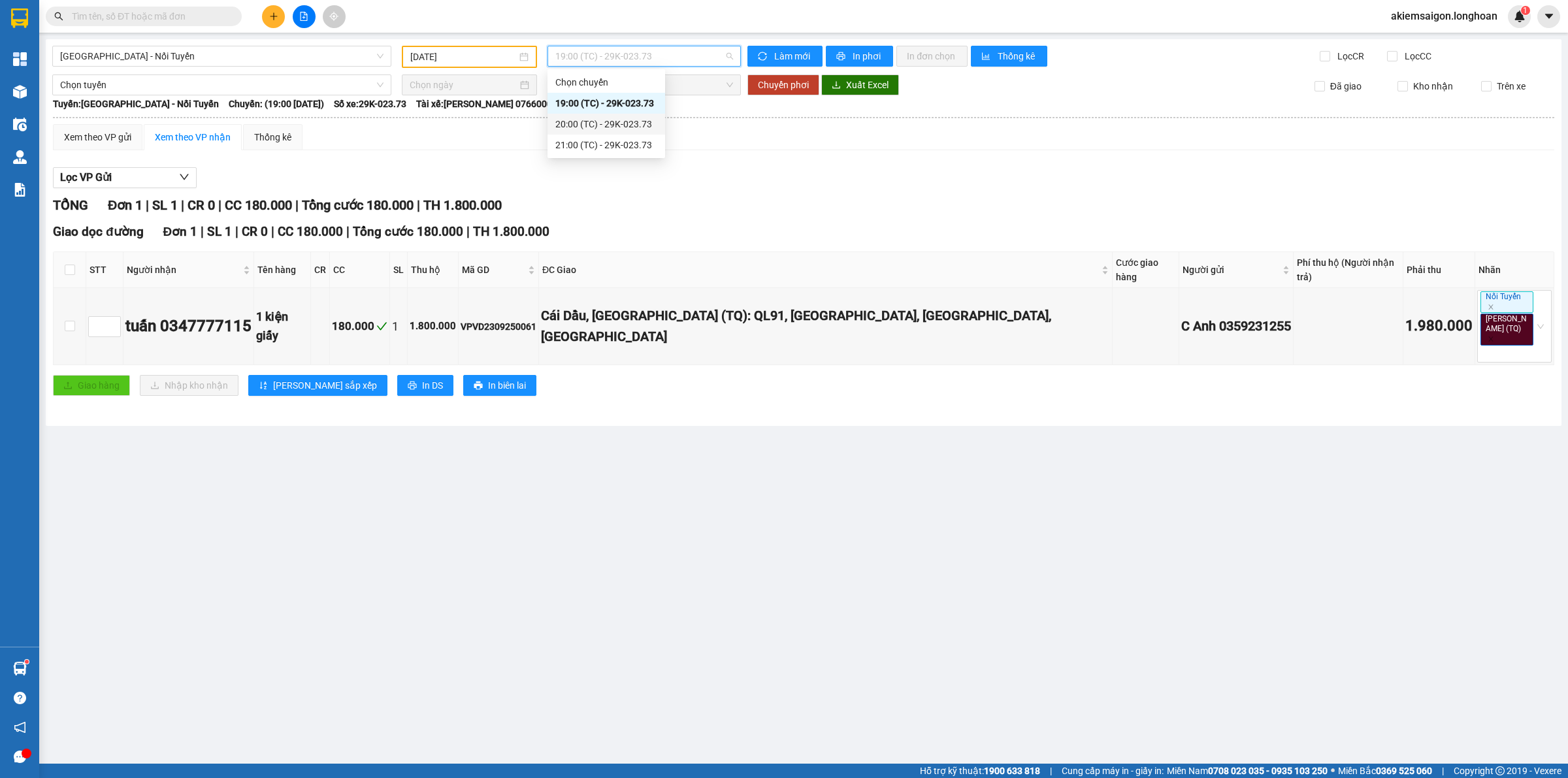
click at [625, 125] on div "20:00 (TC) - 29K-023.73" at bounding box center [606, 124] width 102 height 14
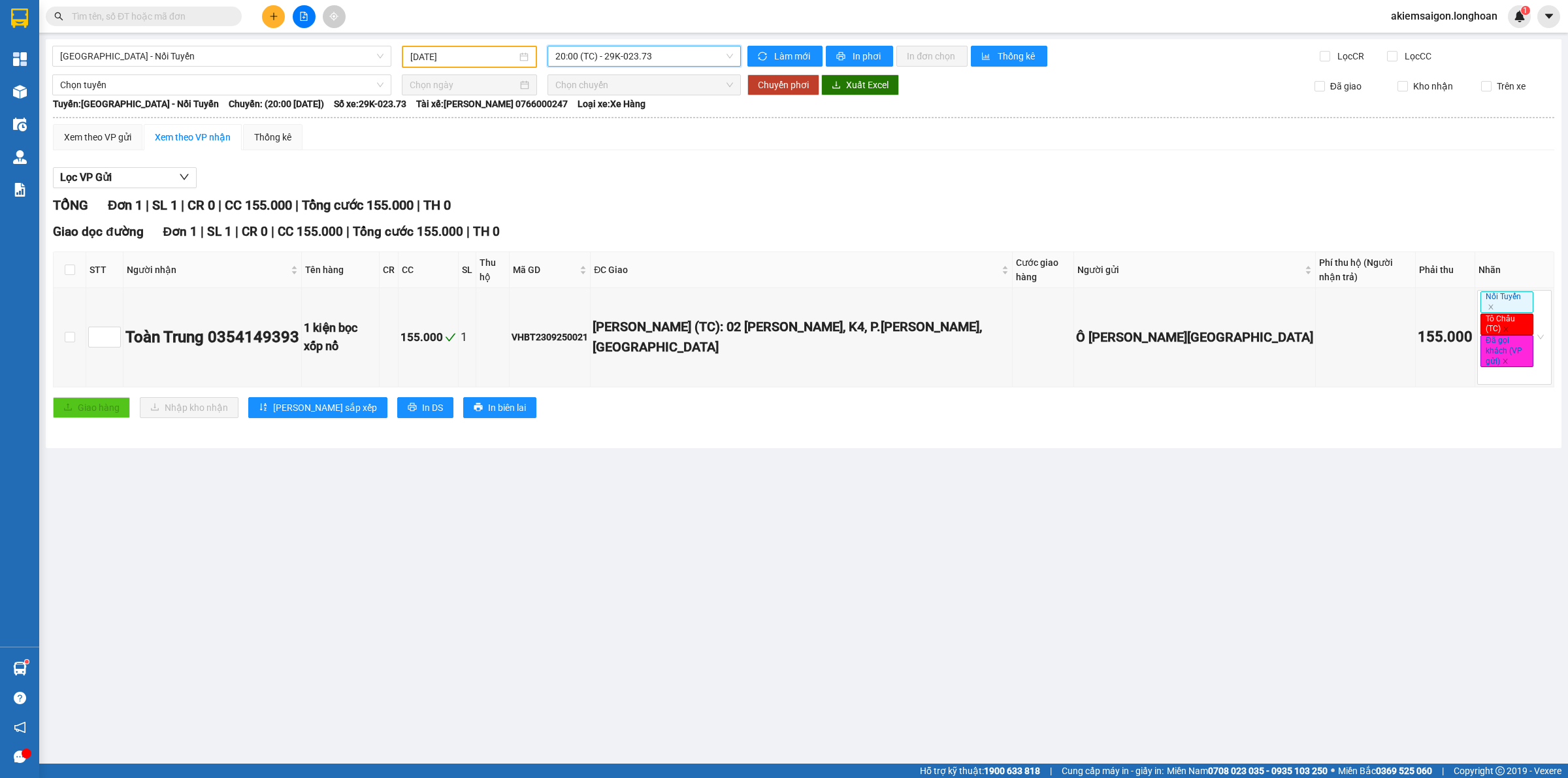
click at [632, 47] on span "20:00 (TC) - 29K-023.73" at bounding box center [644, 57] width 177 height 20
click at [614, 144] on div "21:00 (TC) - 29K-023.73" at bounding box center [606, 145] width 102 height 14
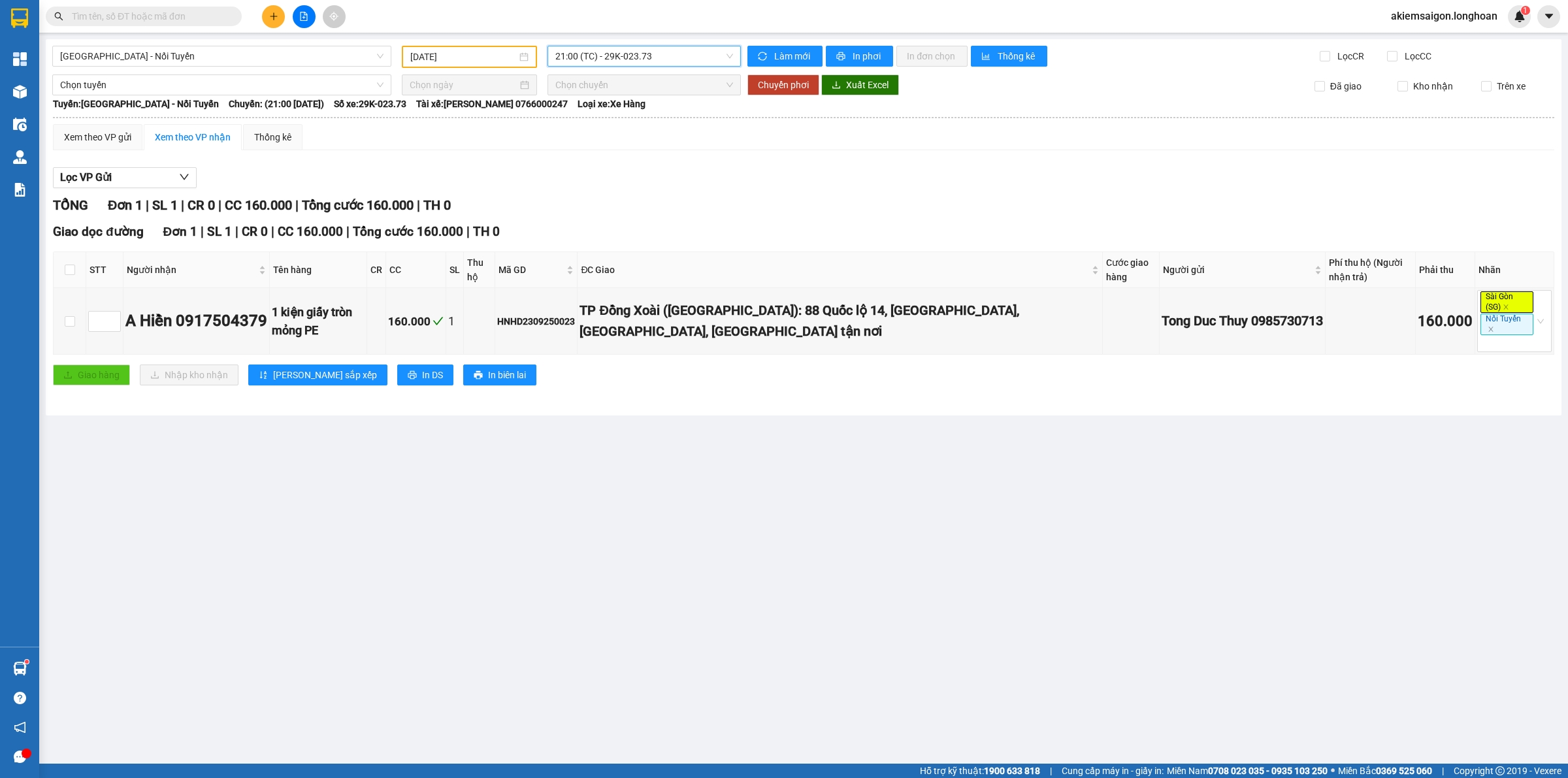
click at [438, 52] on input "[DATE]" at bounding box center [464, 57] width 106 height 14
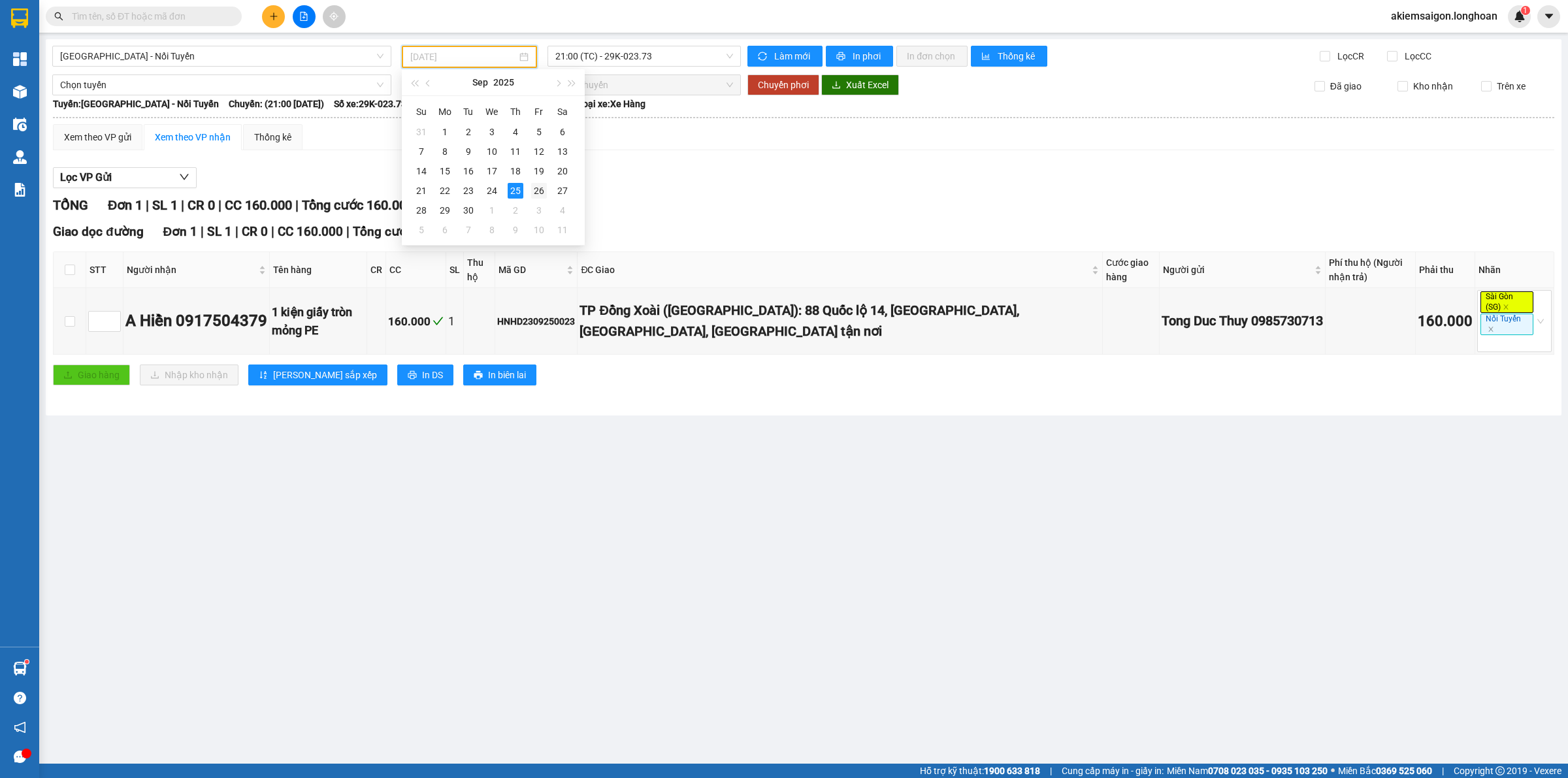
click at [533, 187] on div "26" at bounding box center [538, 190] width 15 height 15
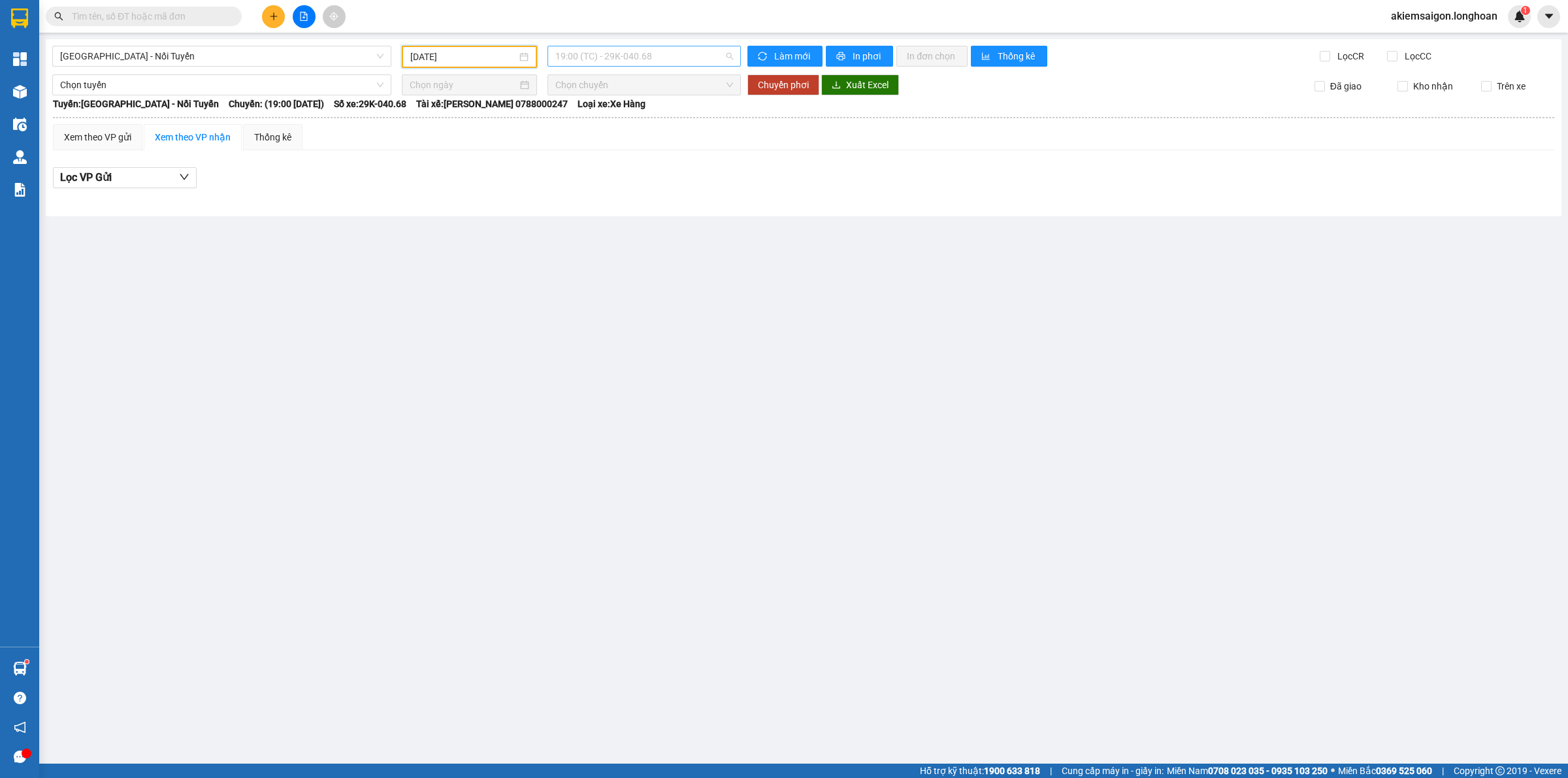
click at [656, 53] on span "19:00 (TC) - 29K-040.68" at bounding box center [644, 57] width 177 height 20
drag, startPoint x: 613, startPoint y: 125, endPoint x: 657, endPoint y: 69, distance: 71.2
click at [613, 122] on div "20:00 (TC) - 29K-040.68" at bounding box center [606, 124] width 102 height 14
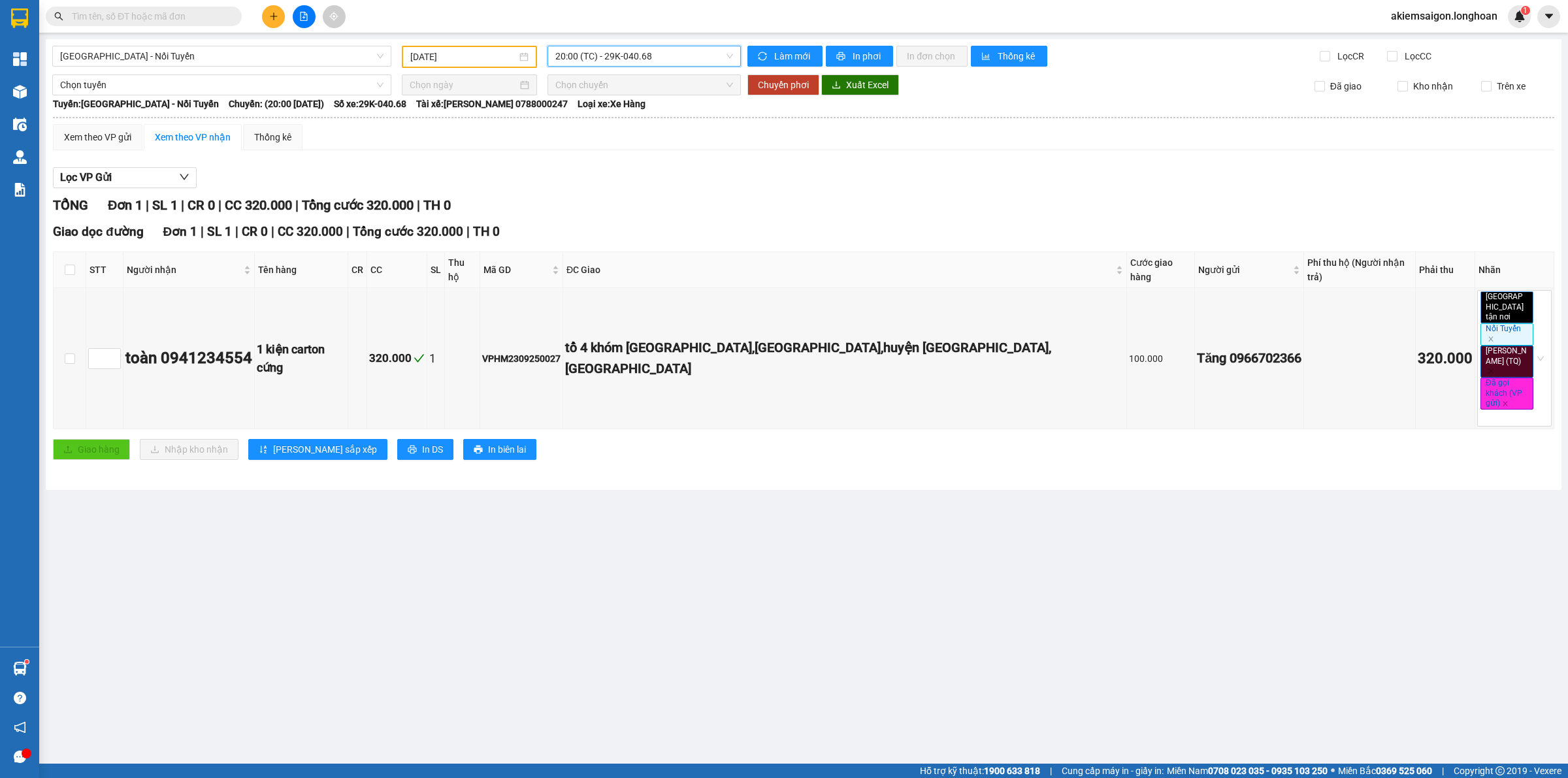
click at [661, 60] on span "20:00 (TC) - 29K-040.68" at bounding box center [644, 57] width 177 height 20
click at [637, 141] on div "21:00 (TC) - 29K-040.68" at bounding box center [606, 145] width 102 height 14
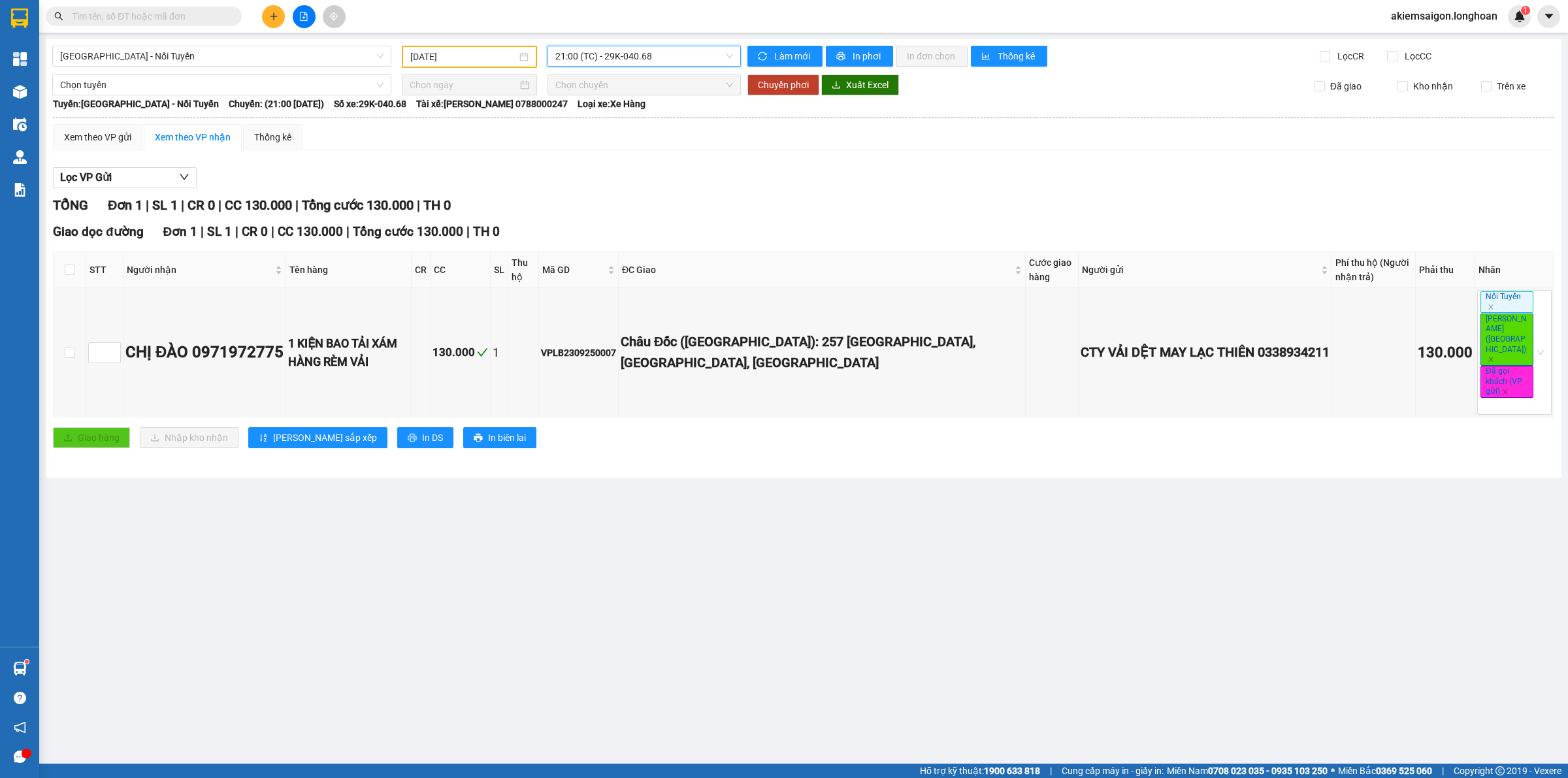
click at [464, 50] on input "[DATE]" at bounding box center [464, 57] width 106 height 14
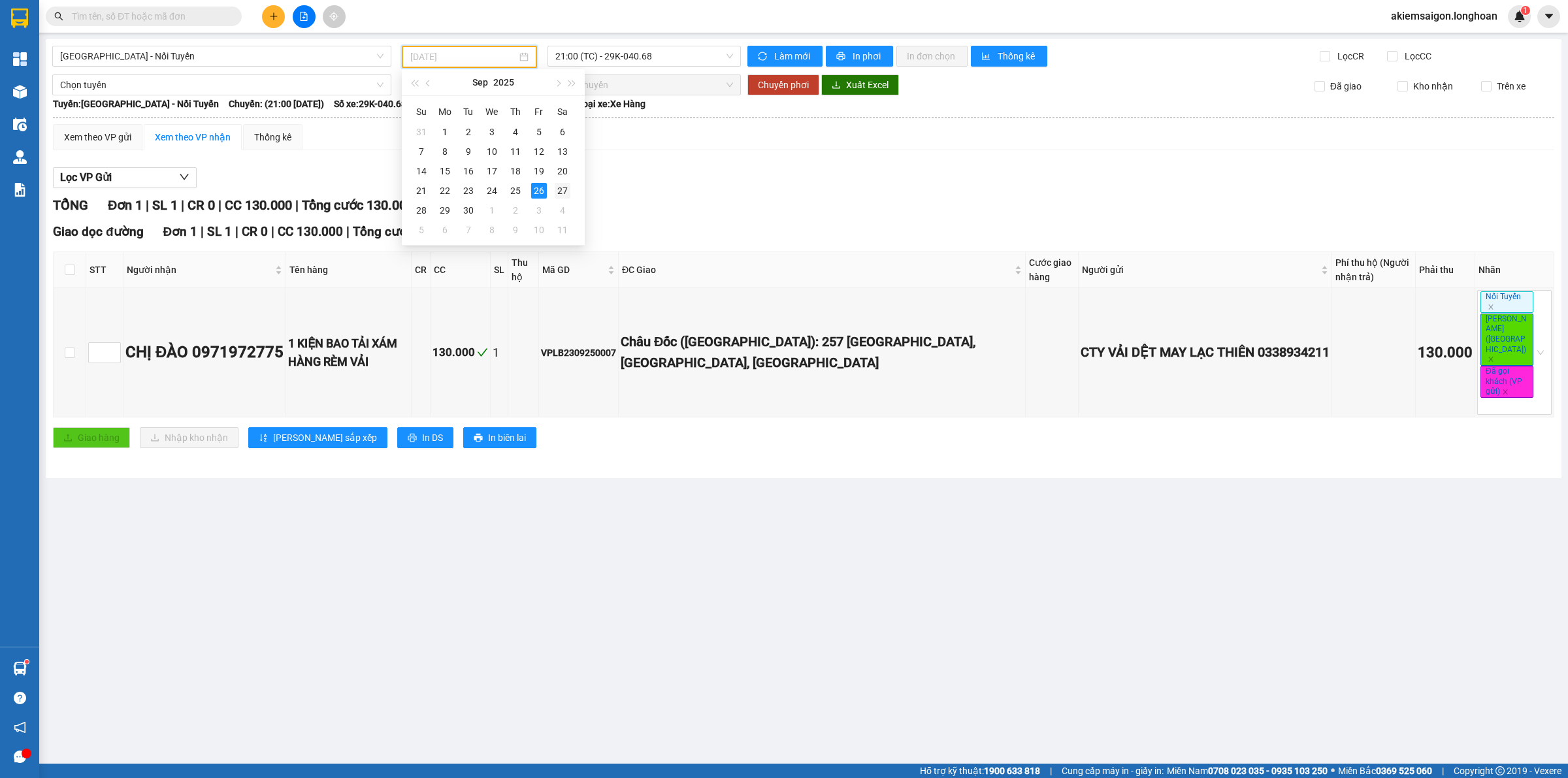
drag, startPoint x: 561, startPoint y: 194, endPoint x: 545, endPoint y: 188, distance: 17.1
click at [561, 192] on div "27" at bounding box center [562, 190] width 15 height 15
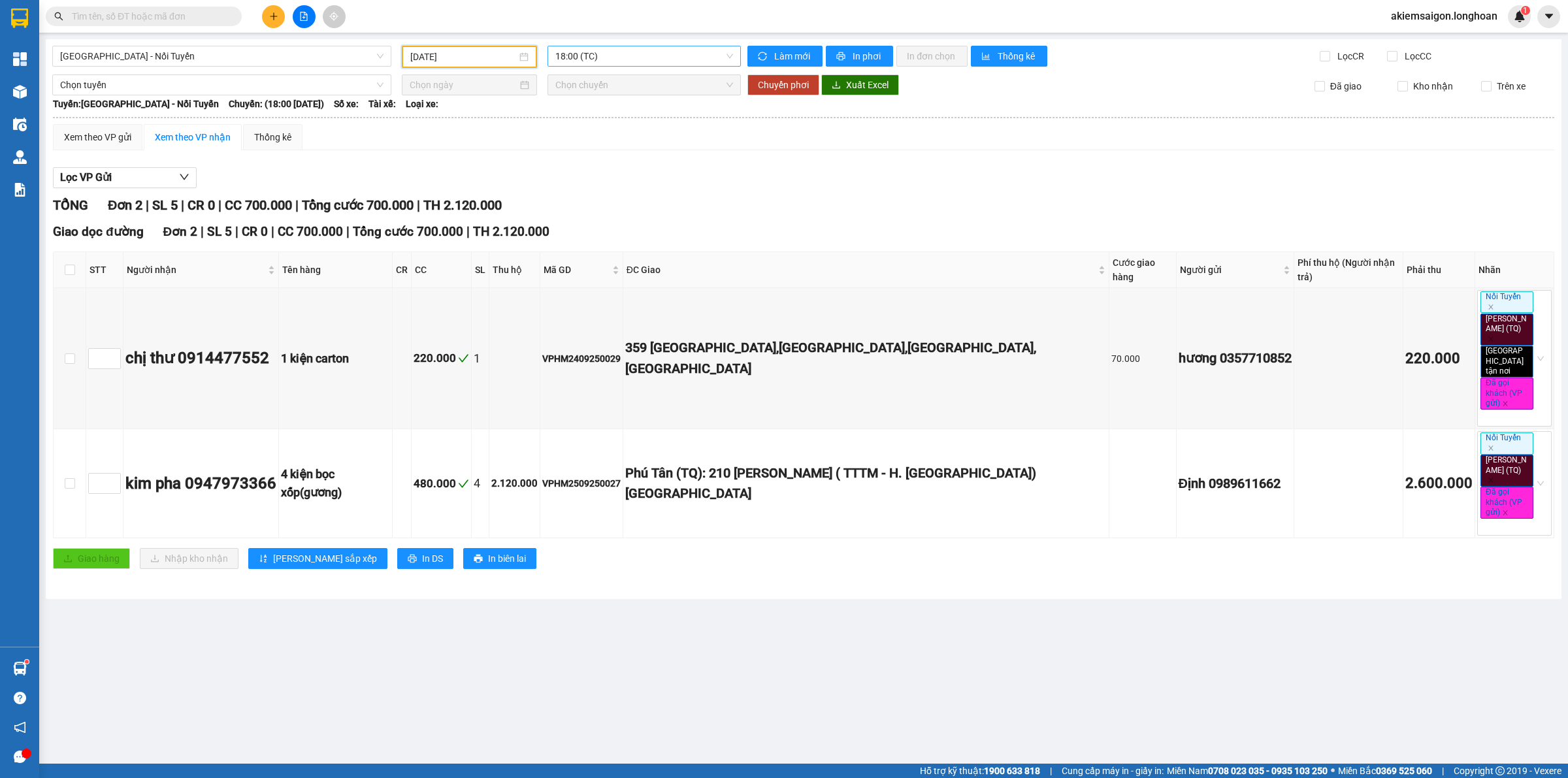
click at [606, 54] on span "18:00 (TC)" at bounding box center [644, 57] width 177 height 20
click at [604, 125] on div "19:00 (TC)" at bounding box center [606, 124] width 102 height 14
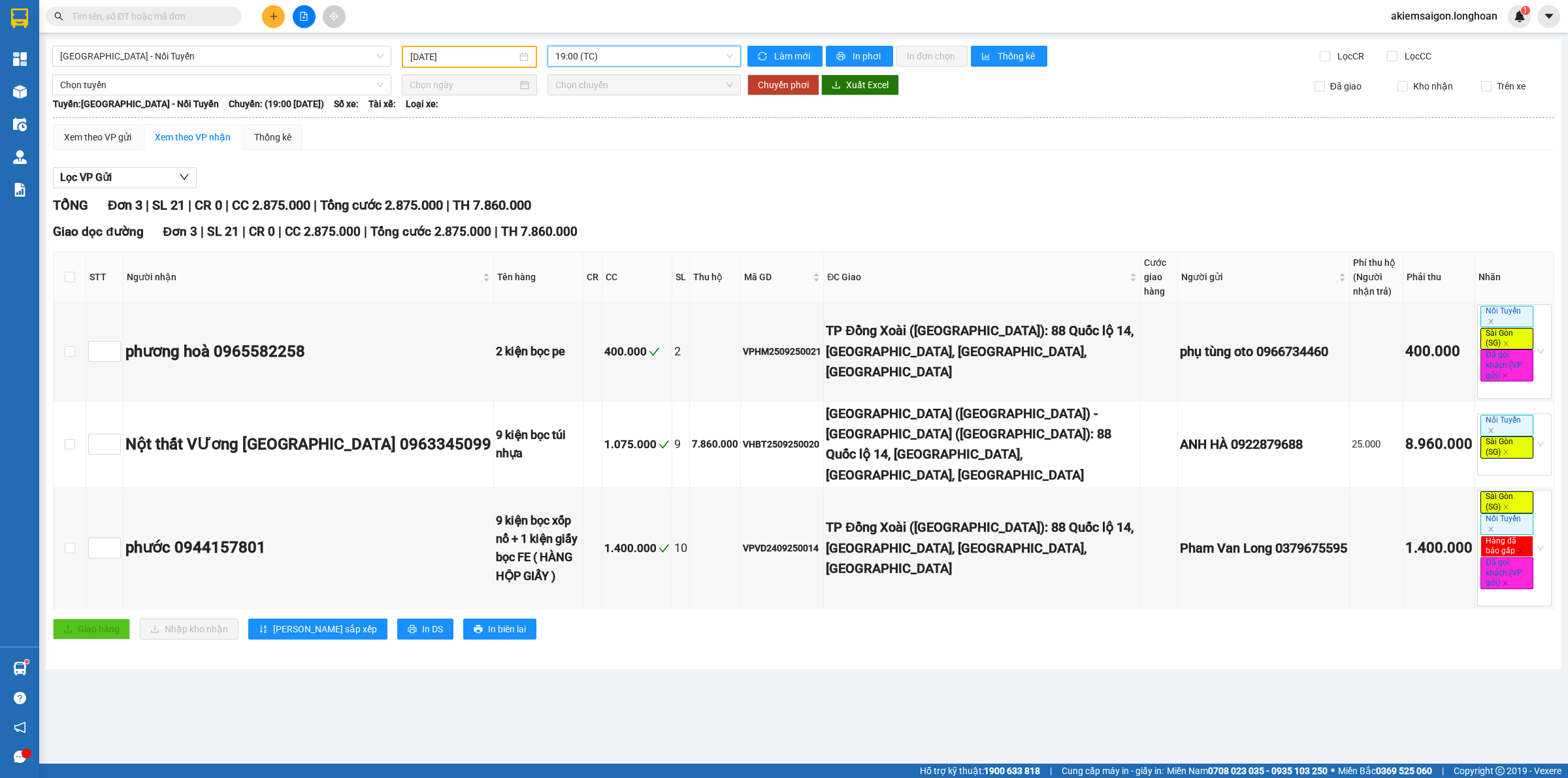
click at [635, 60] on span "19:00 (TC)" at bounding box center [644, 57] width 177 height 20
click at [595, 149] on div "20:00 (TC)" at bounding box center [606, 145] width 102 height 14
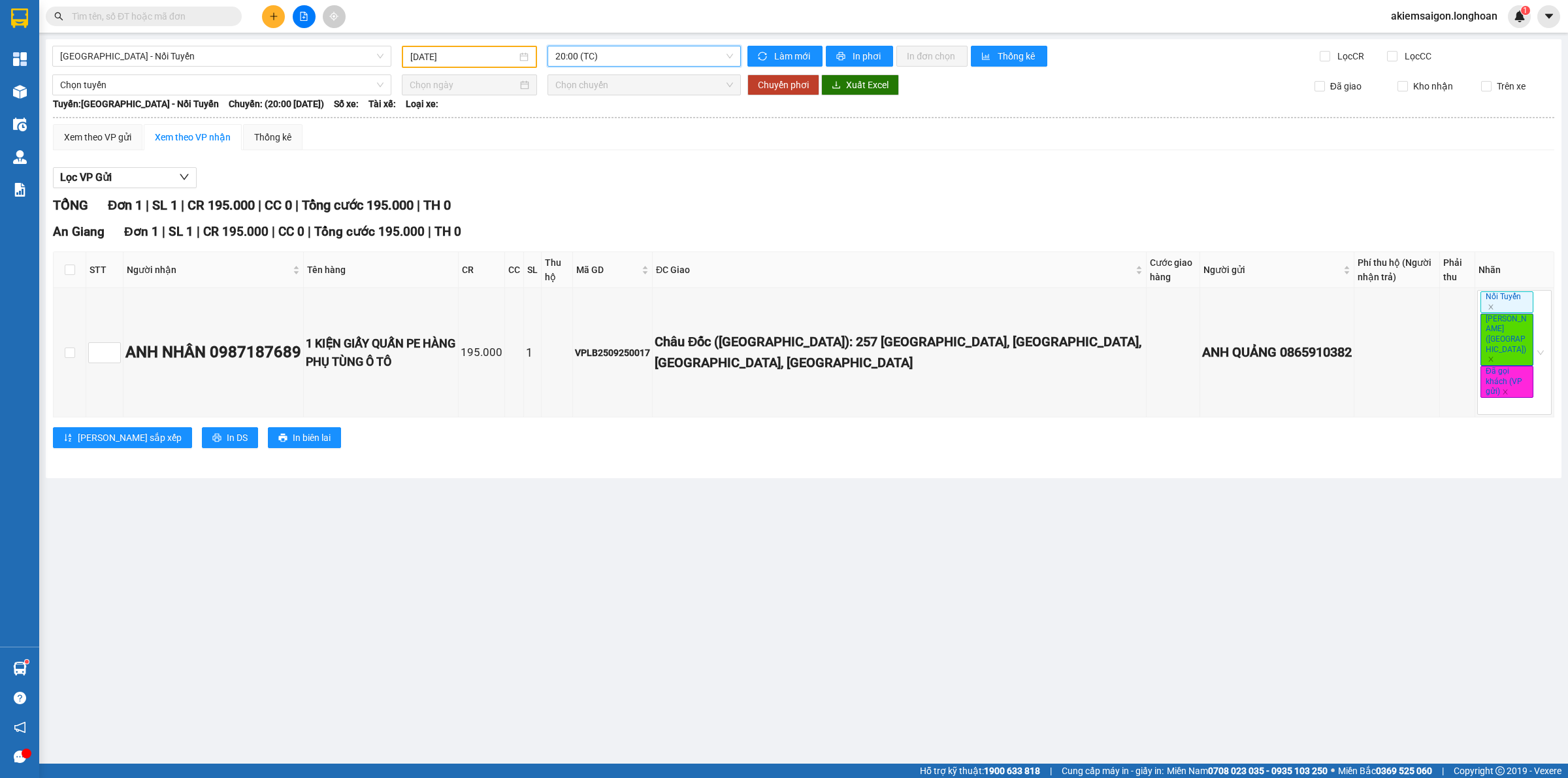
click at [627, 54] on span "20:00 (TC)" at bounding box center [644, 57] width 177 height 20
click at [598, 160] on div "21:00 (TC)" at bounding box center [606, 166] width 102 height 14
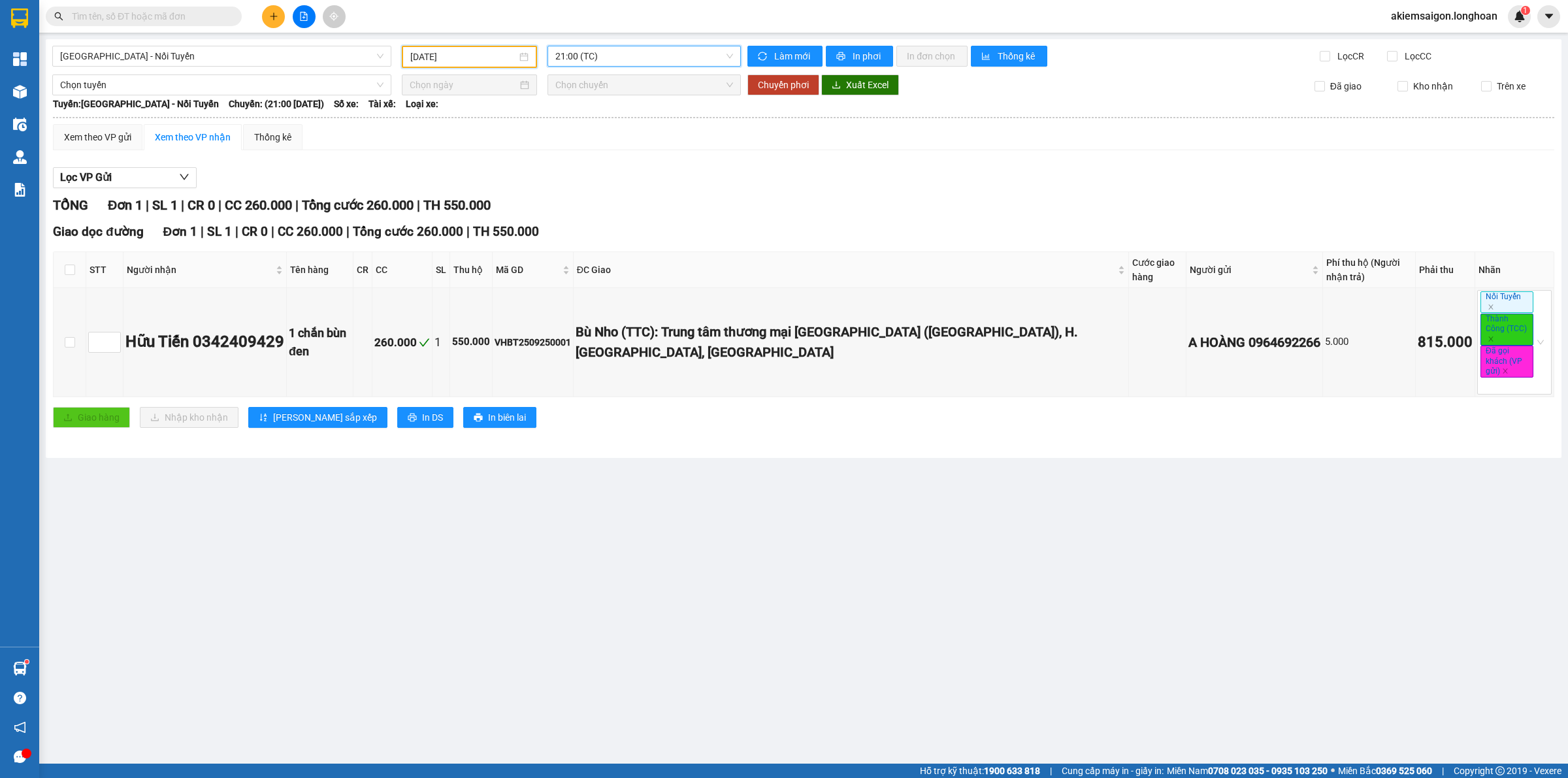
click at [493, 56] on input "[DATE]" at bounding box center [464, 57] width 106 height 14
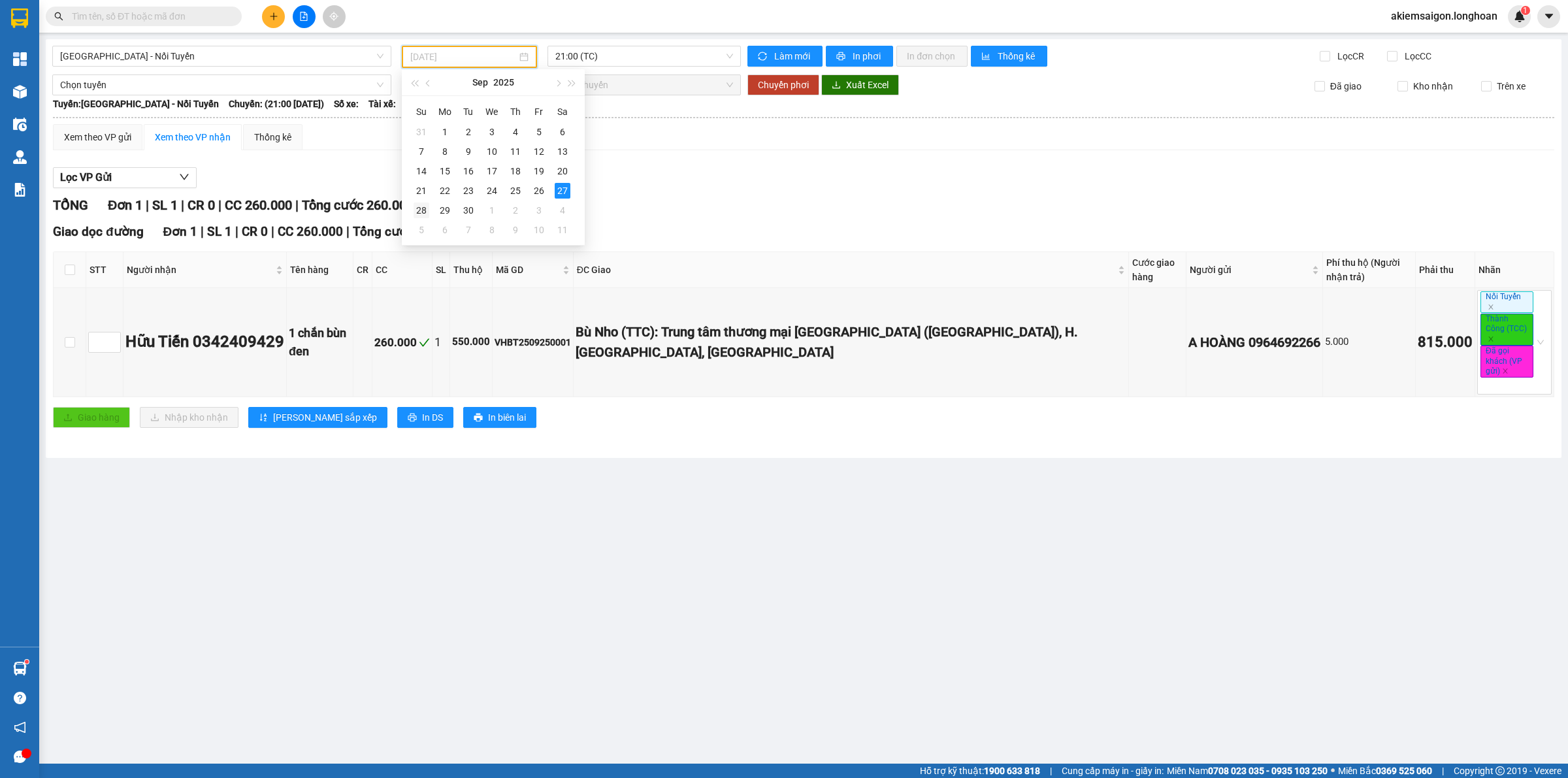
click at [421, 207] on div "28" at bounding box center [420, 210] width 15 height 15
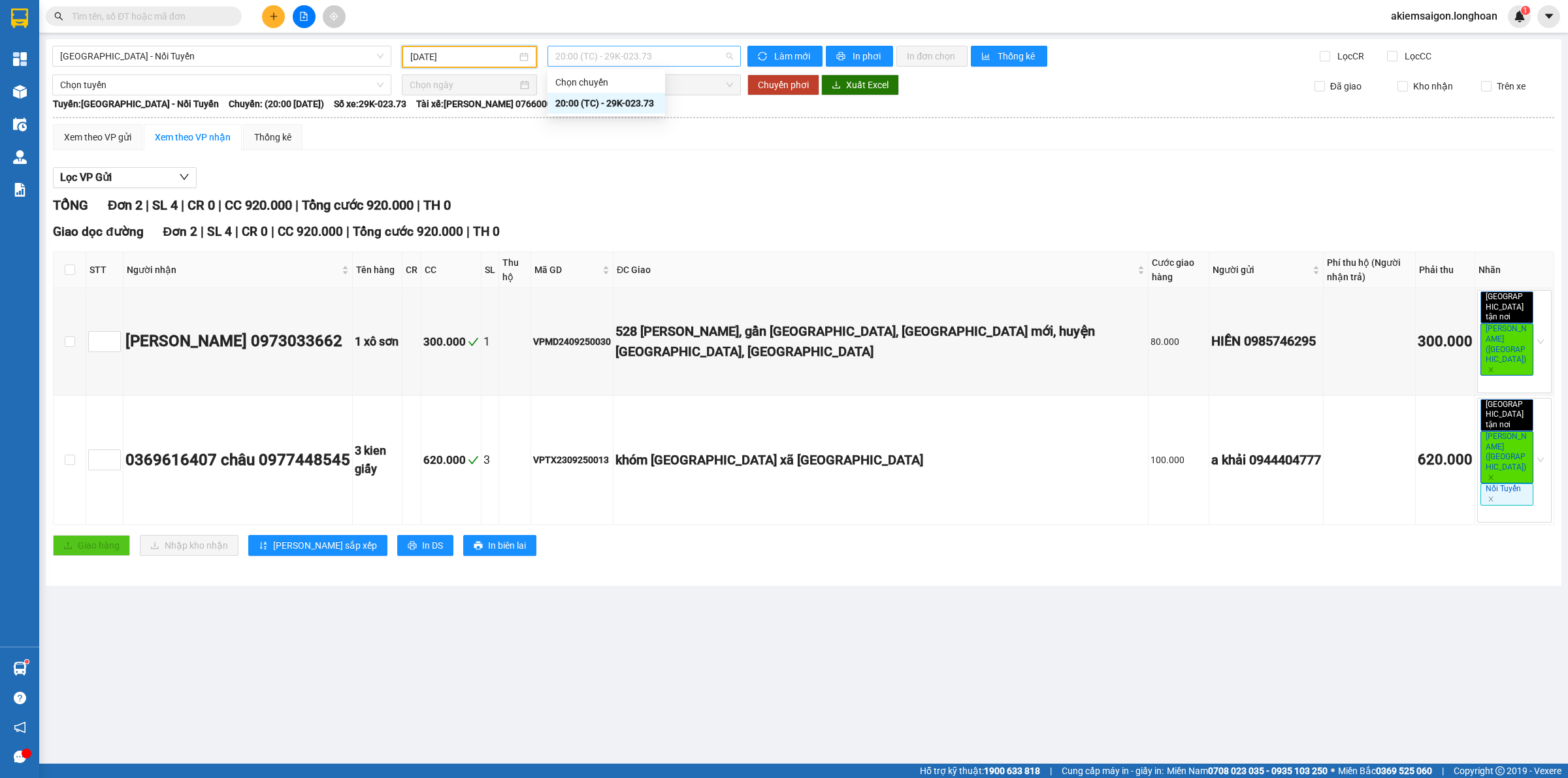
click at [606, 53] on span "20:00 (TC) - 29K-023.73" at bounding box center [644, 57] width 177 height 20
click at [473, 54] on input "[DATE]" at bounding box center [464, 57] width 106 height 14
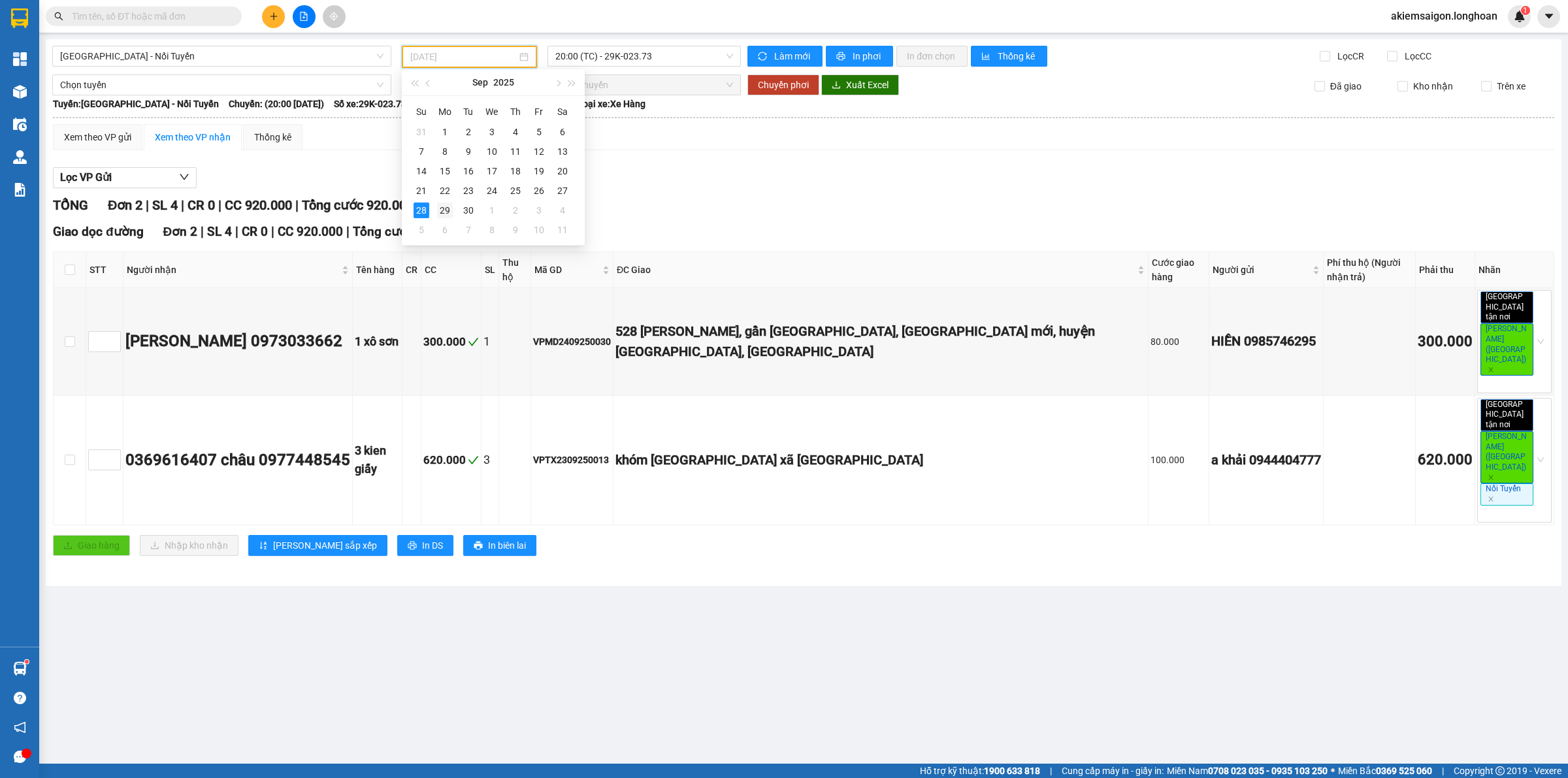
click at [444, 206] on div "29" at bounding box center [444, 210] width 15 height 15
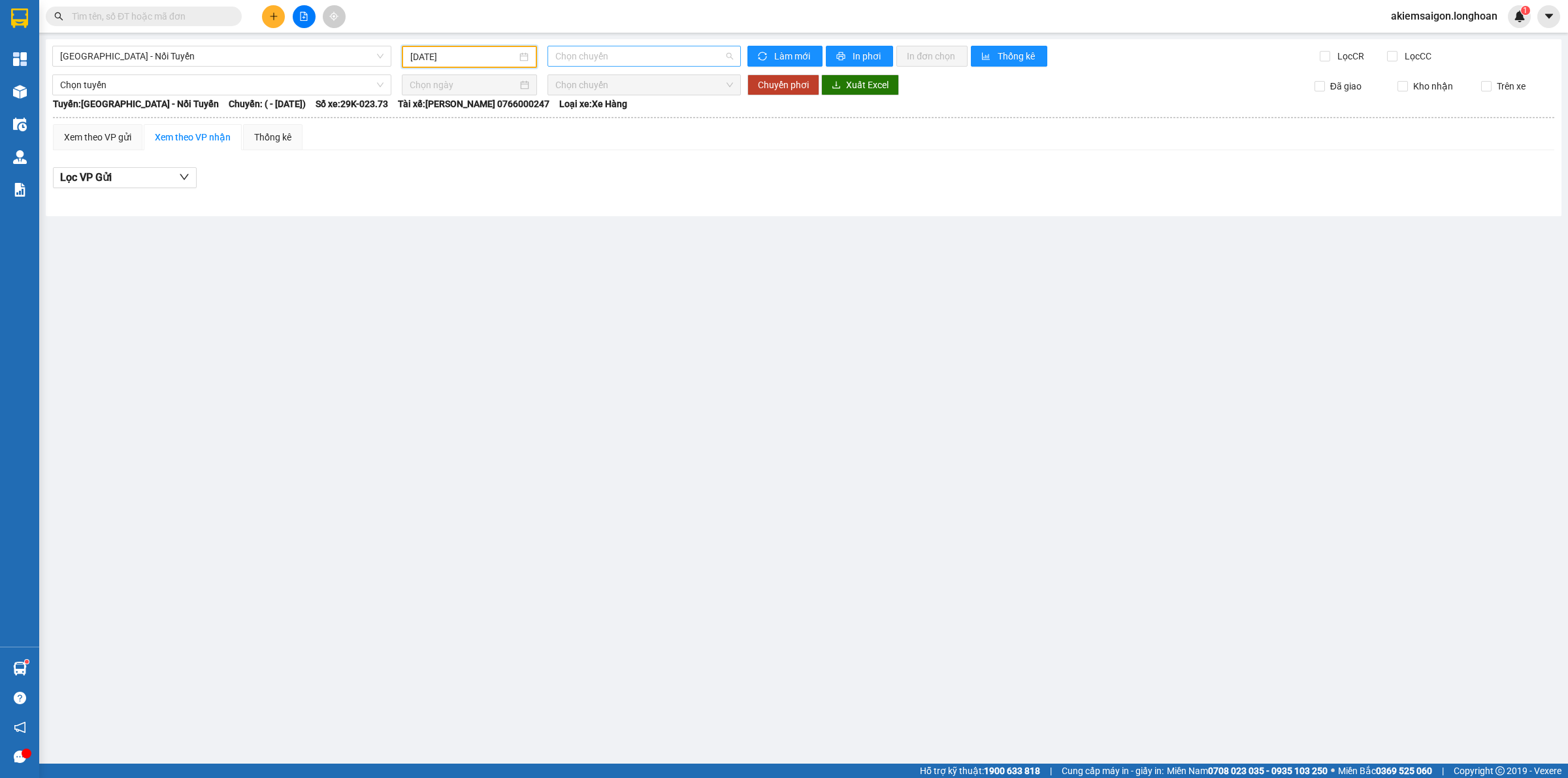
click at [644, 54] on span "Chọn chuyến" at bounding box center [644, 57] width 177 height 20
drag, startPoint x: 479, startPoint y: 53, endPoint x: 479, endPoint y: 60, distance: 7.0
click at [479, 54] on input "[DATE]" at bounding box center [464, 57] width 106 height 14
click at [464, 211] on div "30" at bounding box center [468, 210] width 15 height 15
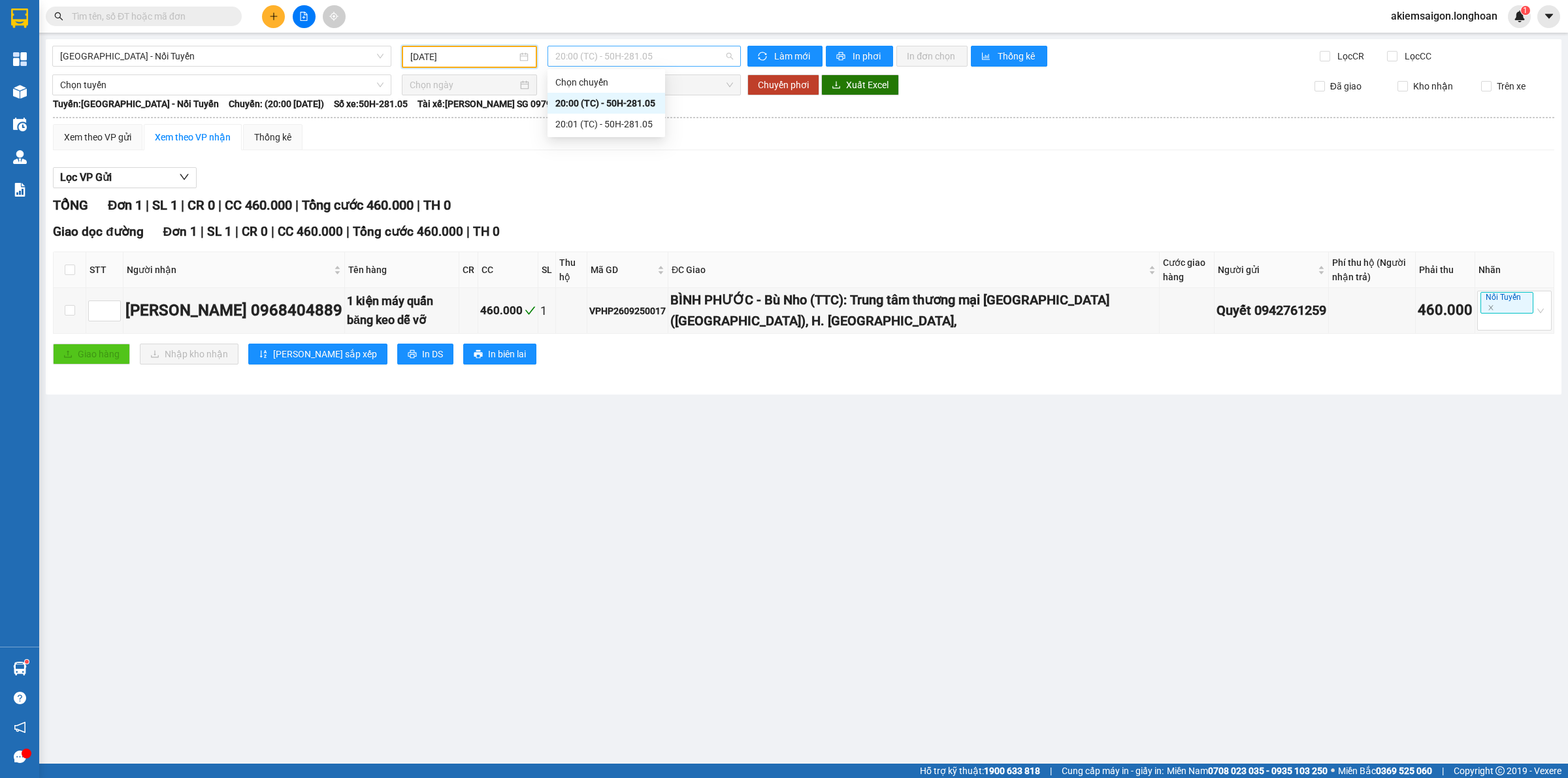
click at [629, 56] on span "20:00 (TC) - 50H-281.05" at bounding box center [644, 57] width 177 height 20
click at [618, 120] on div "20:01 (TC) - 50H-281.05" at bounding box center [606, 124] width 102 height 14
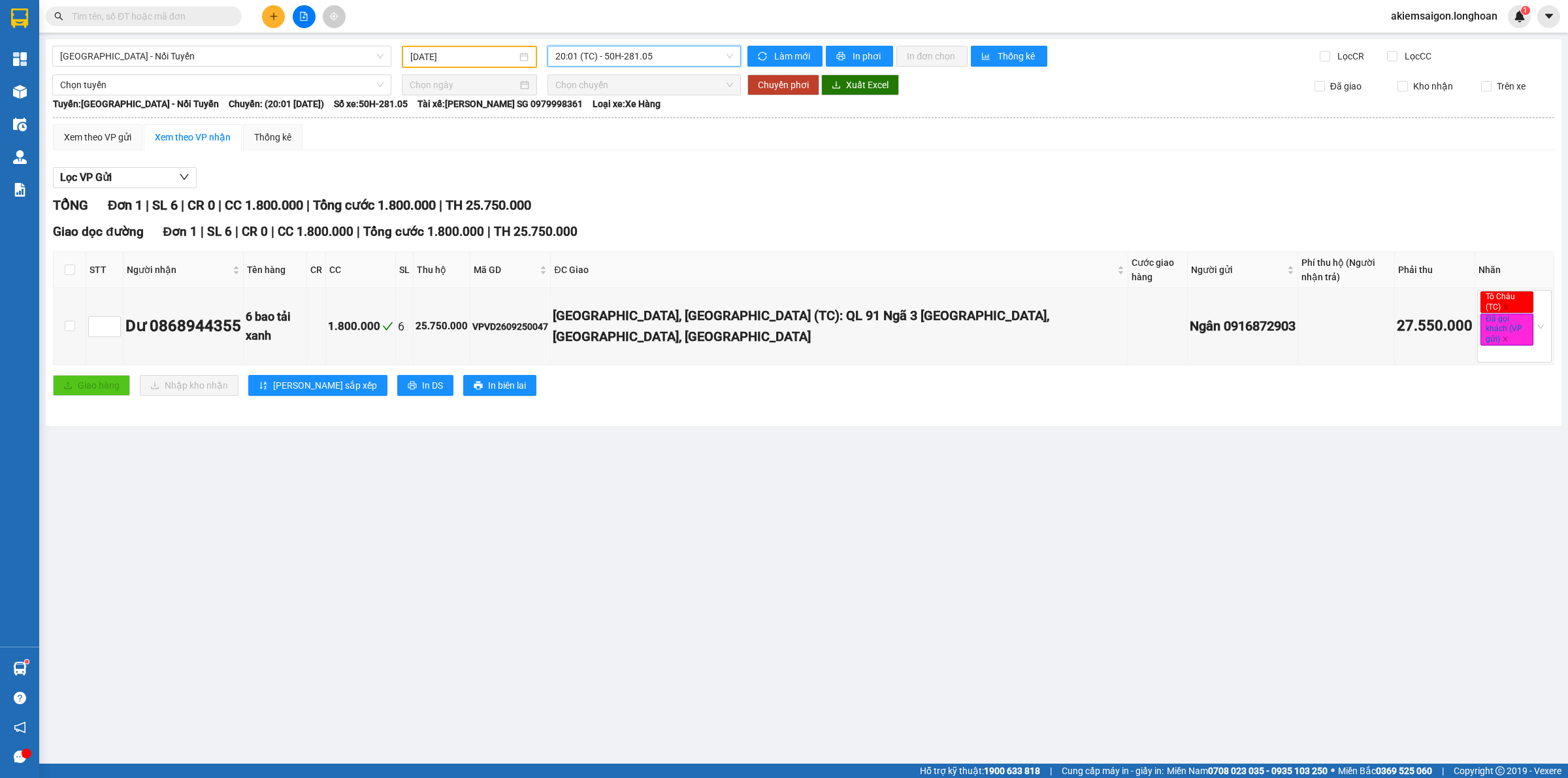
drag, startPoint x: 464, startPoint y: 57, endPoint x: 470, endPoint y: 95, distance: 38.5
click at [465, 56] on input "[DATE]" at bounding box center [464, 57] width 106 height 14
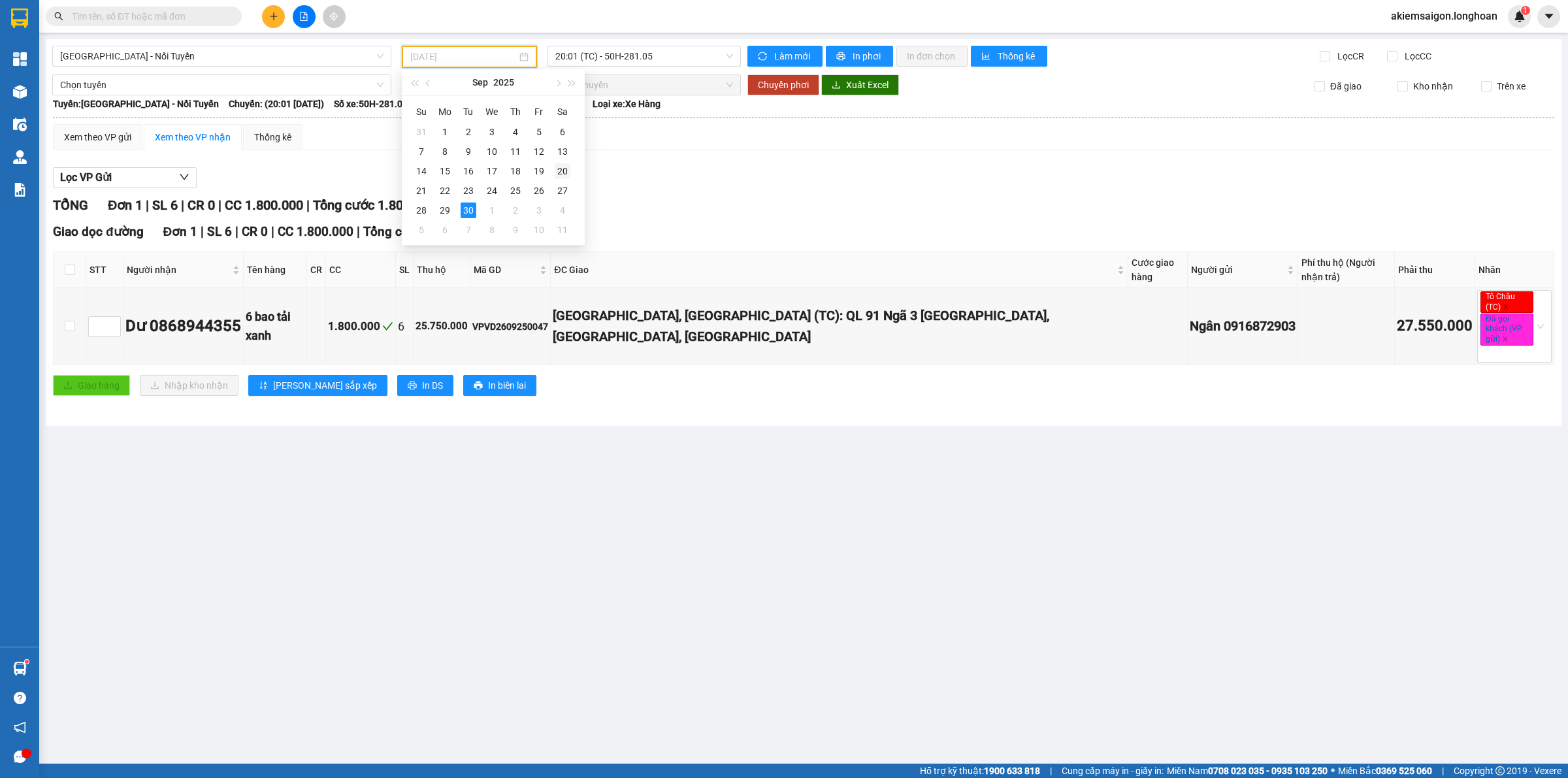
click at [561, 167] on div "20" at bounding box center [562, 170] width 15 height 15
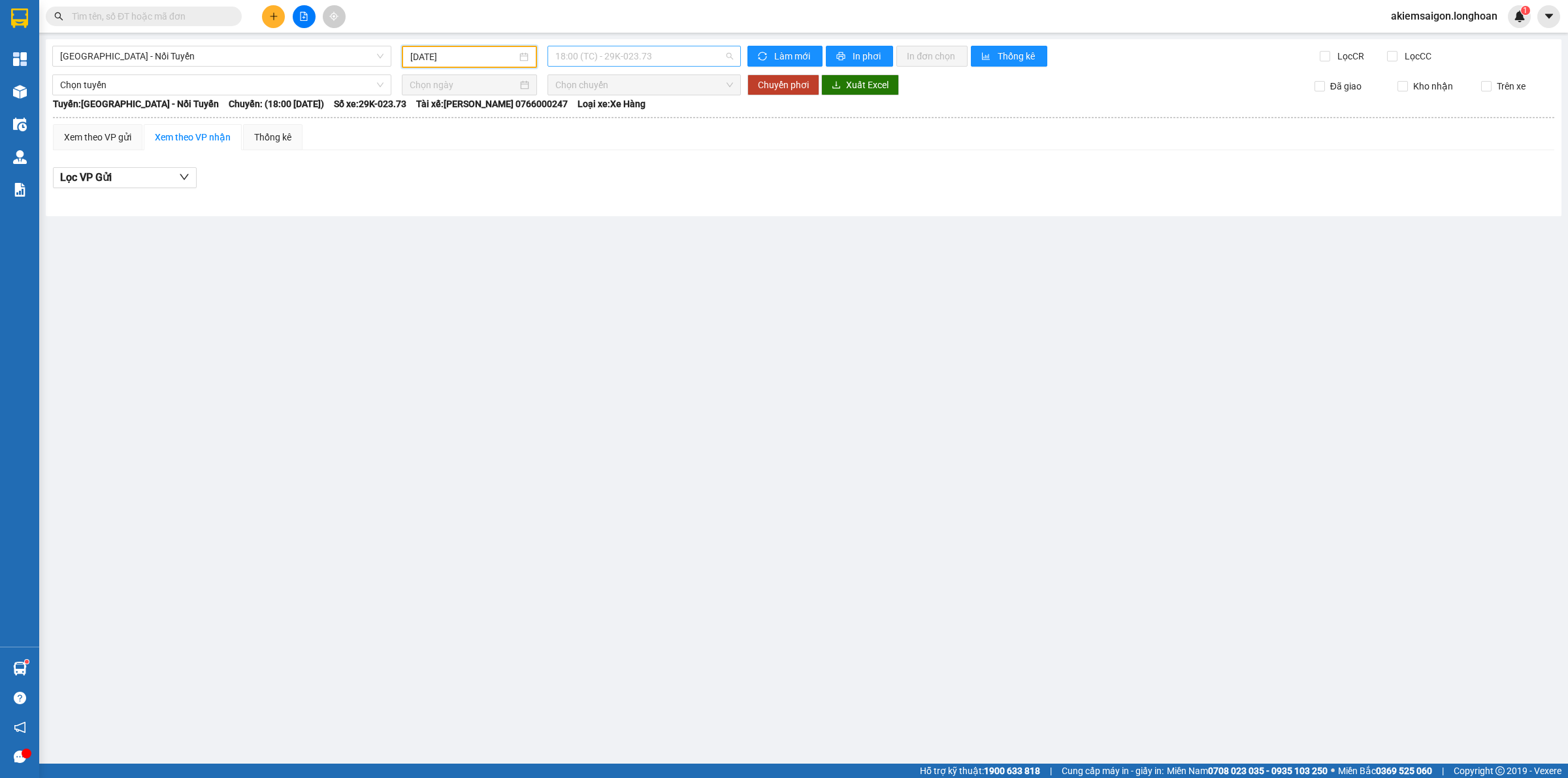
click at [631, 49] on span "18:00 (TC) - 29K-023.73" at bounding box center [644, 57] width 177 height 20
click at [612, 124] on div "19:00 (TC) - 29K-023.73" at bounding box center [606, 124] width 102 height 14
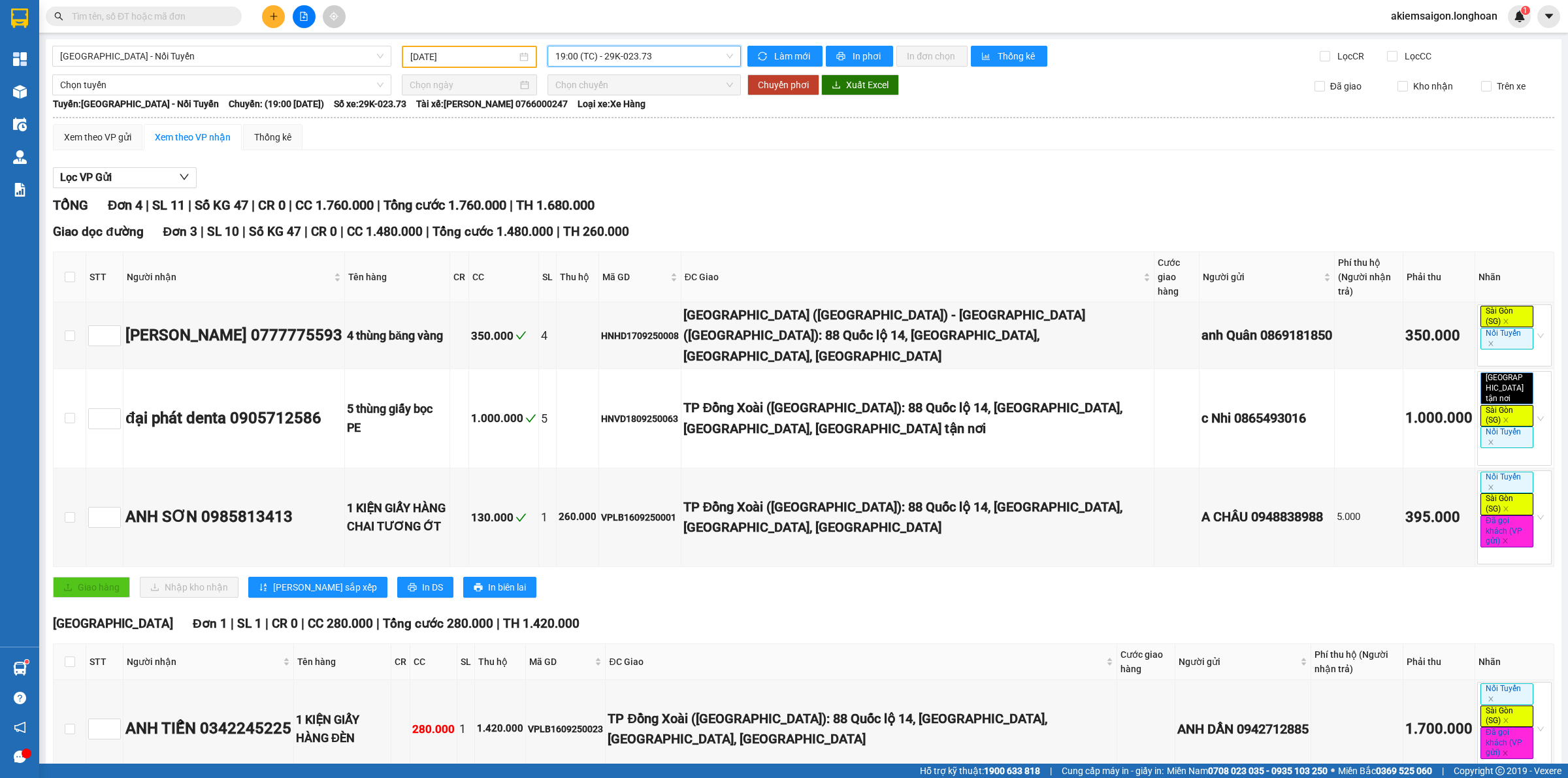
click at [652, 56] on span "19:00 (TC) - 29K-023.73" at bounding box center [644, 57] width 177 height 20
click at [611, 386] on td "HNVD1809250063" at bounding box center [639, 419] width 82 height 99
click at [635, 56] on span "19:00 (TC) - 29K-023.73" at bounding box center [644, 57] width 177 height 20
click at [615, 135] on div "20:00 (TC) - 29K-023.73" at bounding box center [602, 144] width 118 height 21
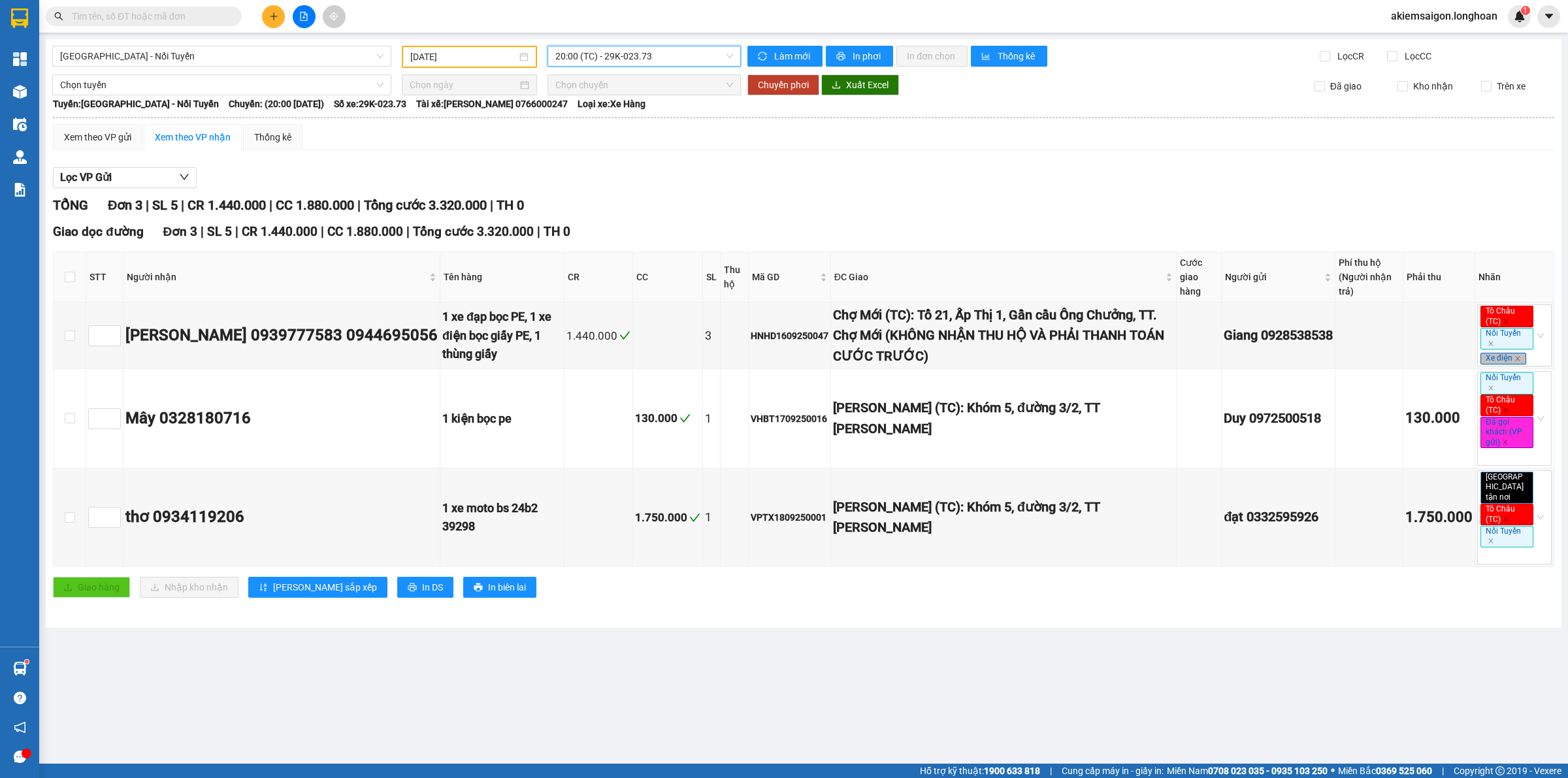
drag, startPoint x: 485, startPoint y: 53, endPoint x: 452, endPoint y: 68, distance: 36.2
click at [478, 56] on input "[DATE]" at bounding box center [464, 57] width 106 height 14
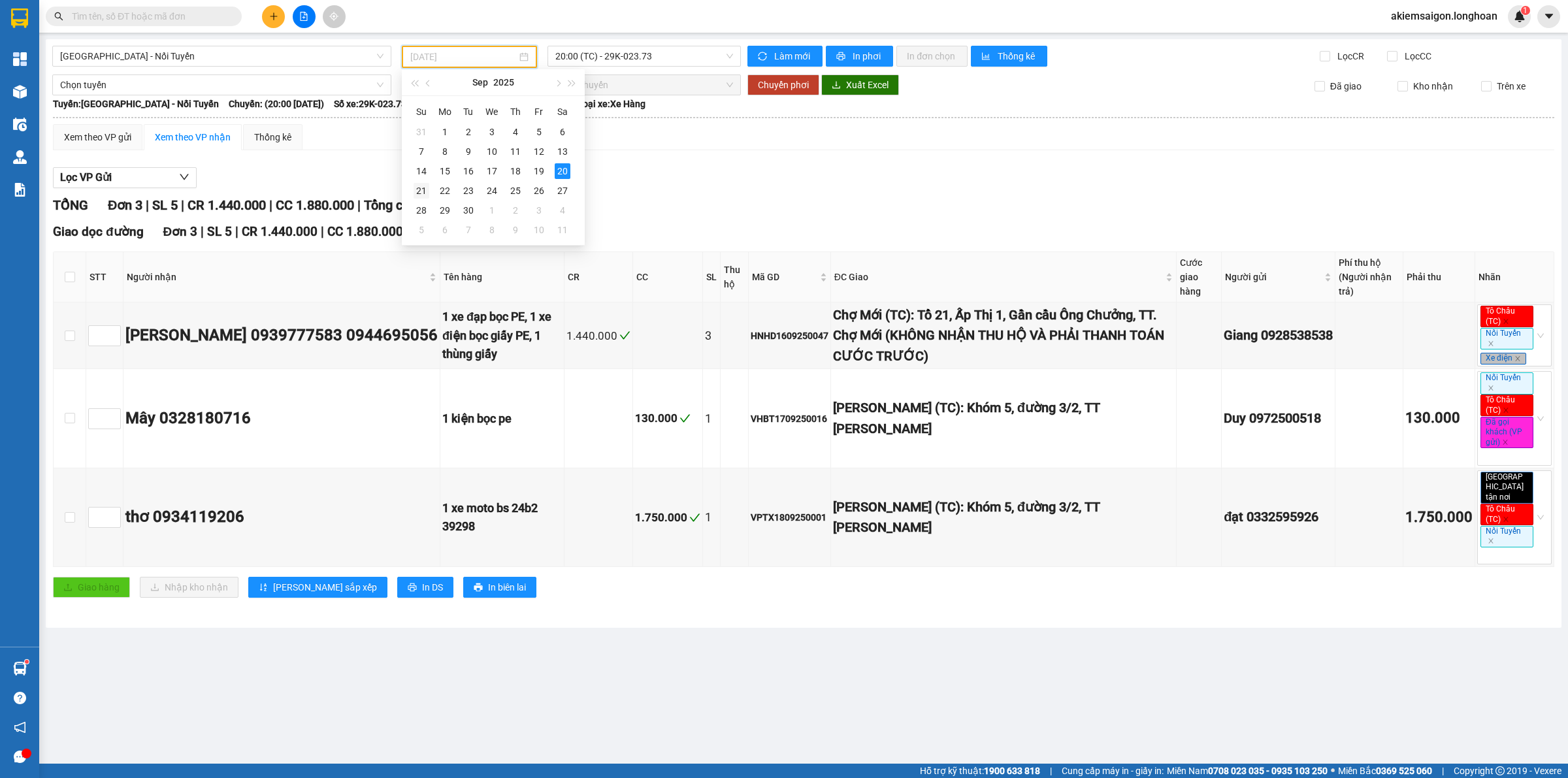
click at [415, 187] on div "21" at bounding box center [420, 190] width 15 height 15
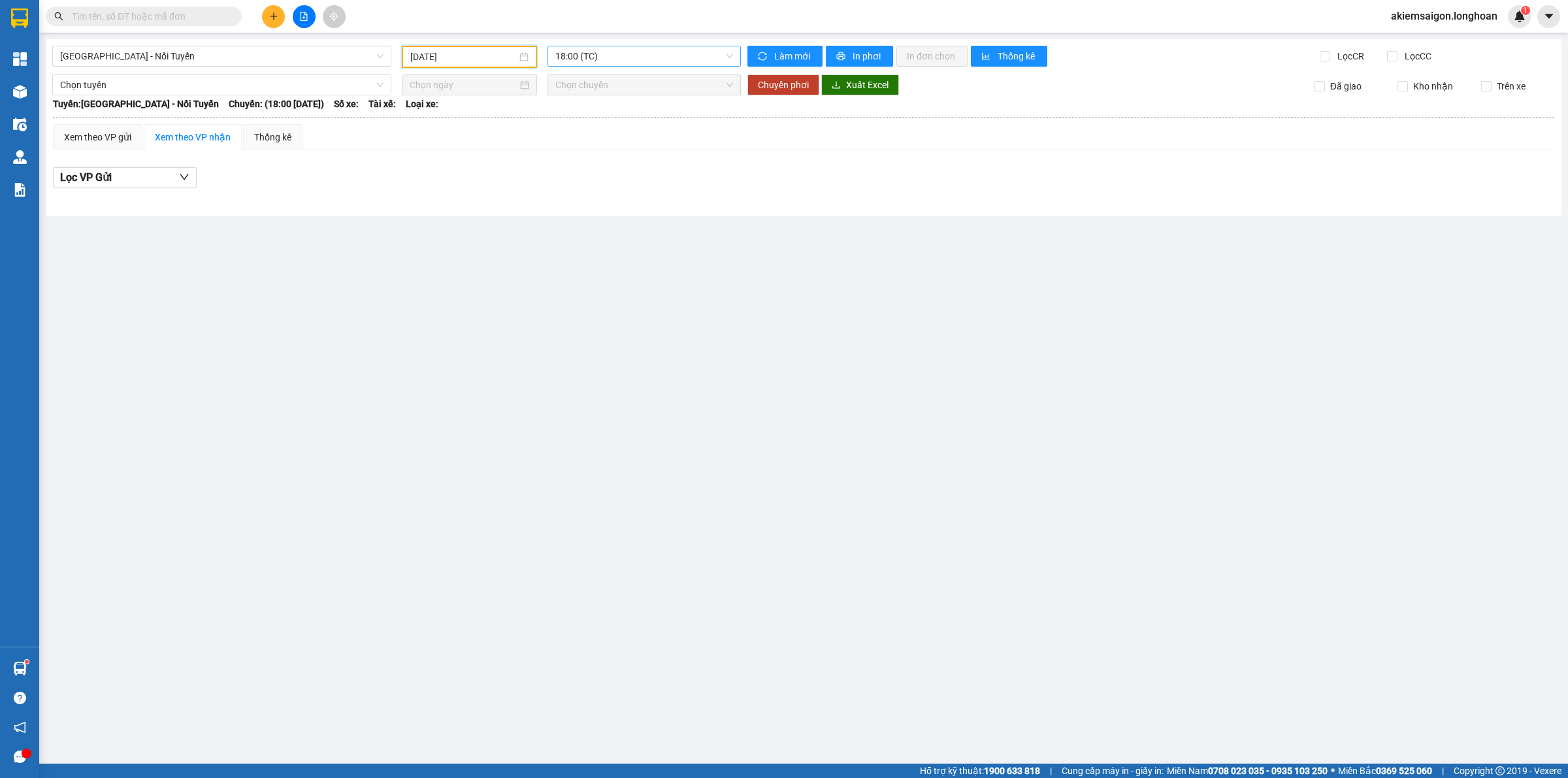
click at [647, 53] on span "18:00 (TC)" at bounding box center [644, 57] width 177 height 20
click at [587, 113] on div "18:00 (TC)" at bounding box center [606, 103] width 118 height 21
click at [603, 42] on div "[GEOGRAPHIC_DATA] - Nối Tuyến [DATE] 18:00 18:00 (TC) Làm mới In phơi In đơn ch…" at bounding box center [803, 128] width 1515 height 177
click at [601, 60] on span "18:00 (TC)" at bounding box center [644, 57] width 177 height 20
click at [582, 122] on div "19:00 (TC)" at bounding box center [606, 124] width 102 height 14
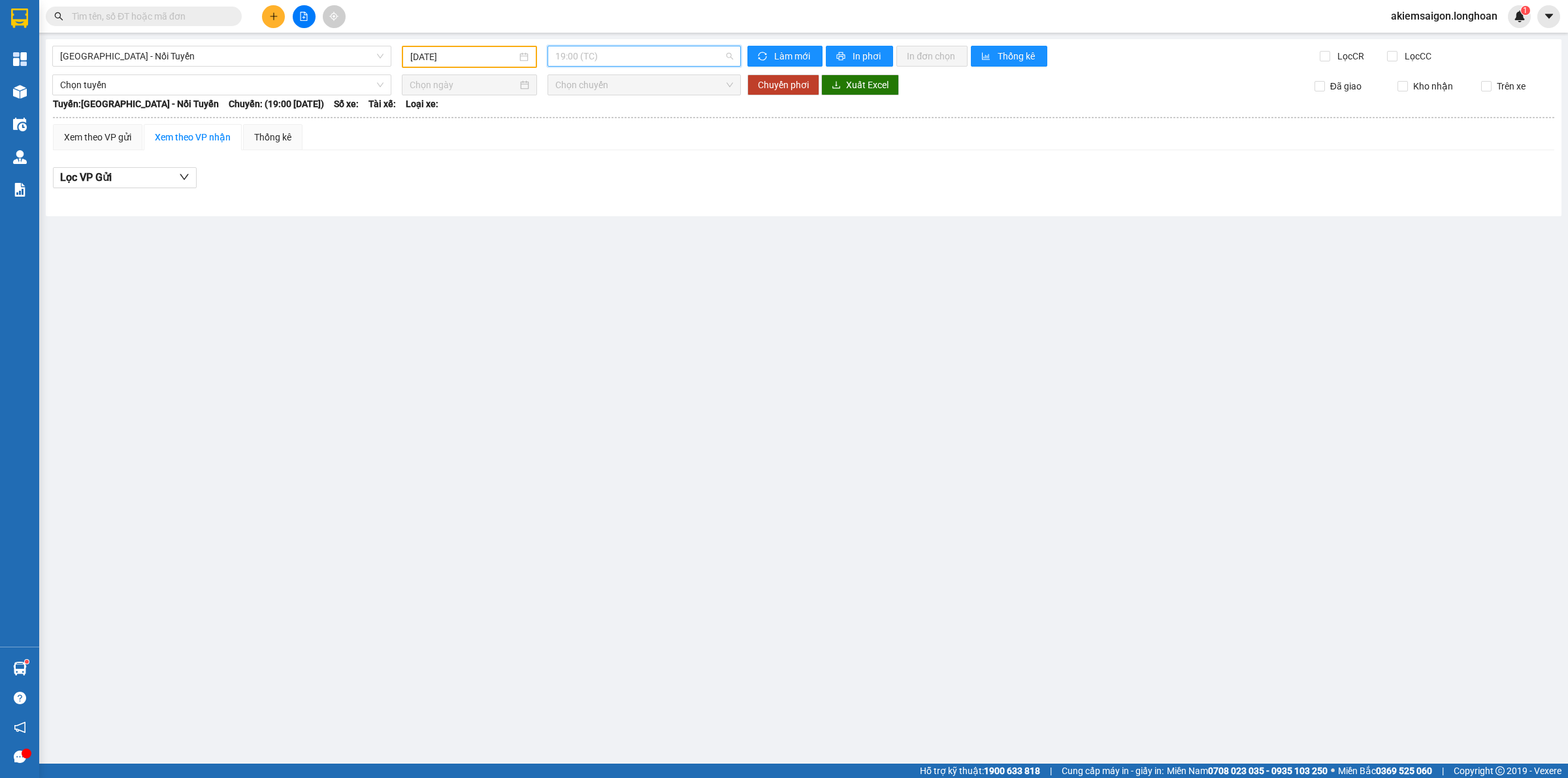
click at [596, 60] on span "19:00 (TC)" at bounding box center [644, 57] width 177 height 20
click at [572, 144] on div "20:00 (TC)" at bounding box center [606, 145] width 102 height 14
click at [473, 47] on div "[DATE]" at bounding box center [469, 57] width 135 height 23
click at [447, 188] on div "22" at bounding box center [444, 190] width 15 height 15
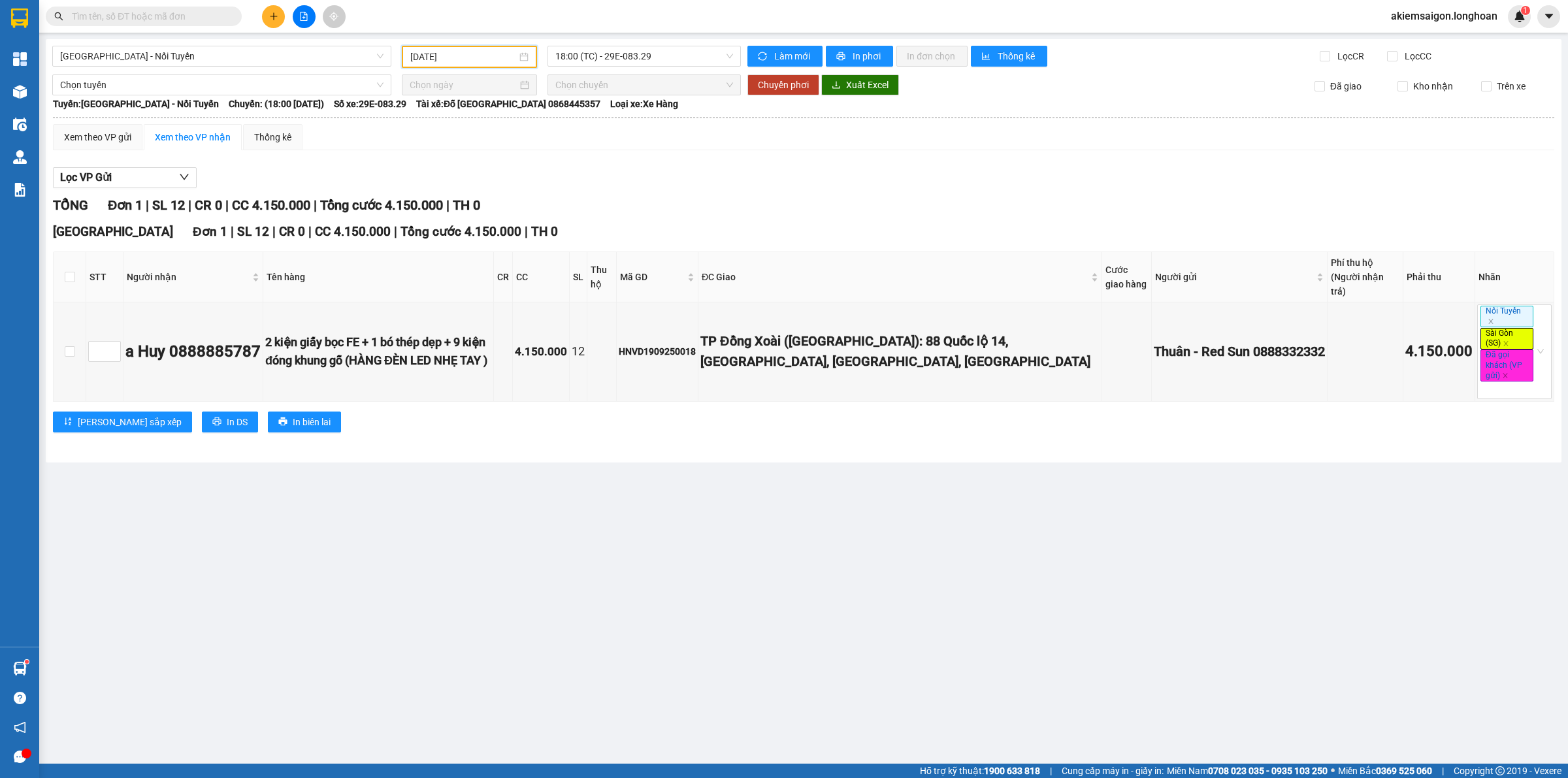
drag, startPoint x: 648, startPoint y: 53, endPoint x: 657, endPoint y: 157, distance: 104.4
click at [652, 58] on span "18:00 (TC) - 29E-083.29" at bounding box center [644, 57] width 177 height 20
click at [629, 132] on div "19:00 (TC) - 29E-083.29" at bounding box center [606, 123] width 118 height 21
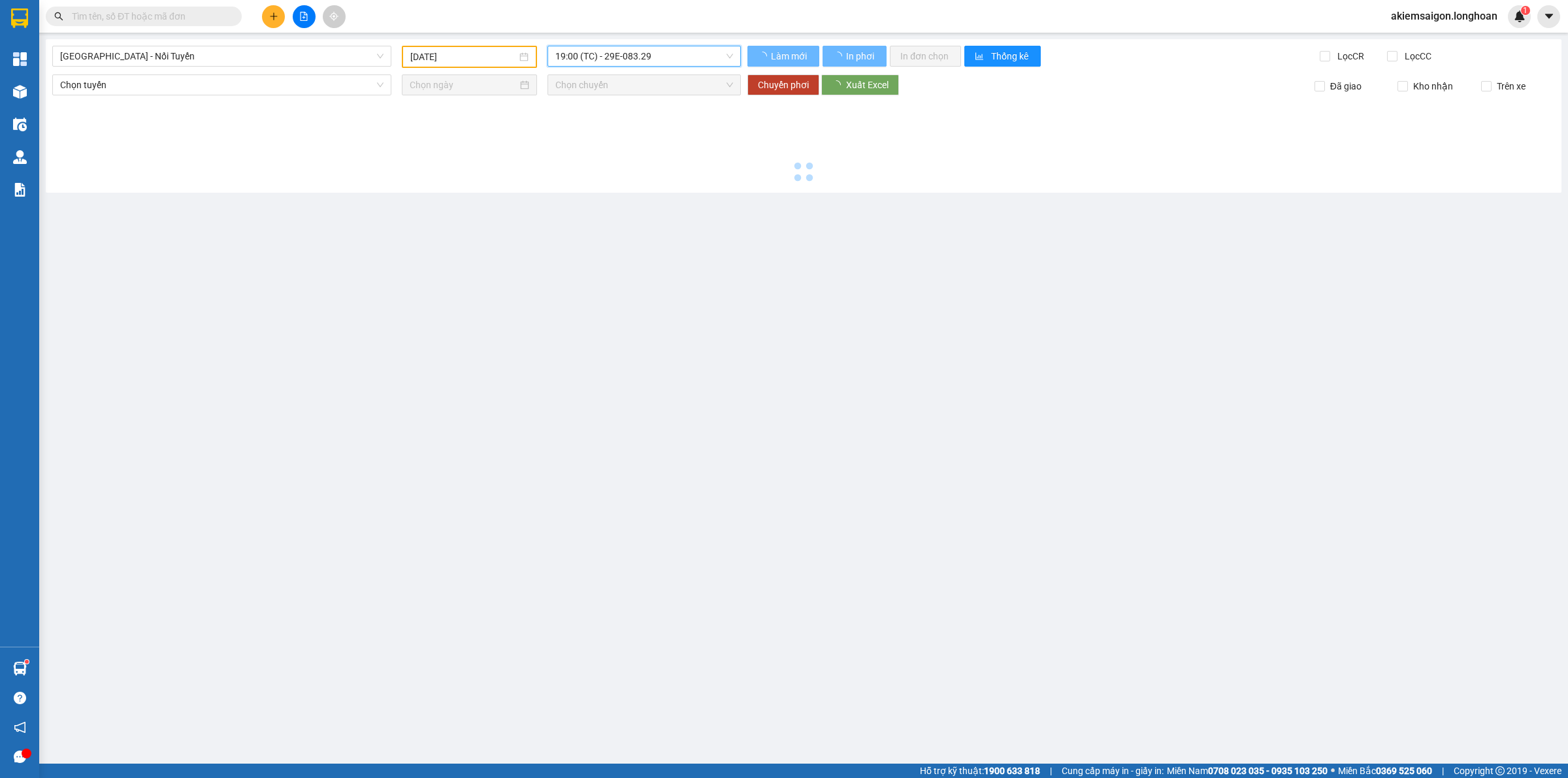
click at [660, 43] on div "[GEOGRAPHIC_DATA] - Nối Tuyến [DATE] 19:00 19:00 (TC) - 29E-083.29 Làm mới In p…" at bounding box center [803, 116] width 1515 height 154
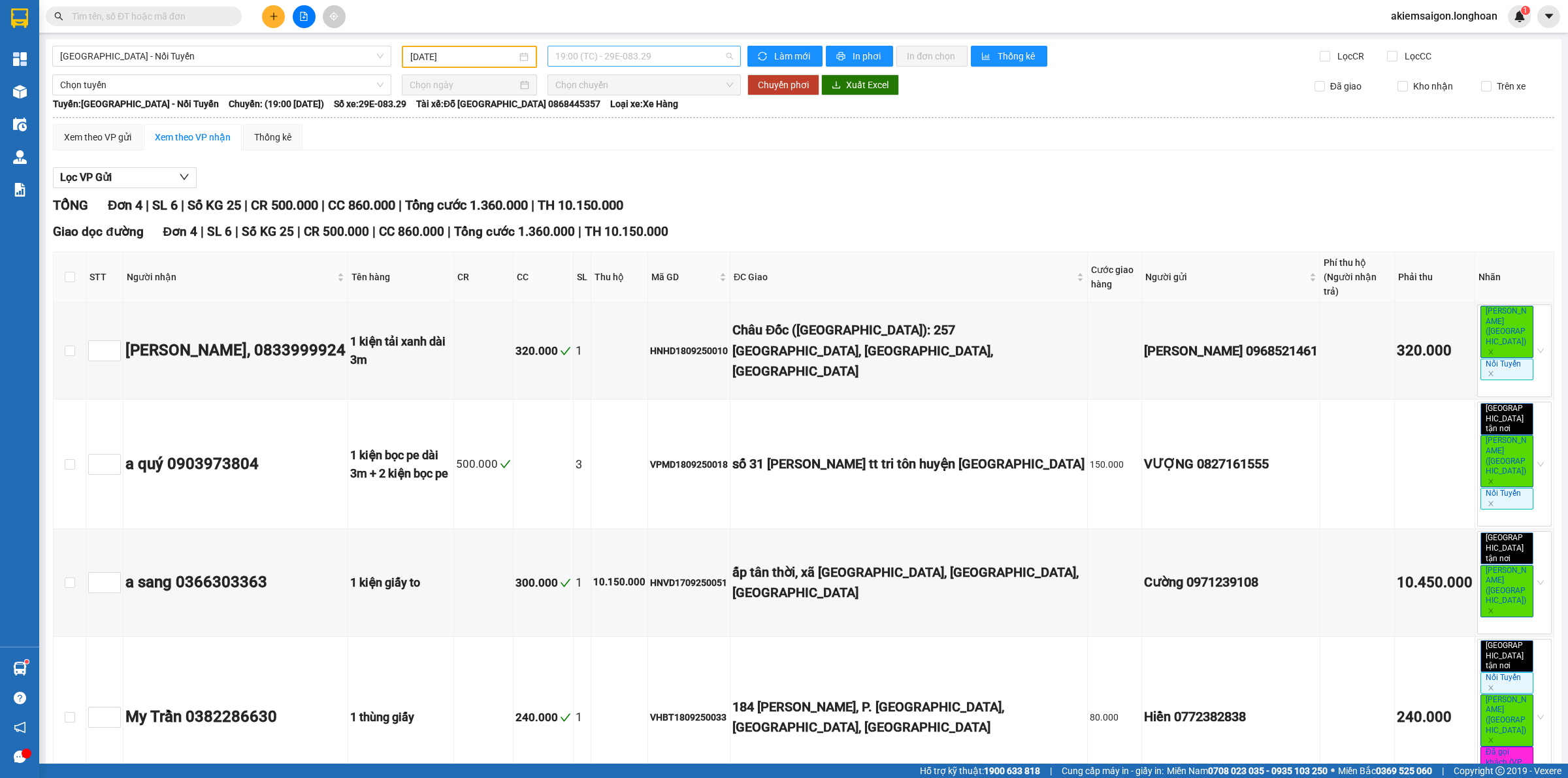
click at [656, 58] on span "19:00 (TC) - 29E-083.29" at bounding box center [644, 57] width 177 height 20
click at [635, 138] on div "20:00 (TC) - 29E-083.29" at bounding box center [606, 145] width 102 height 14
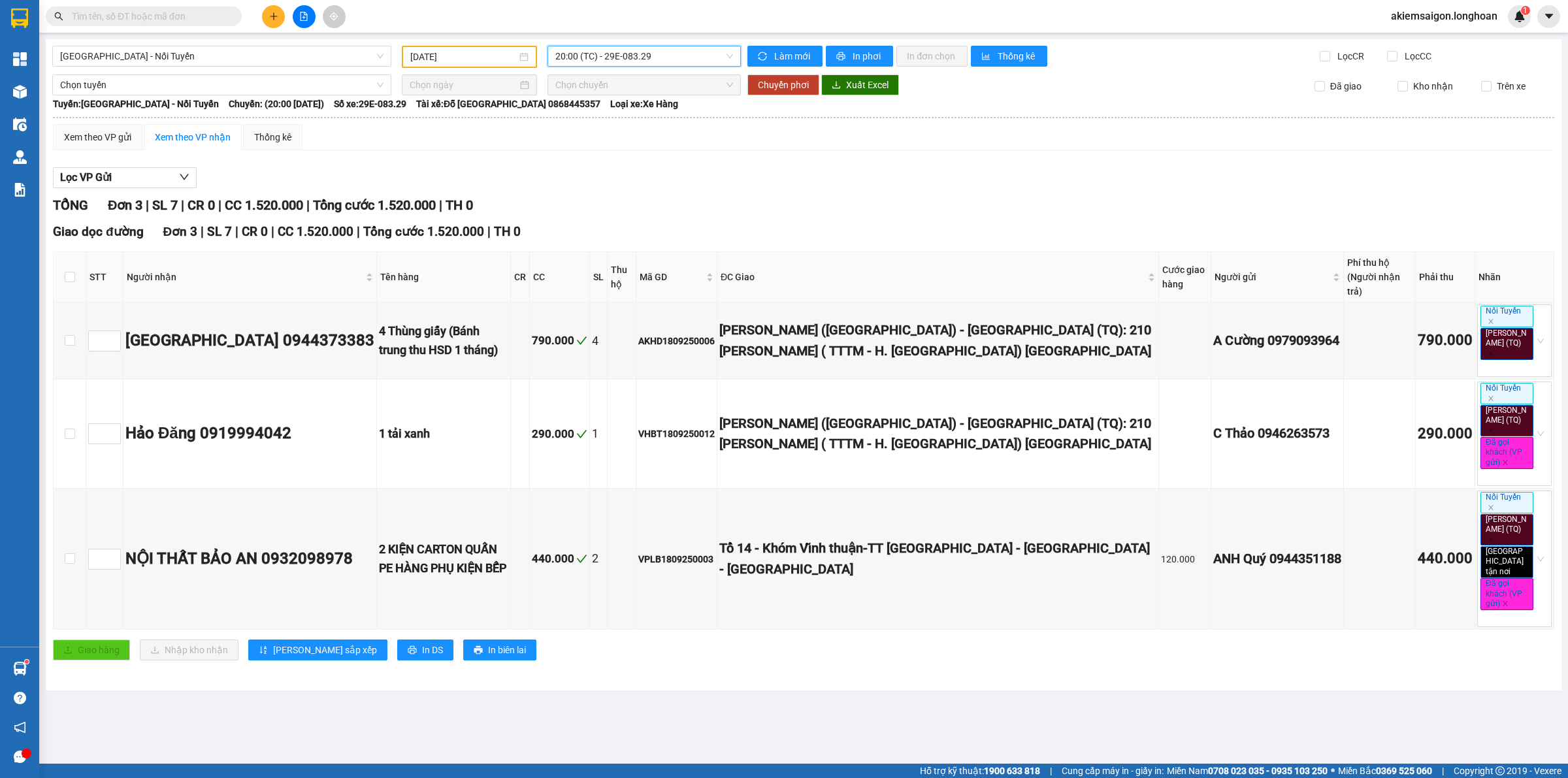
click at [482, 59] on input "[DATE]" at bounding box center [464, 57] width 106 height 14
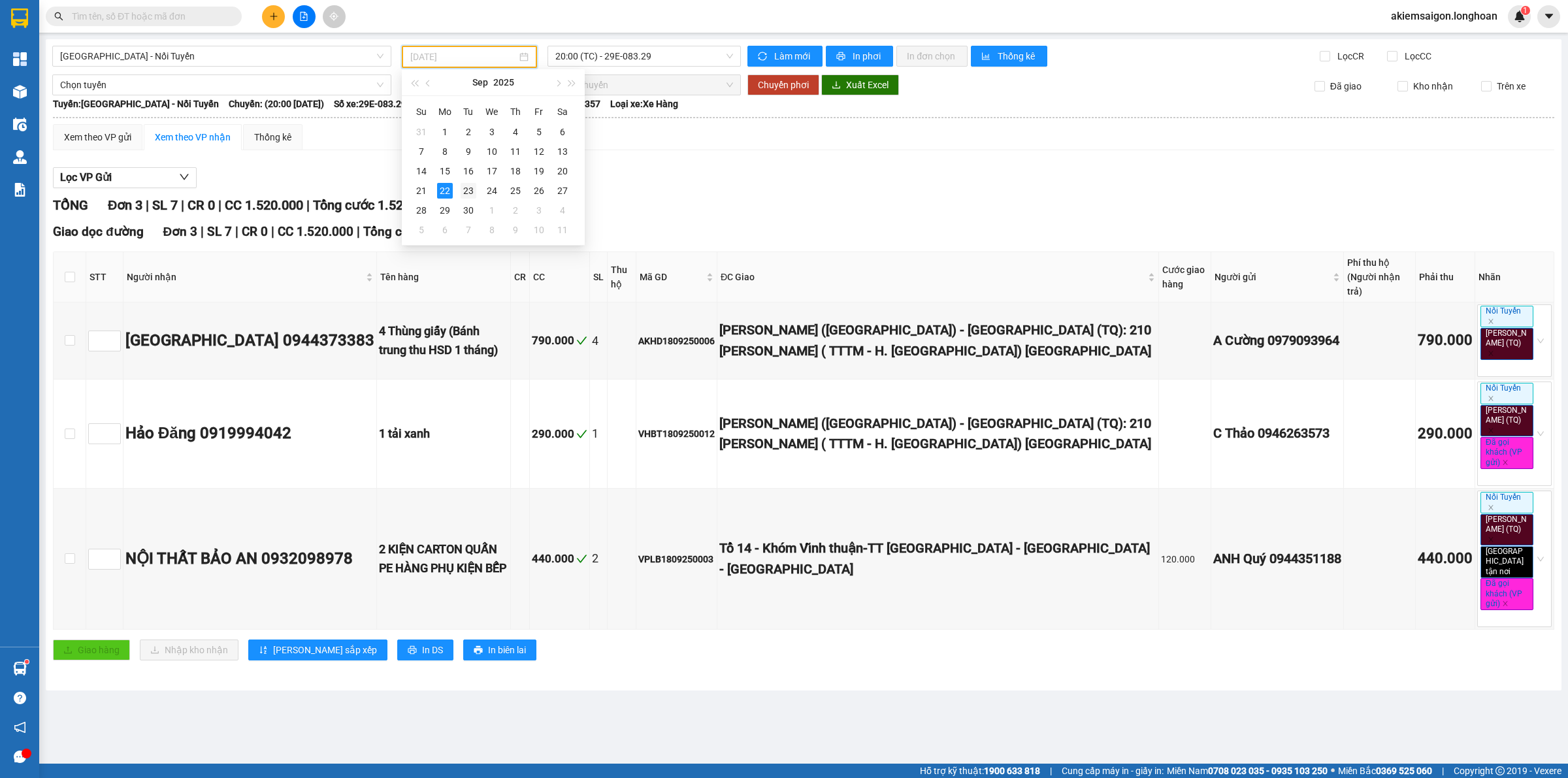
drag, startPoint x: 472, startPoint y: 182, endPoint x: 625, endPoint y: 86, distance: 180.6
click at [473, 181] on td "23" at bounding box center [468, 191] width 23 height 20
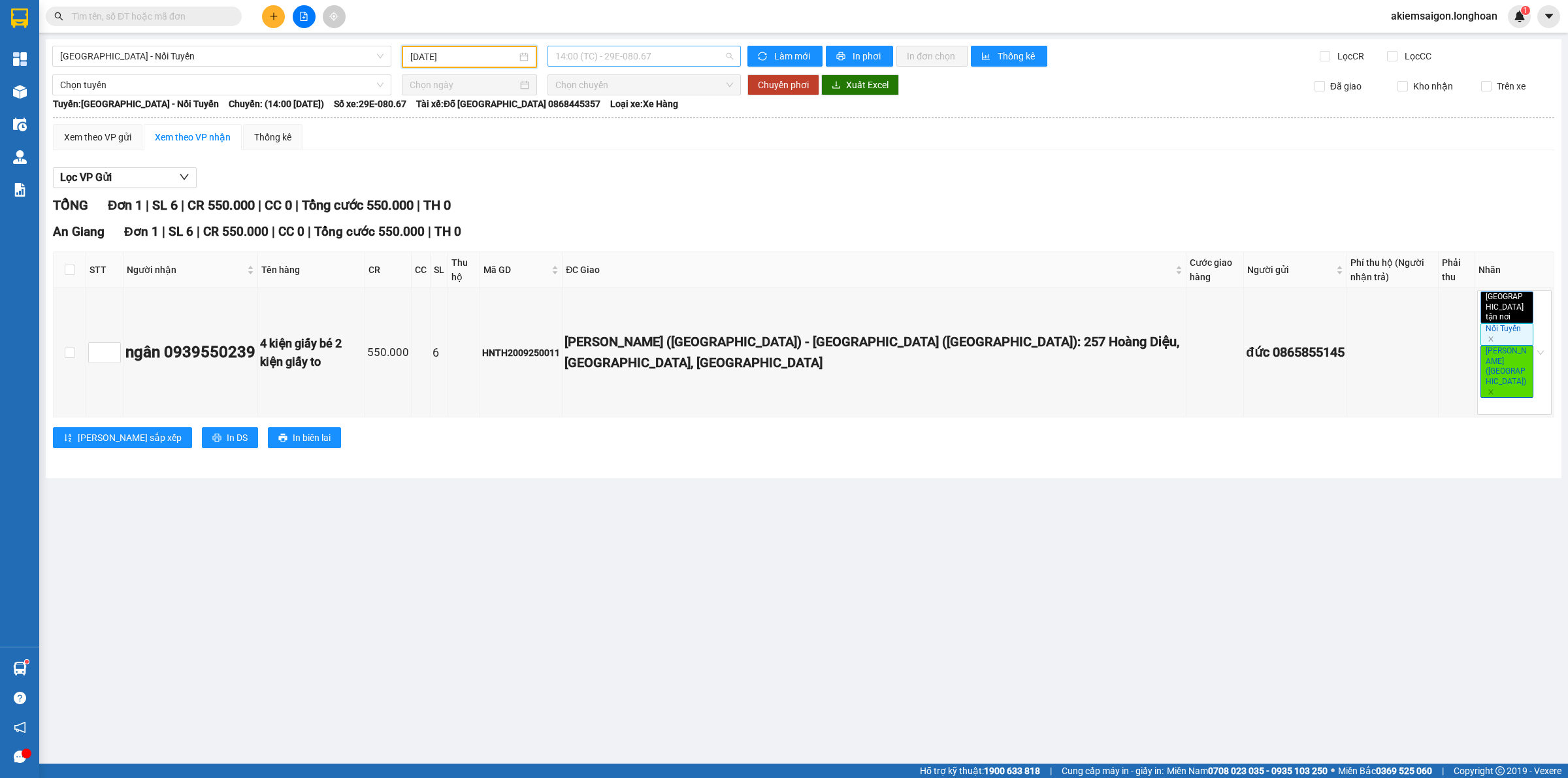
drag, startPoint x: 644, startPoint y: 59, endPoint x: 636, endPoint y: 73, distance: 16.1
click at [644, 64] on span "14:00 (TC) - 29E-080.67" at bounding box center [644, 57] width 177 height 20
click at [611, 128] on div "15:00 (TC) - 29E-080.67" at bounding box center [606, 124] width 102 height 14
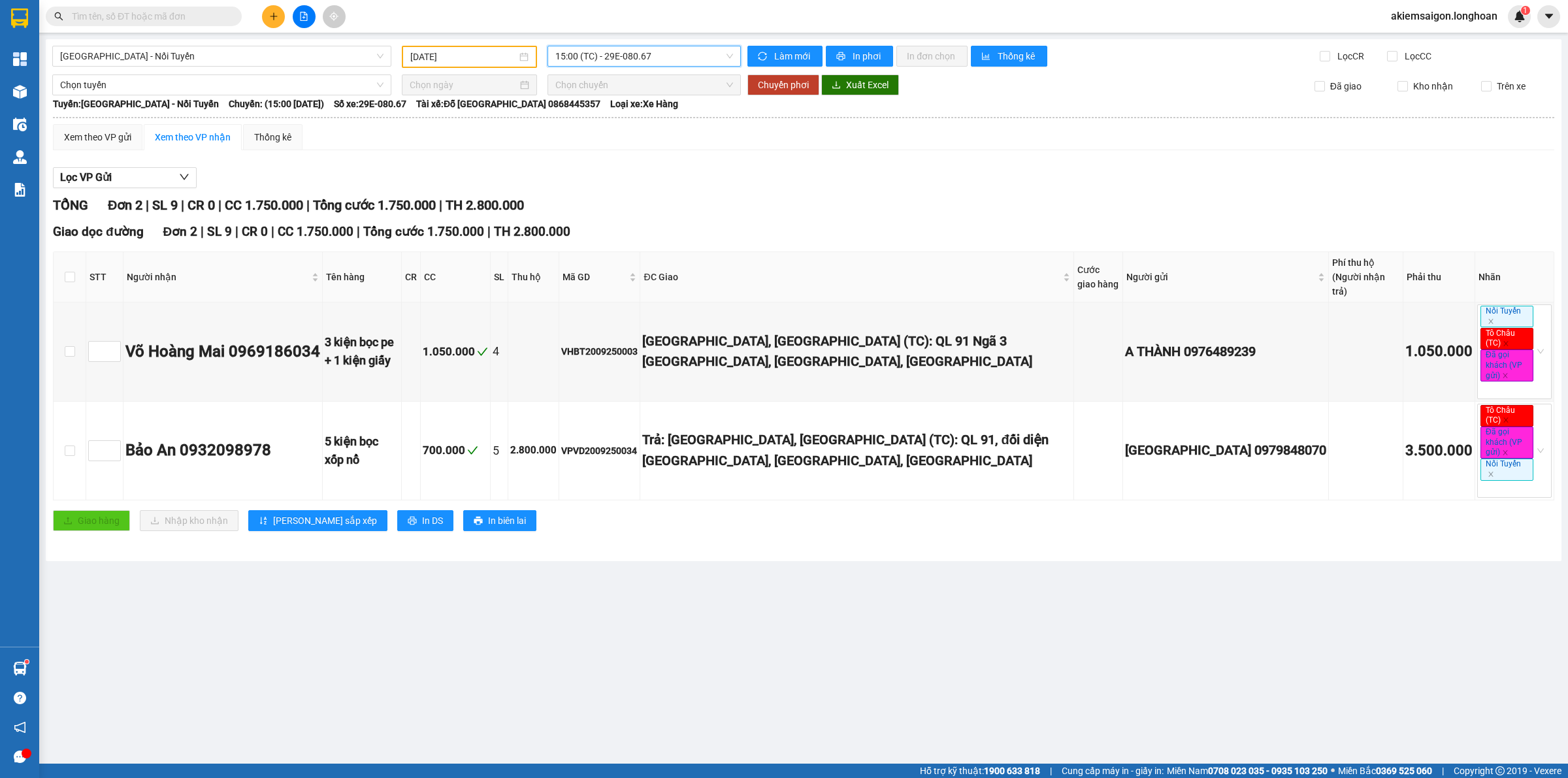
click at [647, 58] on span "15:00 (TC) - 29E-080.67" at bounding box center [644, 57] width 177 height 20
click at [616, 150] on div "16:00 (TC) - 29E-080.67" at bounding box center [606, 145] width 102 height 14
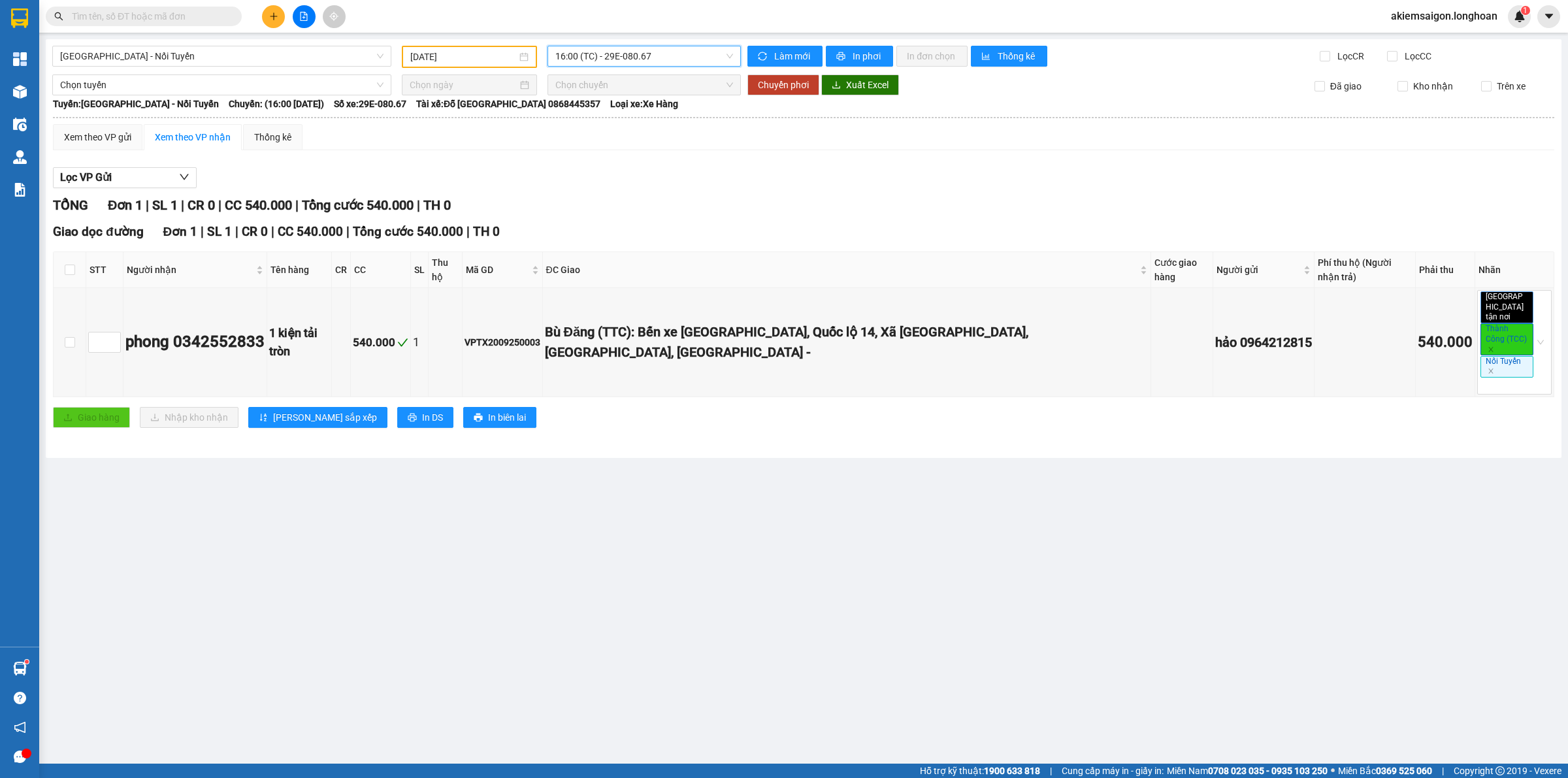
click at [465, 54] on input "[DATE]" at bounding box center [464, 57] width 106 height 14
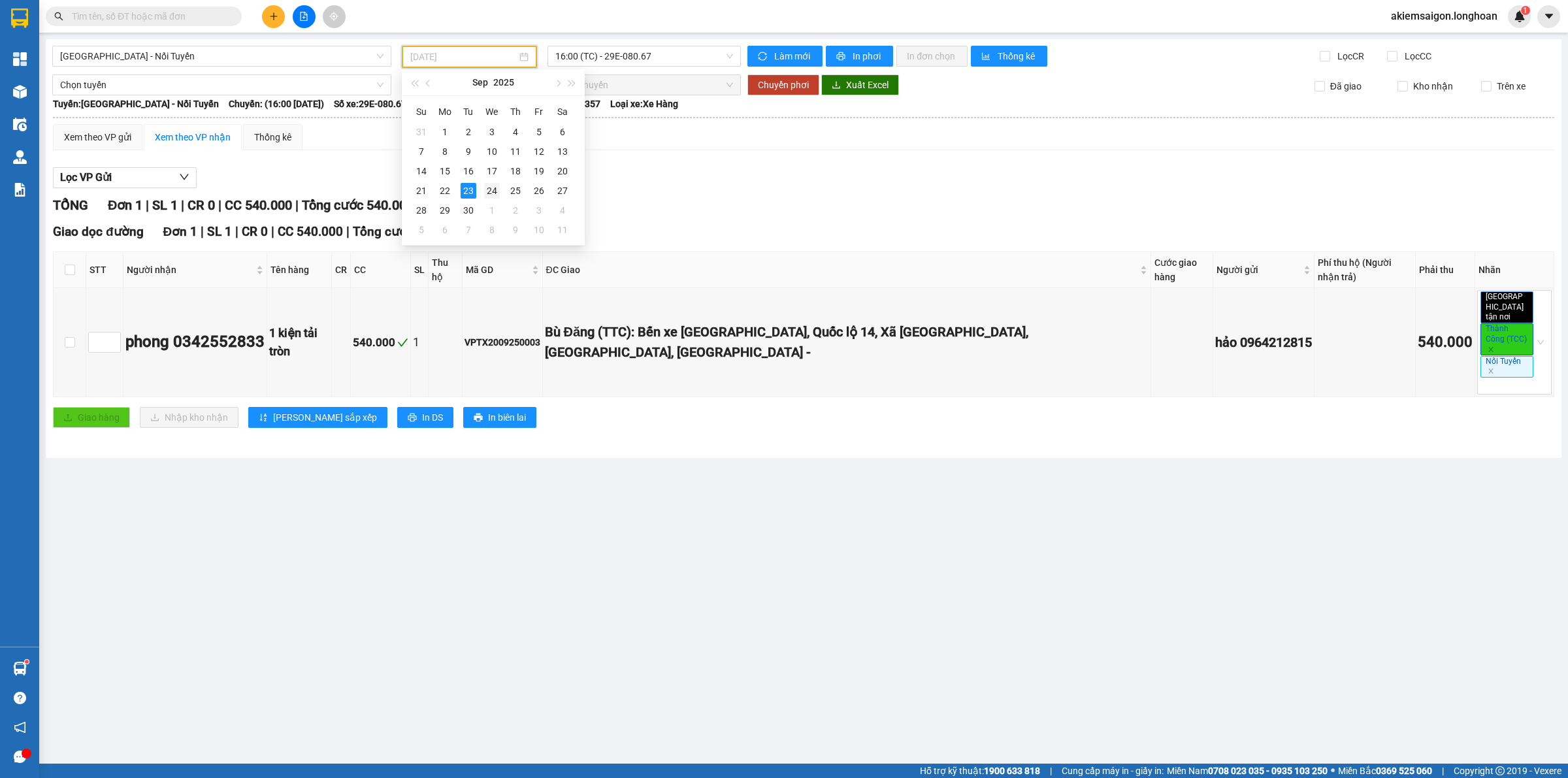
drag, startPoint x: 491, startPoint y: 190, endPoint x: 608, endPoint y: 60, distance: 174.9
click at [491, 189] on div "24" at bounding box center [491, 190] width 15 height 15
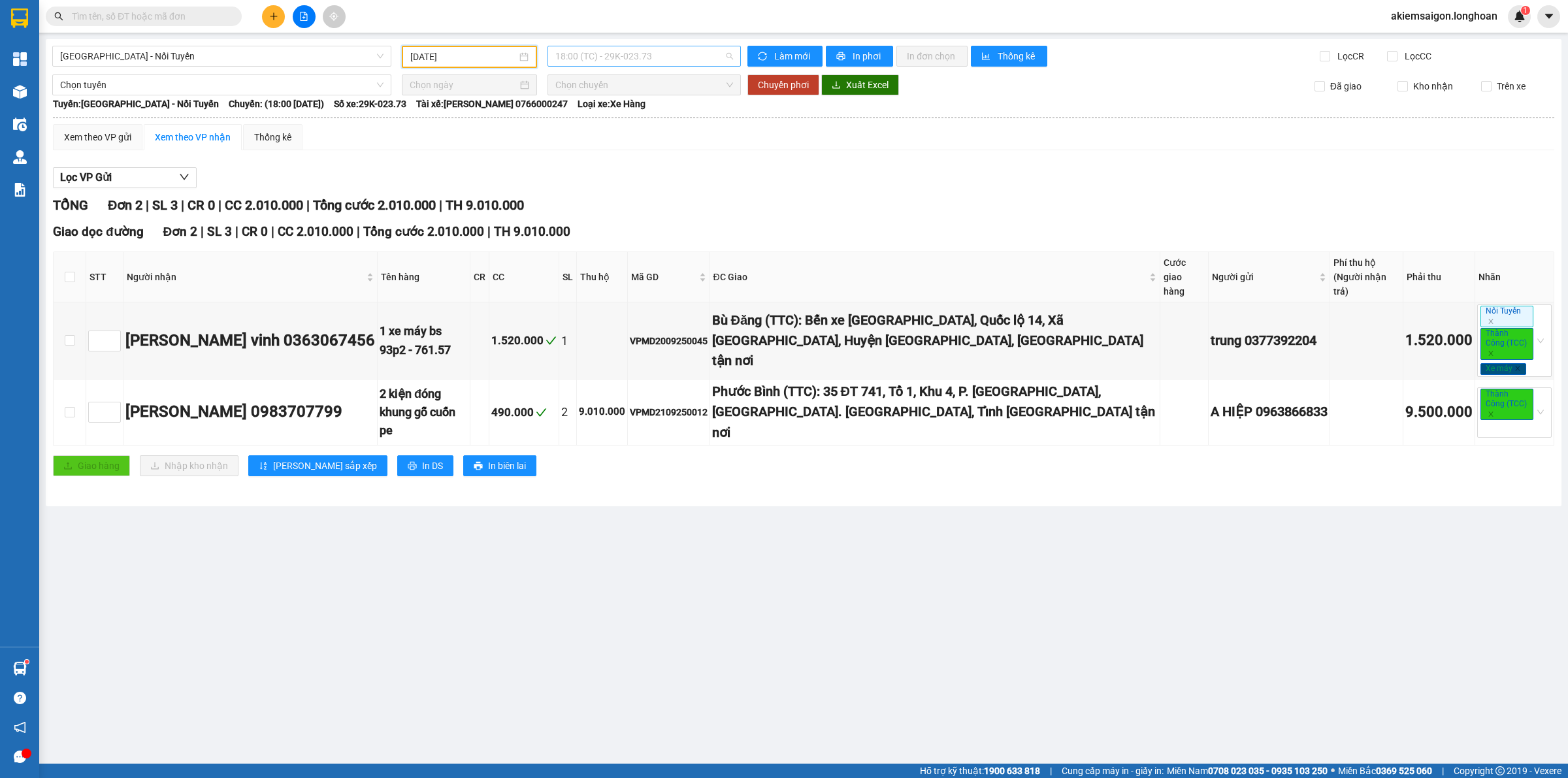
click at [628, 54] on span "18:00 (TC) - 29K-023.73" at bounding box center [644, 57] width 177 height 20
click at [599, 132] on div "19:00 (TC) - 29K-023.73" at bounding box center [606, 123] width 118 height 21
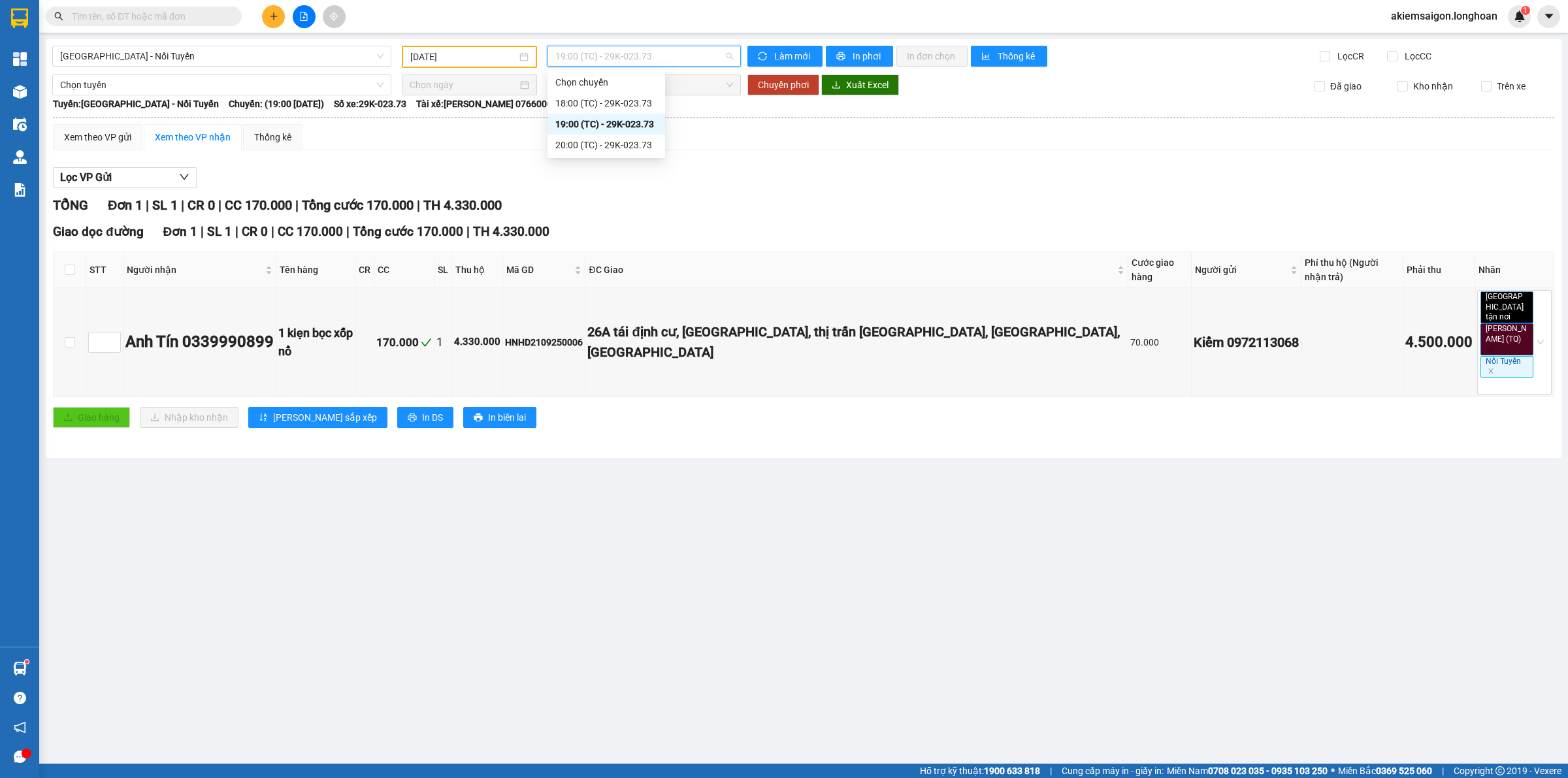
click at [632, 54] on span "19:00 (TC) - 29K-023.73" at bounding box center [644, 57] width 177 height 20
click at [605, 148] on div "20:00 (TC) - 29K-023.73" at bounding box center [606, 145] width 102 height 14
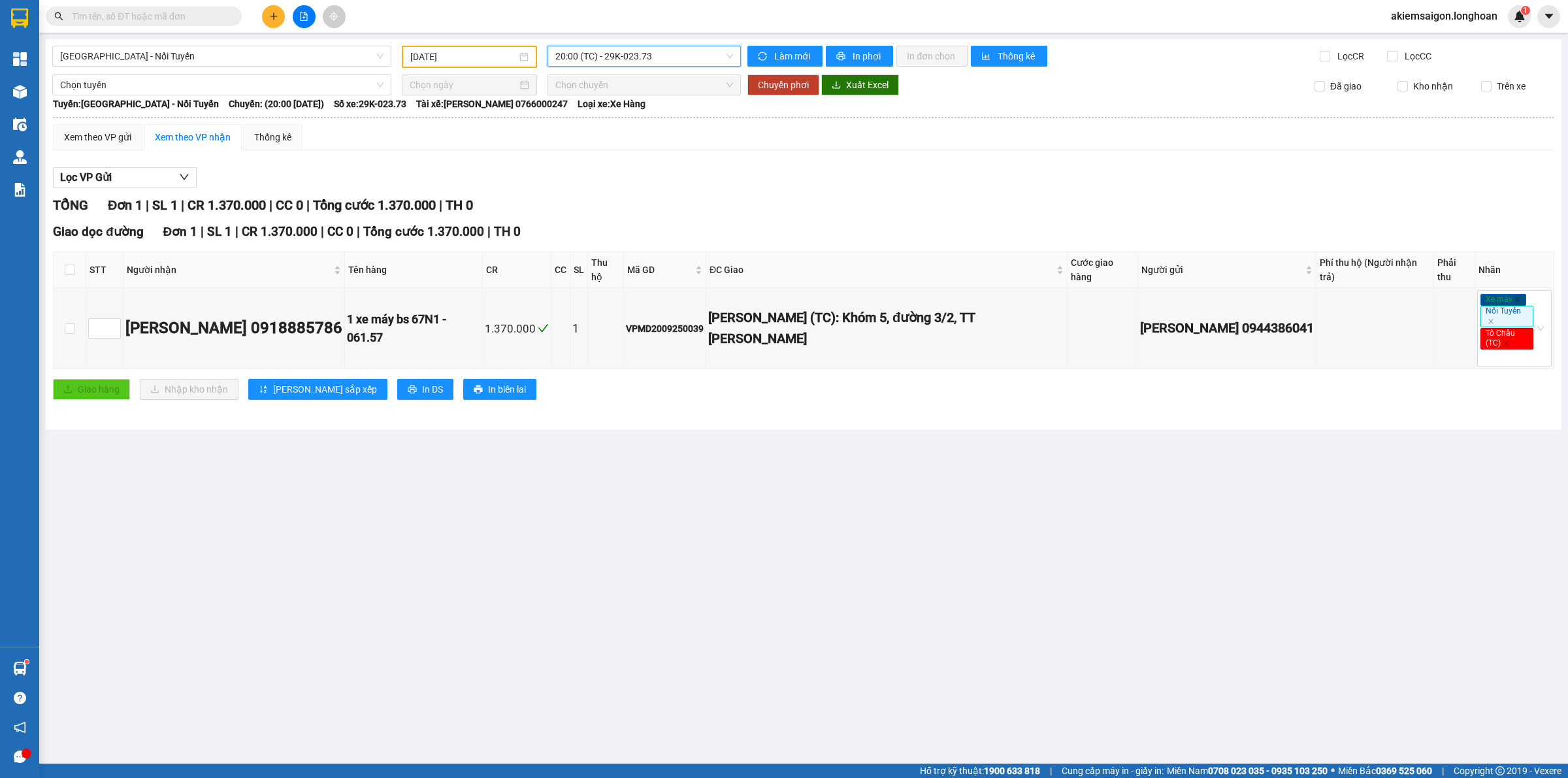
click at [465, 54] on input "[DATE]" at bounding box center [464, 57] width 106 height 14
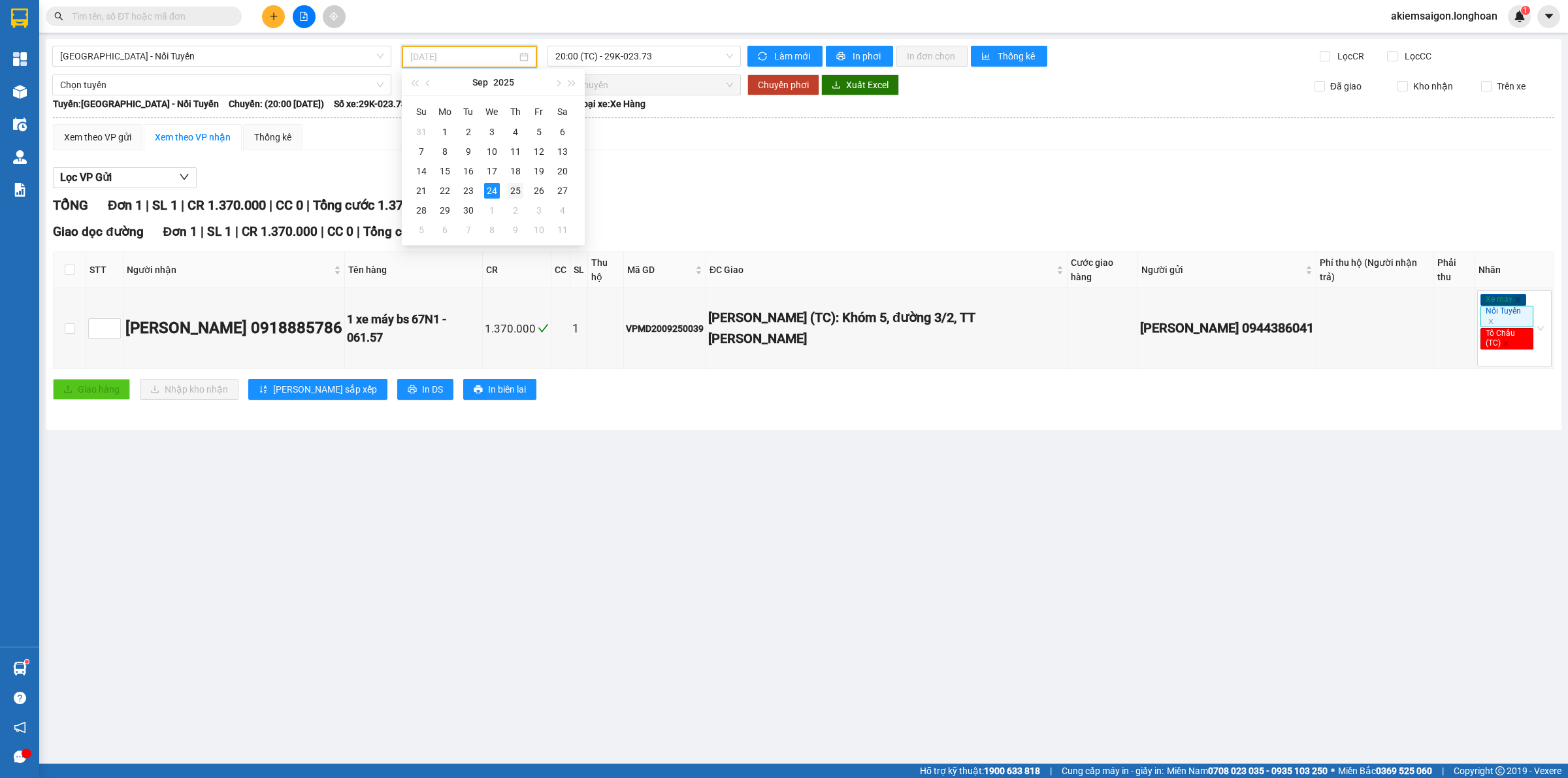
click at [515, 187] on div "25" at bounding box center [515, 190] width 15 height 15
type input "[DATE]"
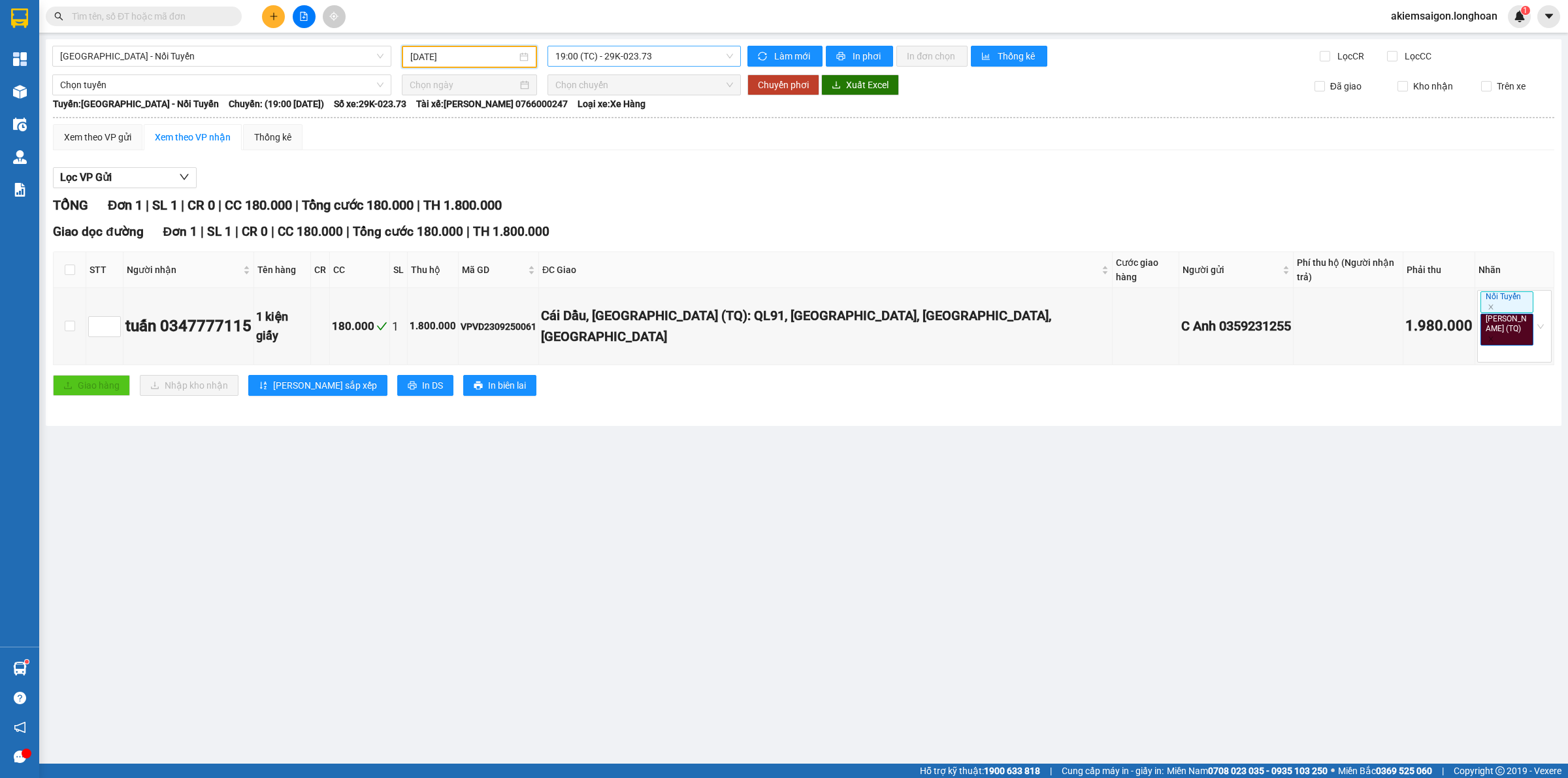
click at [631, 49] on span "19:00 (TC) - 29K-023.73" at bounding box center [644, 57] width 177 height 20
click at [619, 127] on div "20:00 (TC) - 29K-023.73" at bounding box center [606, 124] width 102 height 14
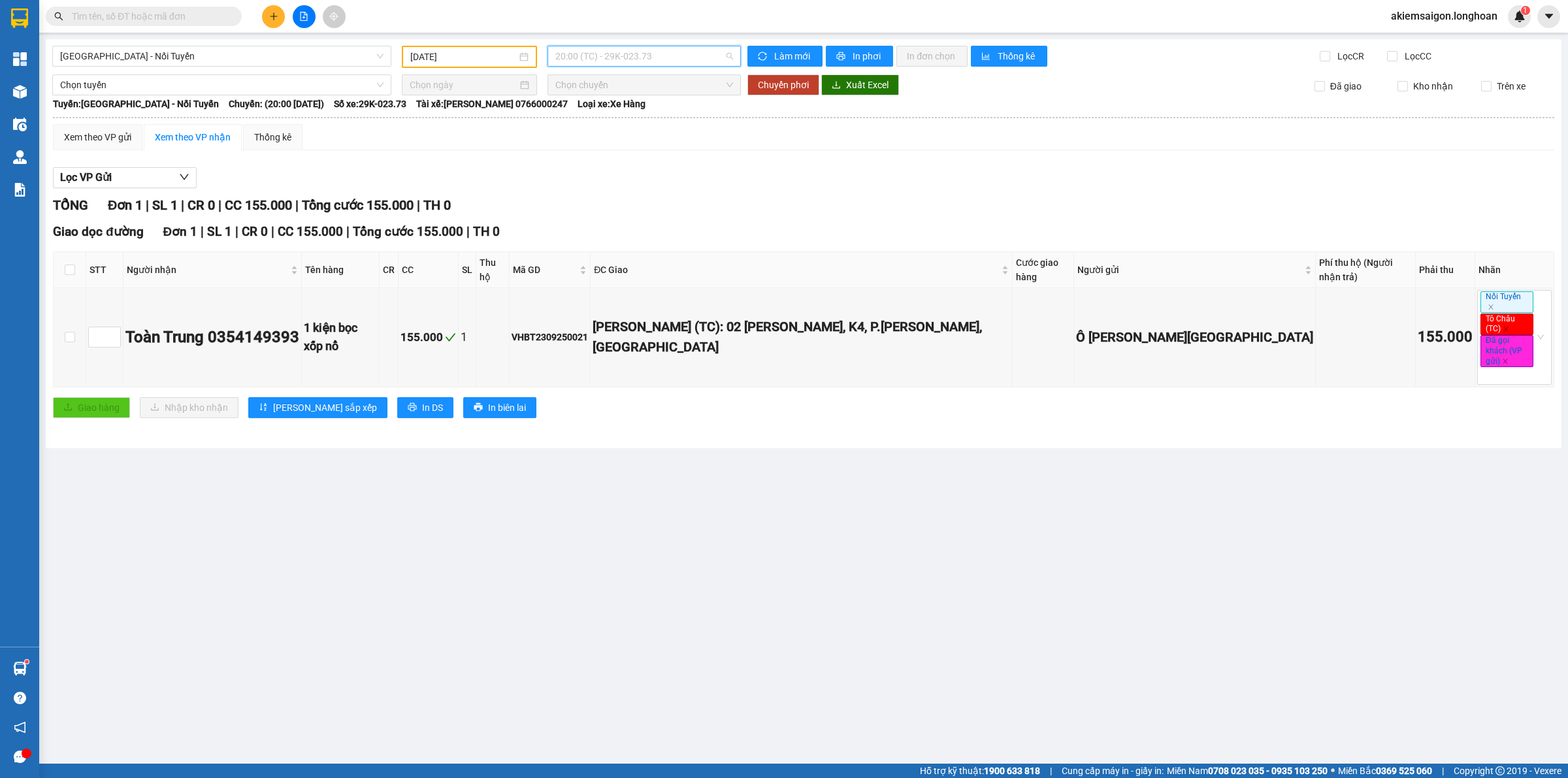
click at [624, 60] on span "20:00 (TC) - 29K-023.73" at bounding box center [644, 57] width 177 height 20
click at [619, 142] on div "21:00 (TC) - 29K-023.73" at bounding box center [606, 145] width 102 height 14
